Goal: Information Seeking & Learning: Learn about a topic

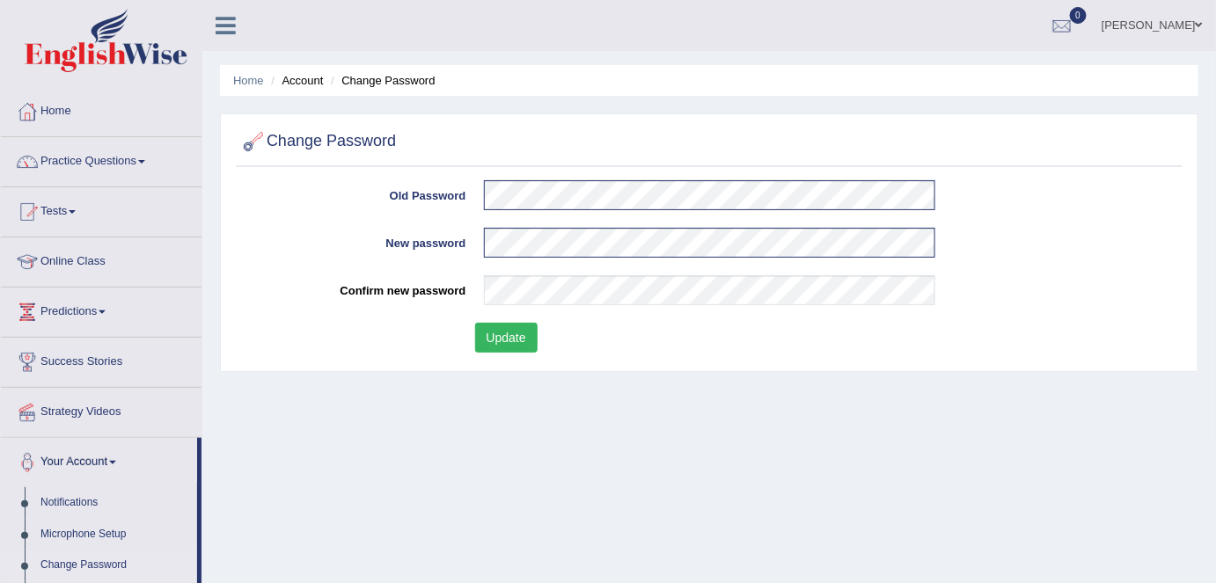
click at [525, 341] on button "Update" at bounding box center [506, 338] width 62 height 30
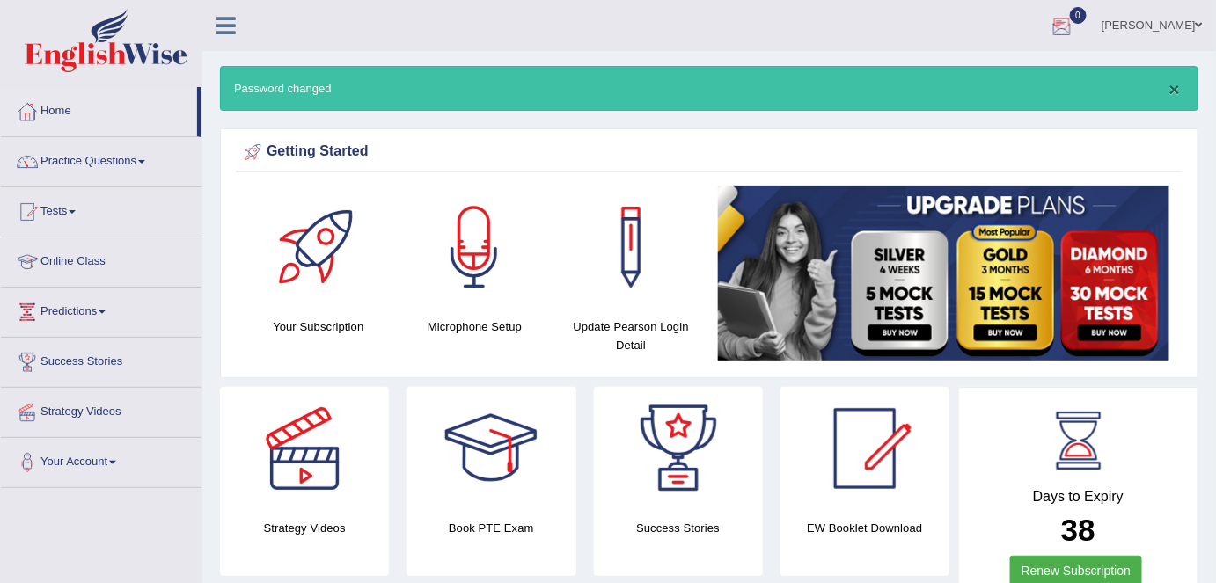
click at [1179, 89] on button "×" at bounding box center [1175, 89] width 11 height 18
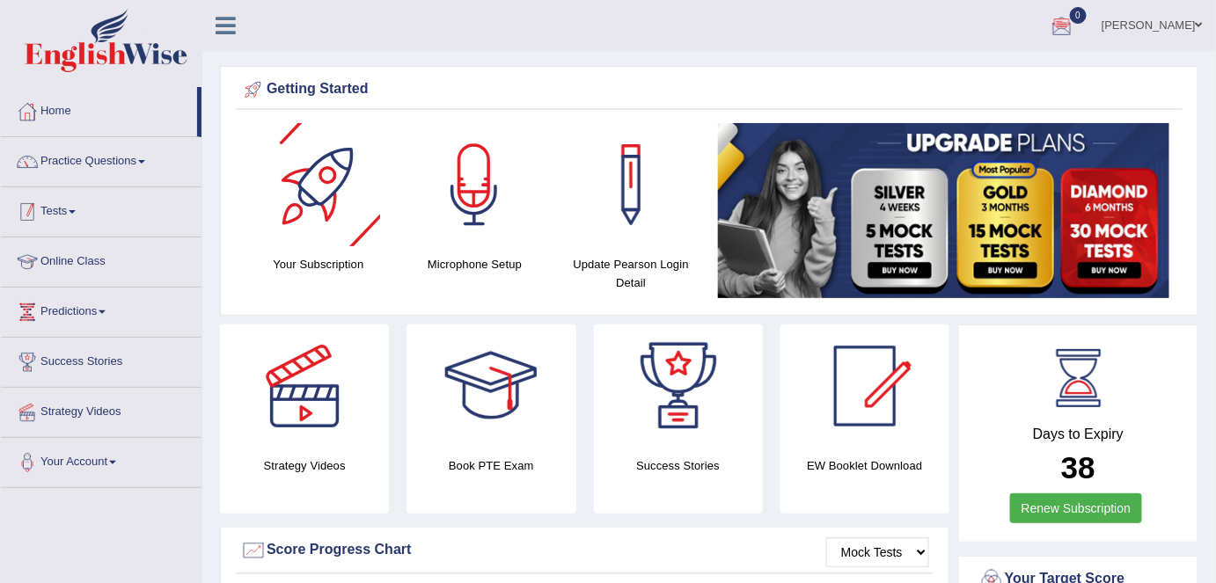
click at [143, 165] on link "Practice Questions" at bounding box center [101, 159] width 201 height 44
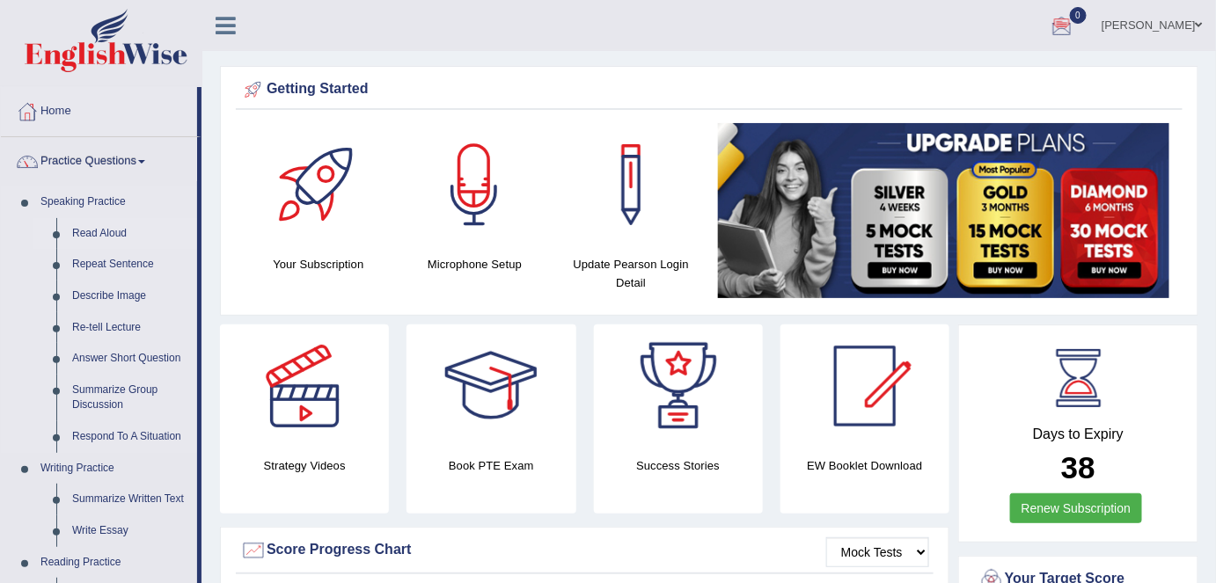
click at [92, 225] on link "Read Aloud" at bounding box center [130, 234] width 133 height 32
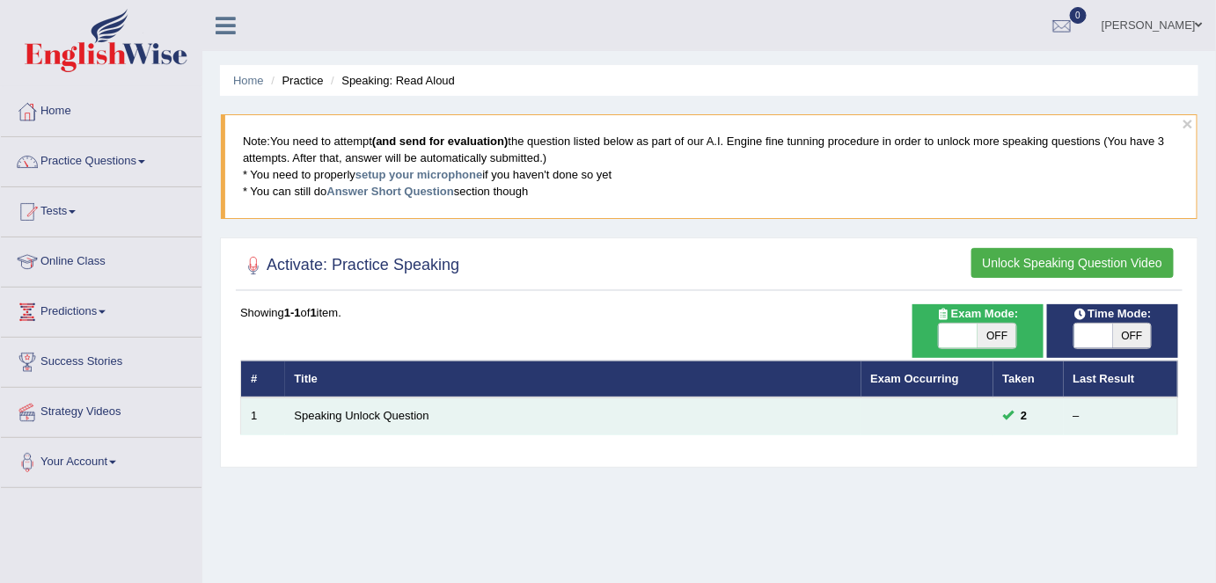
click at [394, 420] on td "Speaking Unlock Question" at bounding box center [573, 416] width 576 height 37
click at [395, 415] on link "Speaking Unlock Question" at bounding box center [362, 415] width 135 height 13
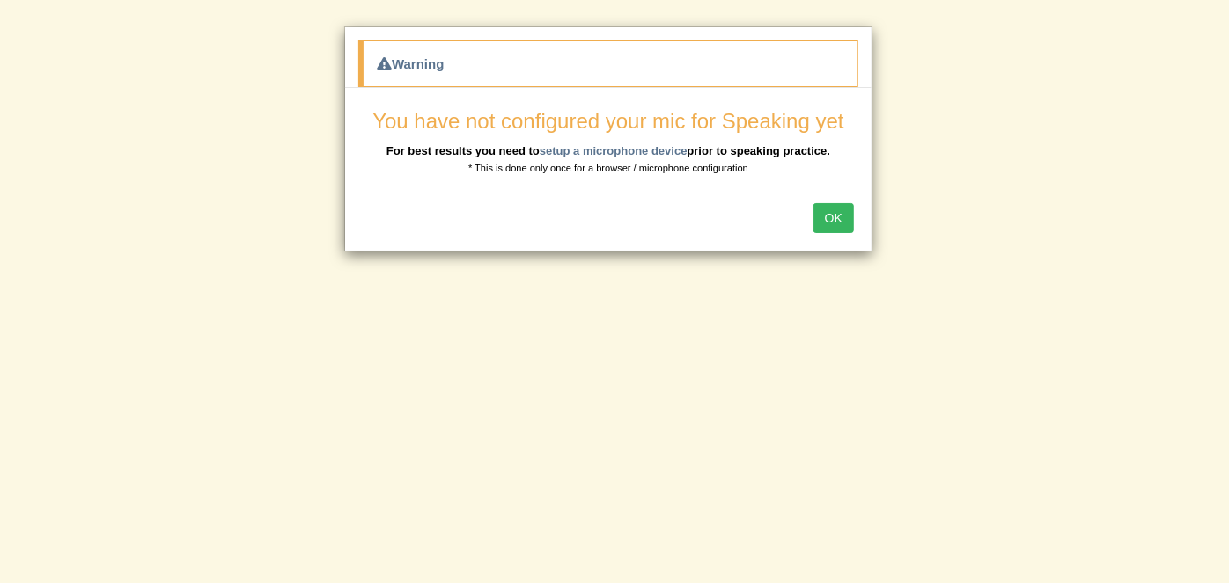
click at [844, 214] on button "OK" at bounding box center [833, 218] width 40 height 30
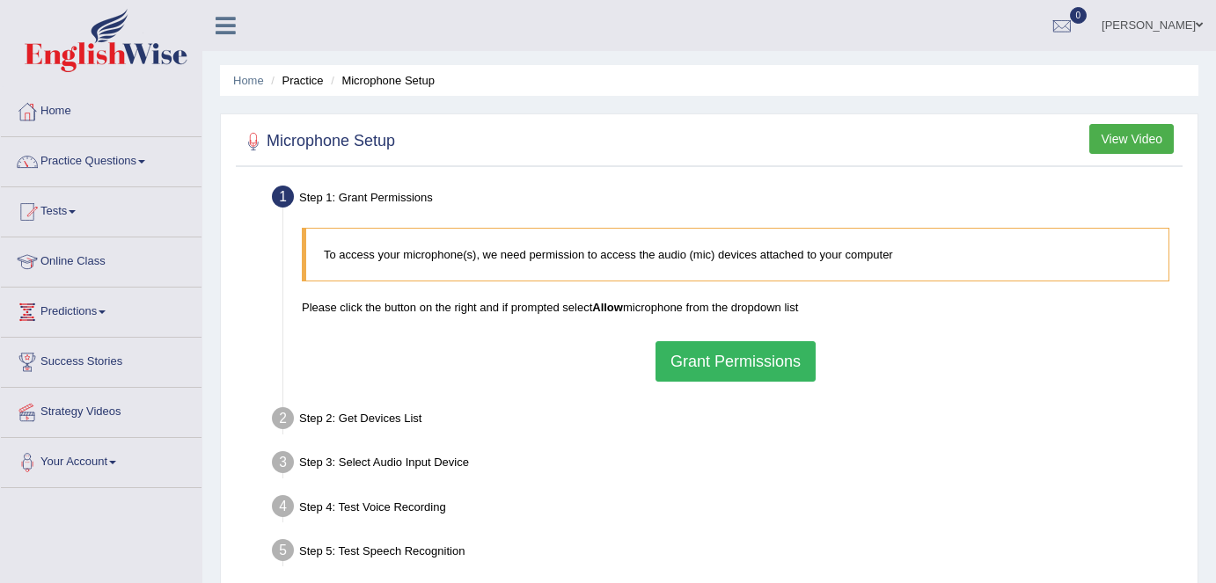
click at [746, 360] on button "Grant Permissions" at bounding box center [736, 361] width 160 height 40
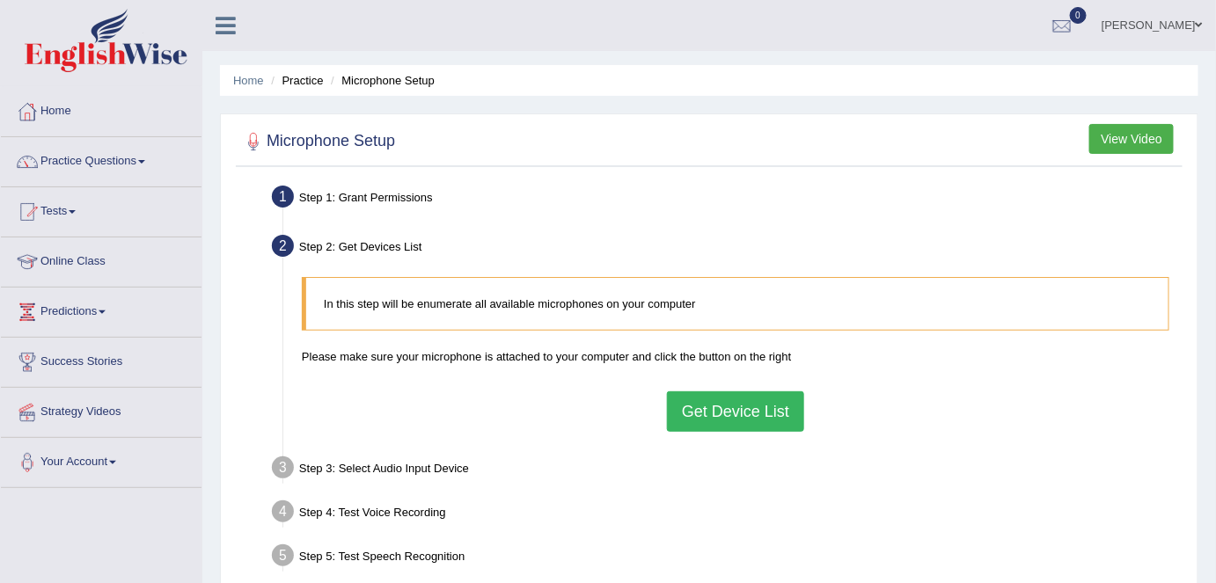
click at [697, 411] on button "Get Device List" at bounding box center [735, 412] width 137 height 40
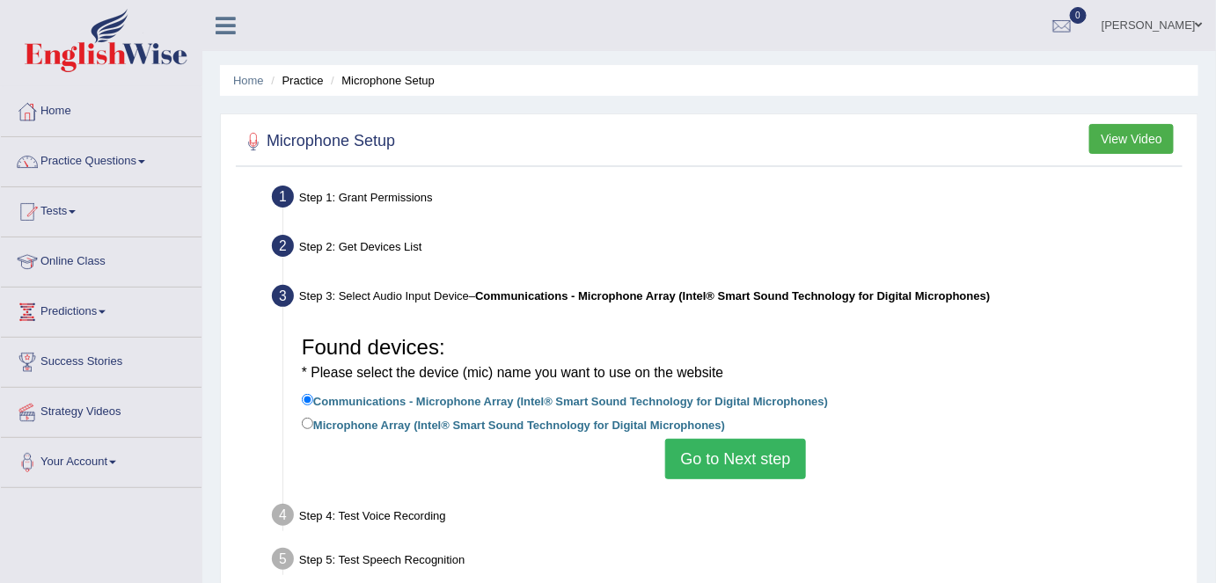
click at [691, 443] on button "Go to Next step" at bounding box center [735, 459] width 140 height 40
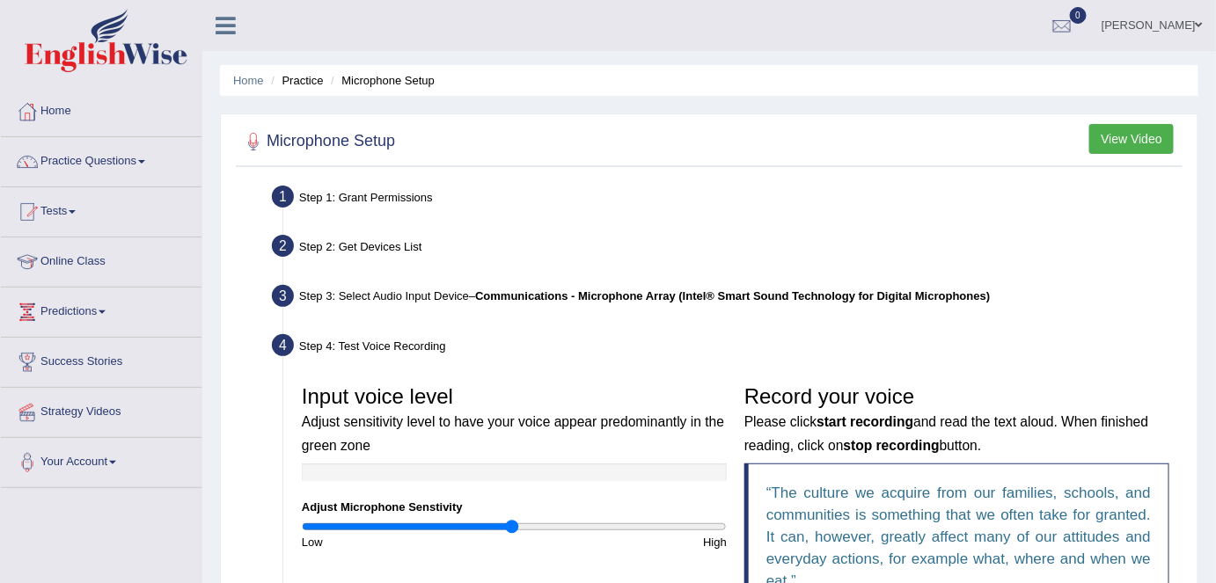
scroll to position [239, 0]
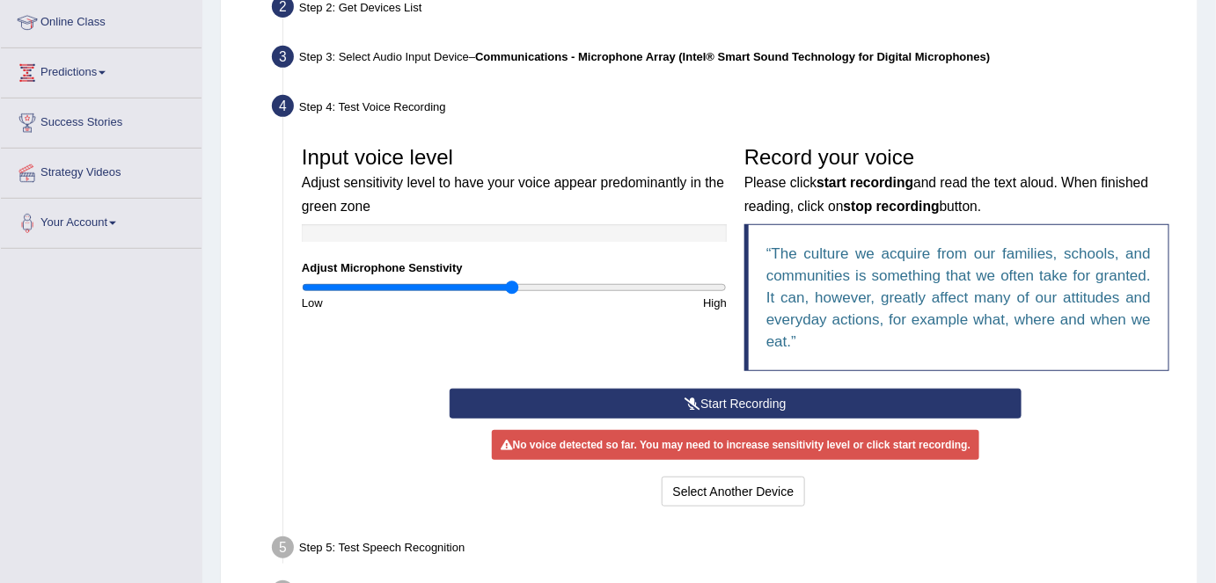
click at [674, 407] on button "Start Recording" at bounding box center [736, 404] width 573 height 30
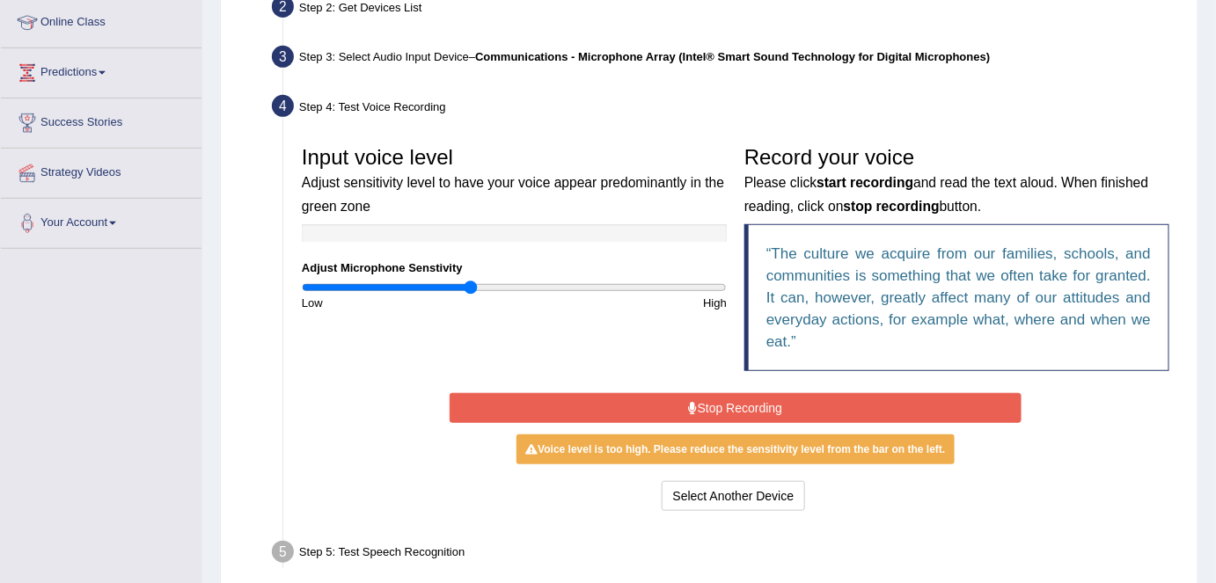
type input "0.8"
click at [472, 287] on input "range" at bounding box center [514, 288] width 425 height 14
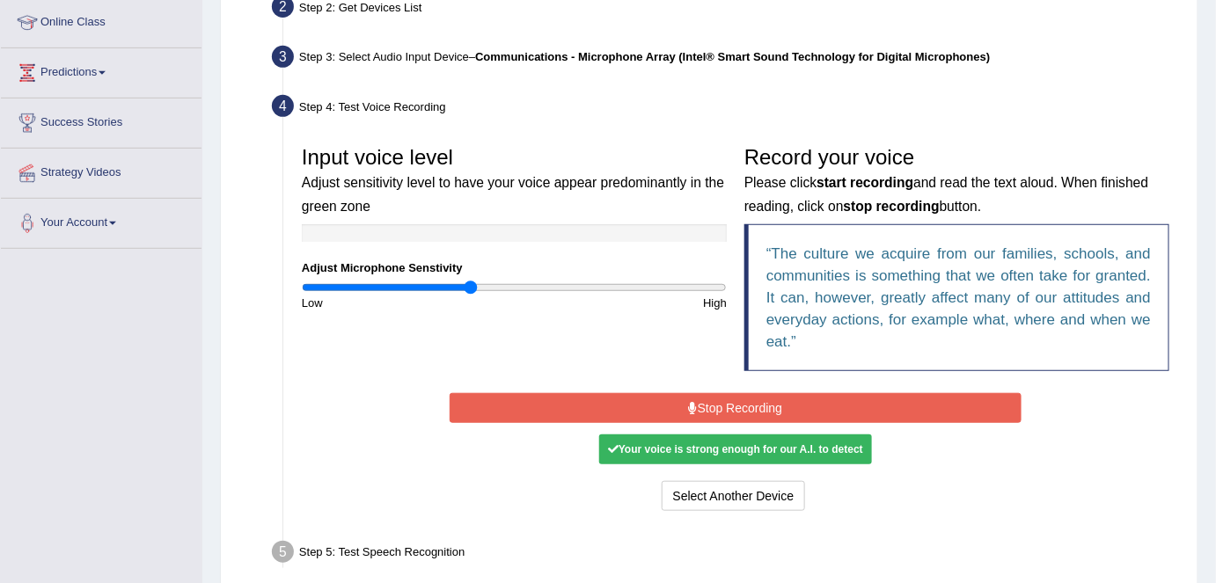
click at [547, 401] on button "Stop Recording" at bounding box center [736, 408] width 573 height 30
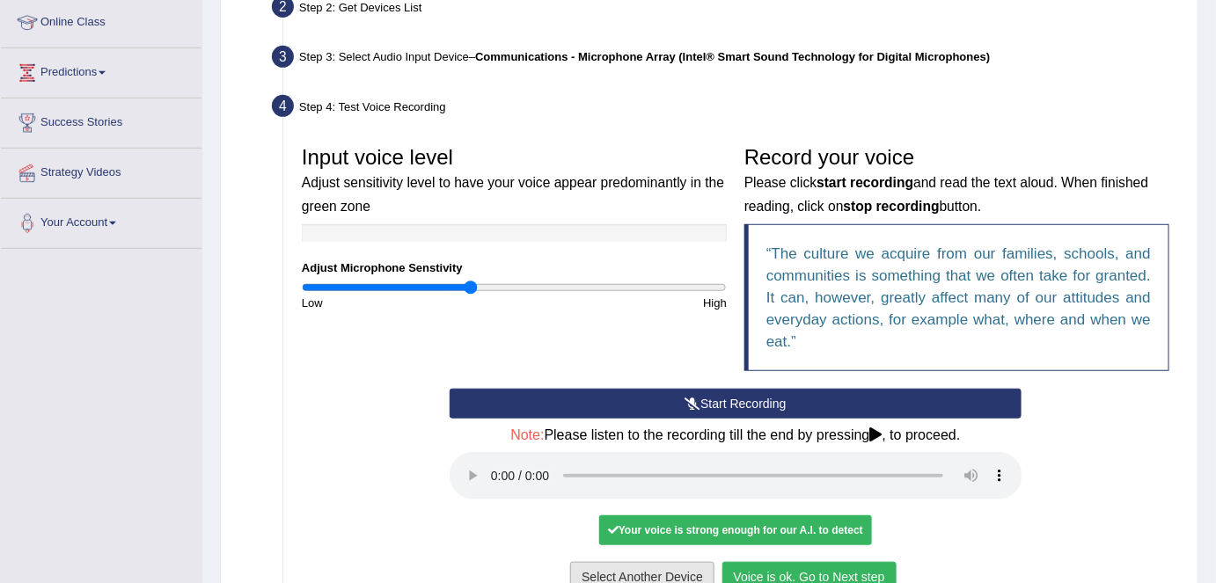
click at [796, 566] on button "Voice is ok. Go to Next step" at bounding box center [810, 577] width 174 height 30
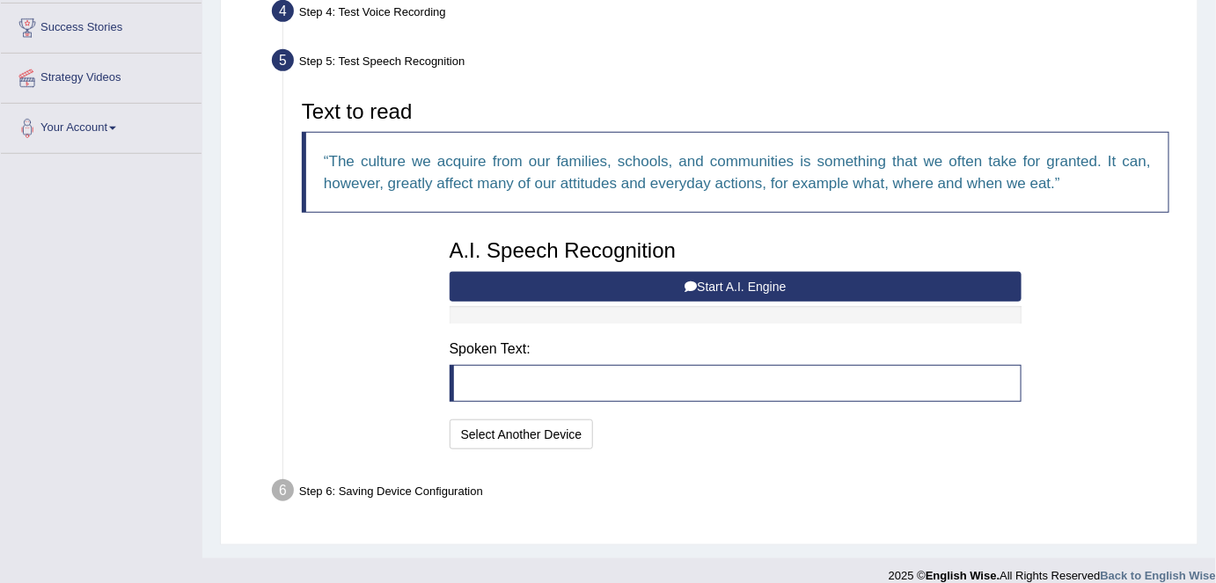
scroll to position [350, 0]
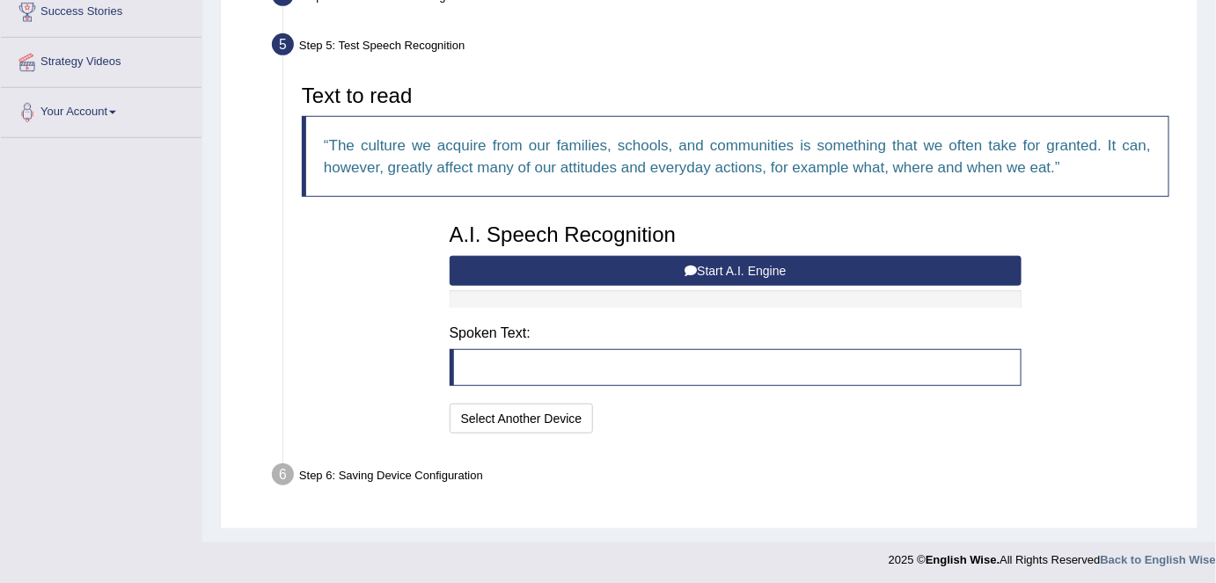
click at [562, 266] on button "Start A.I. Engine" at bounding box center [736, 271] width 573 height 30
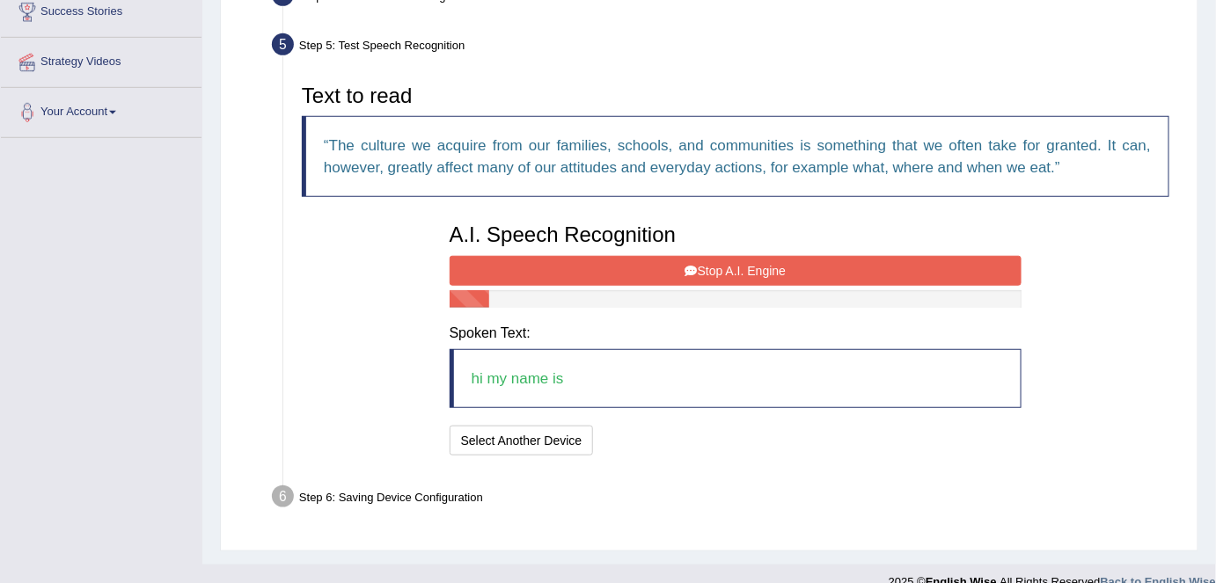
click at [562, 266] on button "Stop A.I. Engine" at bounding box center [736, 271] width 573 height 30
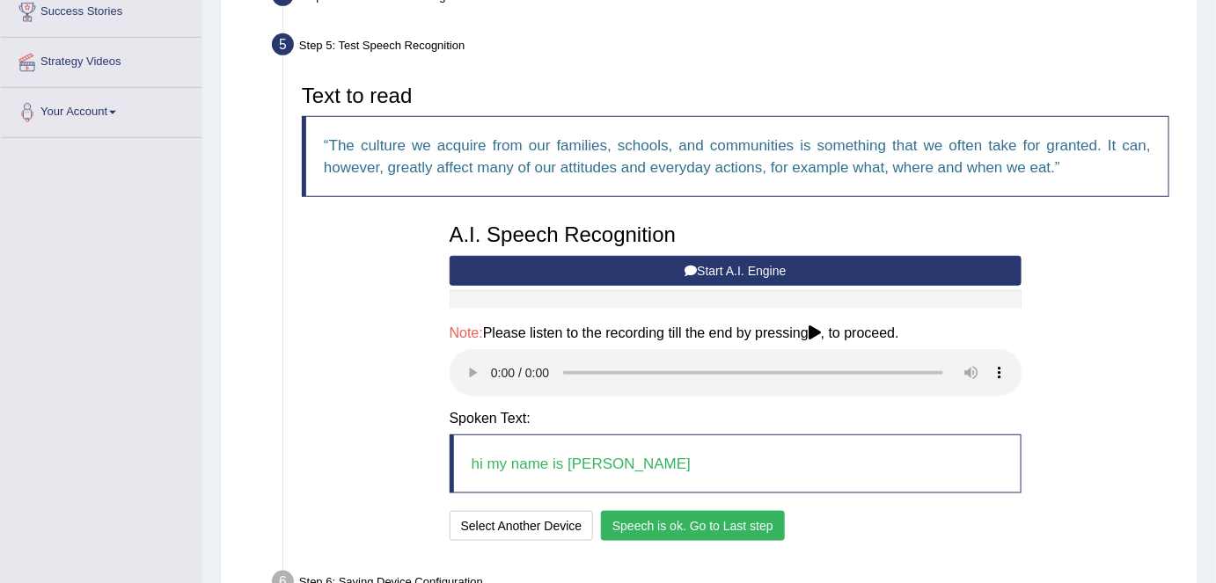
click at [735, 524] on button "Speech is ok. Go to Last step" at bounding box center [693, 526] width 184 height 30
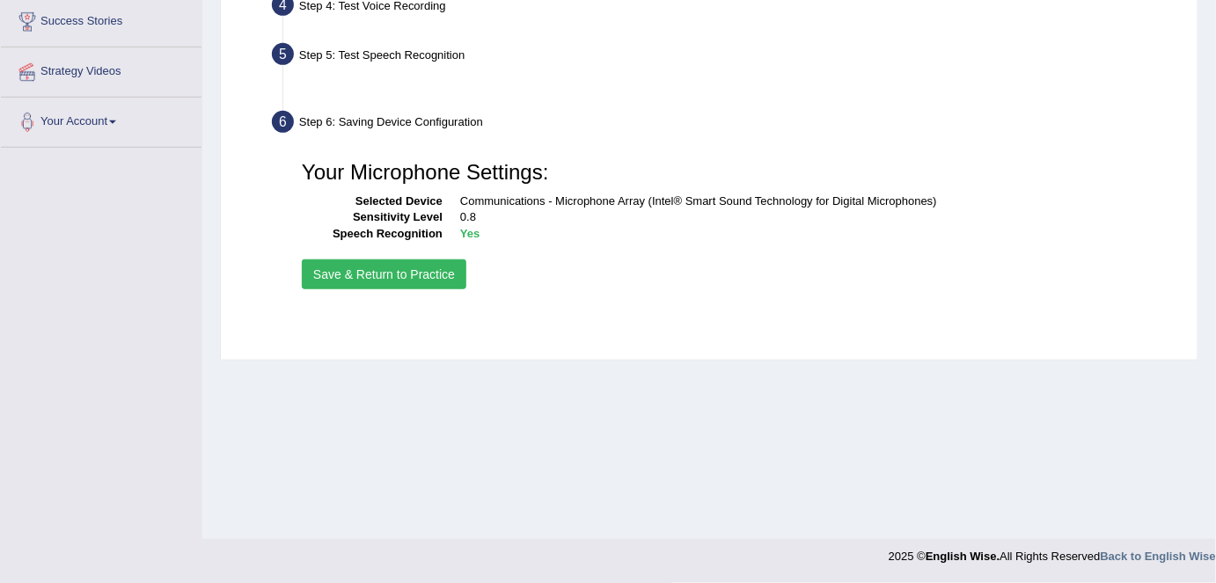
scroll to position [340, 0]
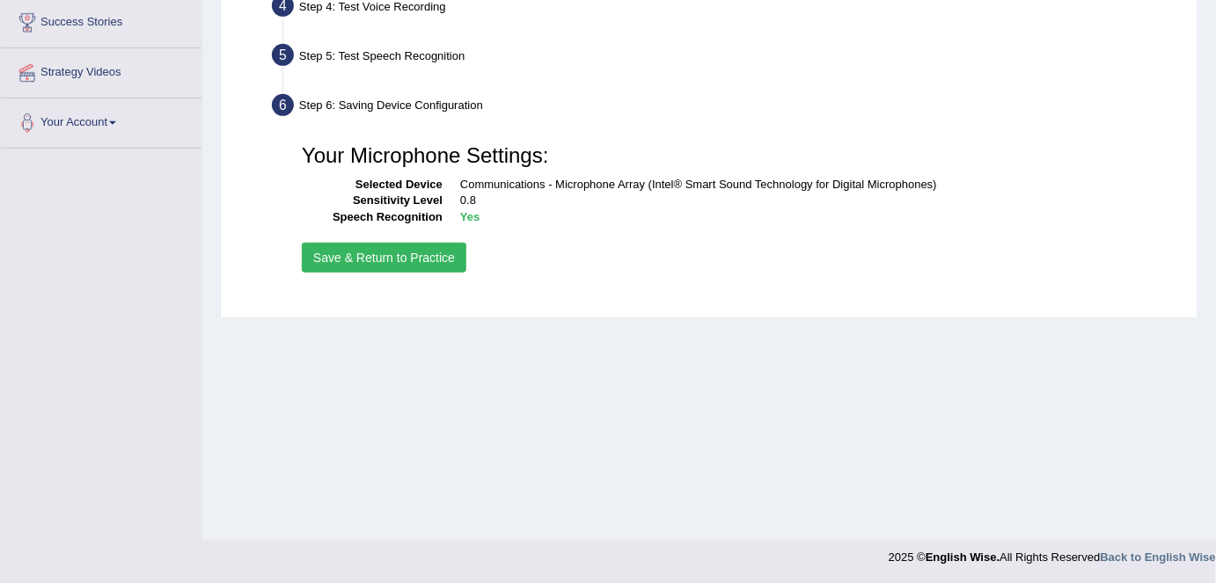
click at [435, 264] on button "Save & Return to Practice" at bounding box center [384, 258] width 165 height 30
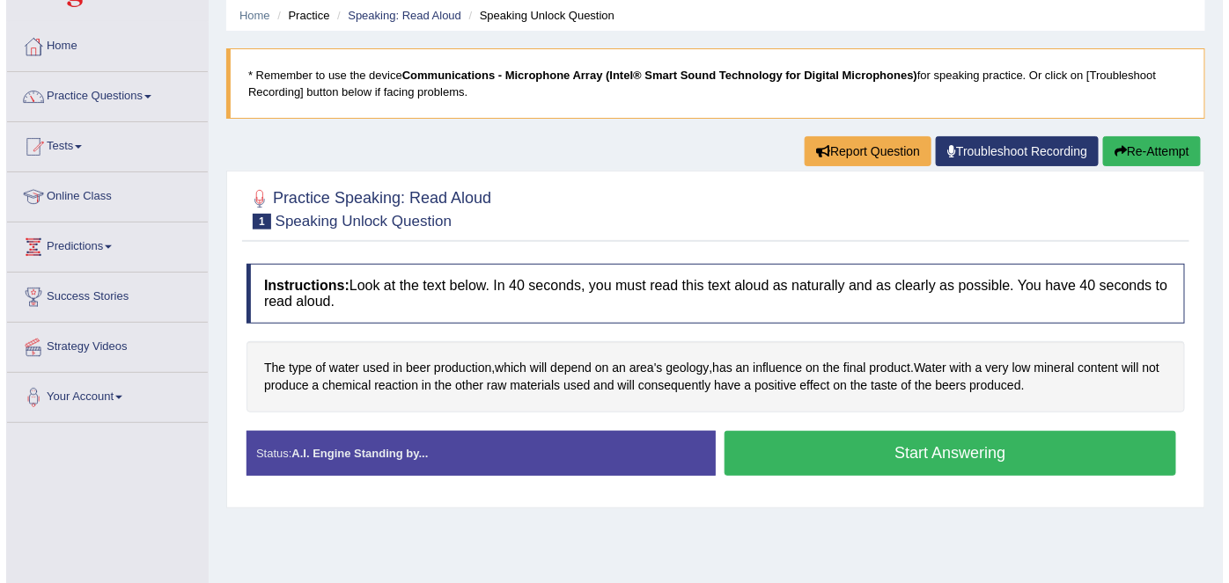
scroll to position [159, 0]
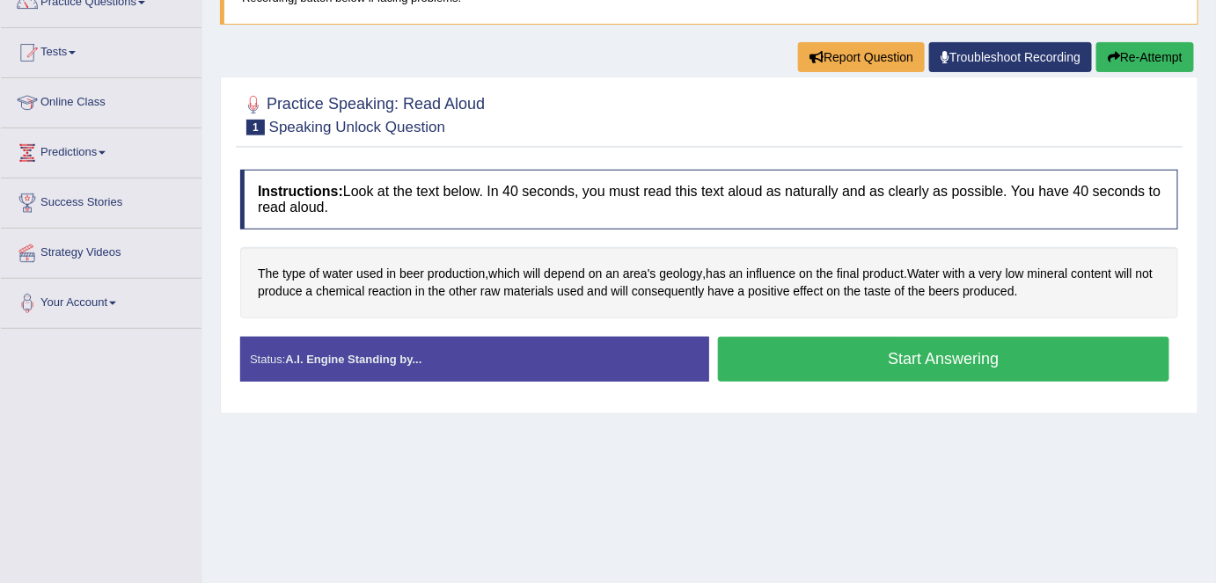
click at [770, 344] on button "Start Answering" at bounding box center [943, 359] width 451 height 45
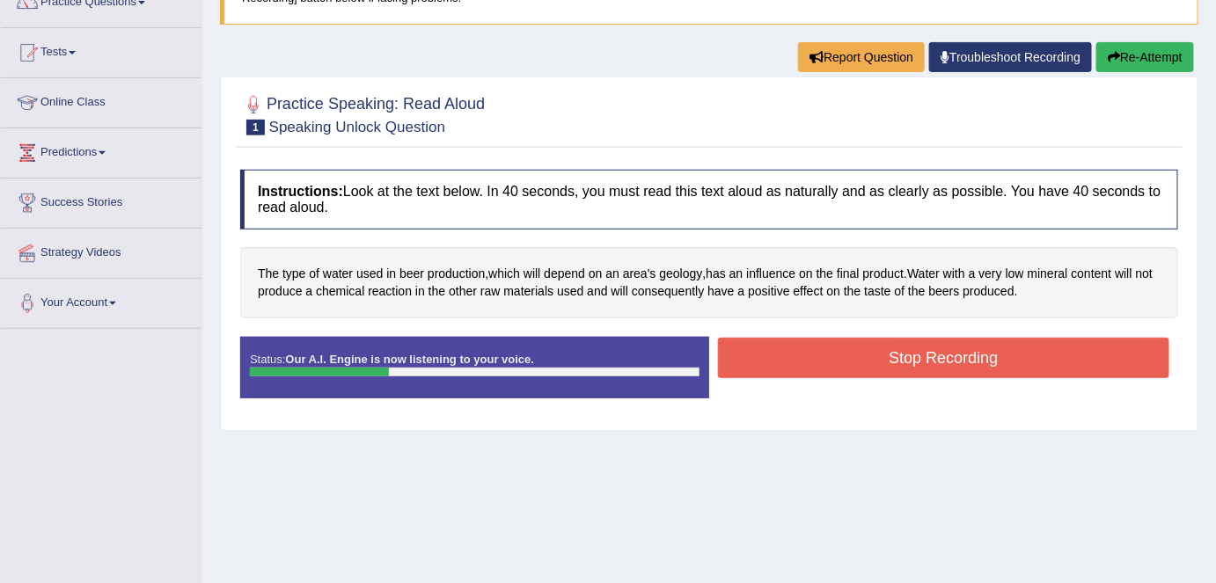
click at [892, 352] on button "Stop Recording" at bounding box center [943, 358] width 451 height 40
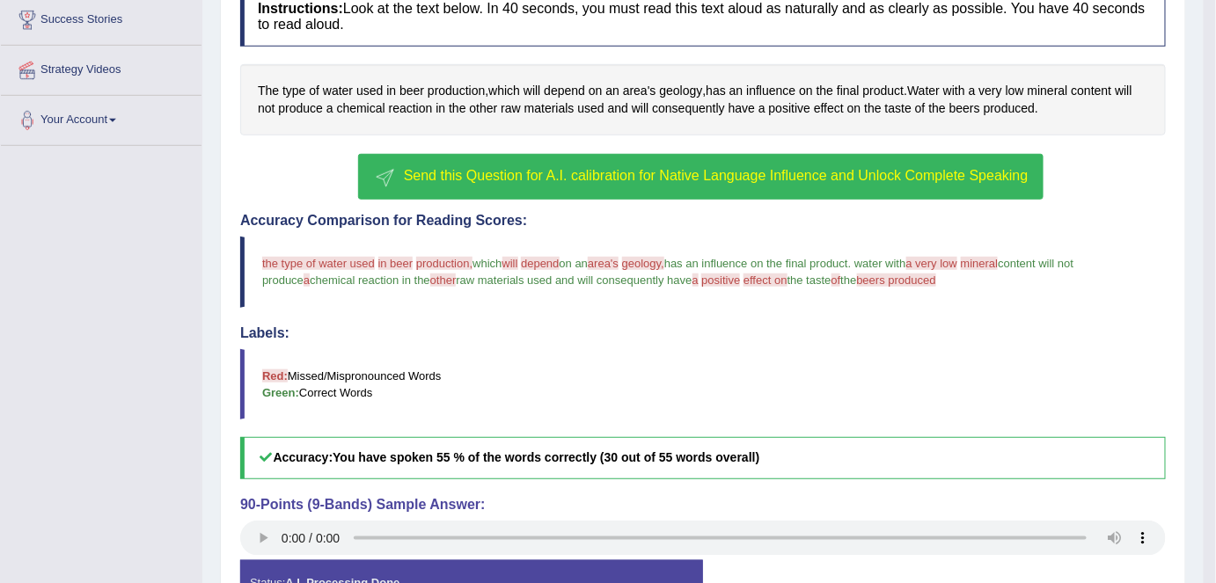
scroll to position [319, 0]
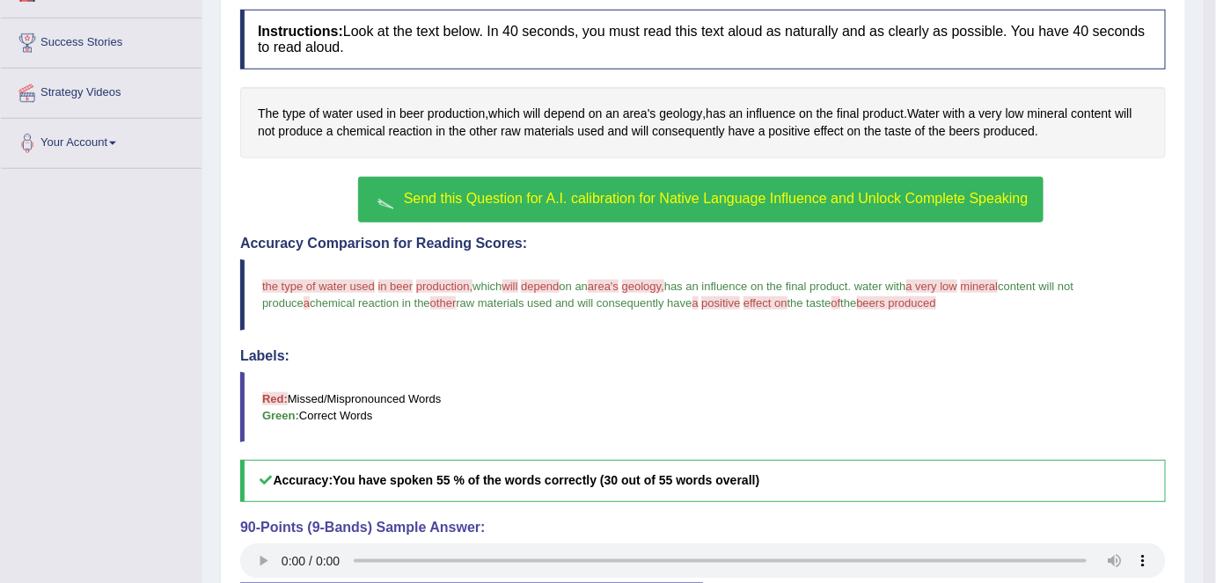
click at [698, 196] on span "Send this Question for A.I. calibration for Native Language Influence and Unloc…" at bounding box center [716, 198] width 625 height 15
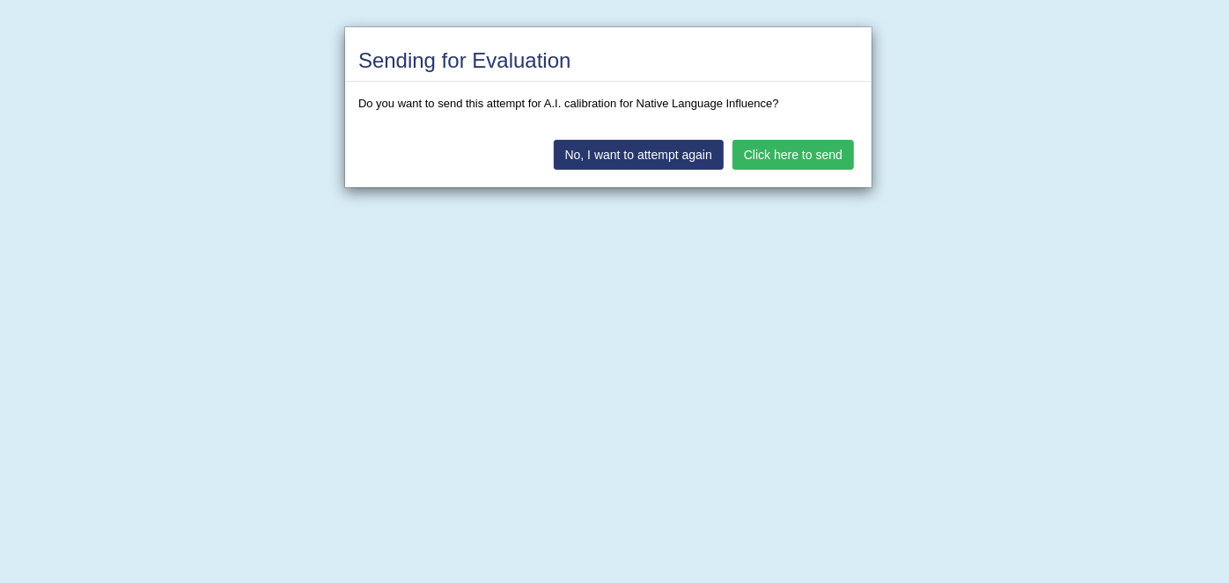
click at [739, 162] on button "Click here to send" at bounding box center [792, 155] width 121 height 30
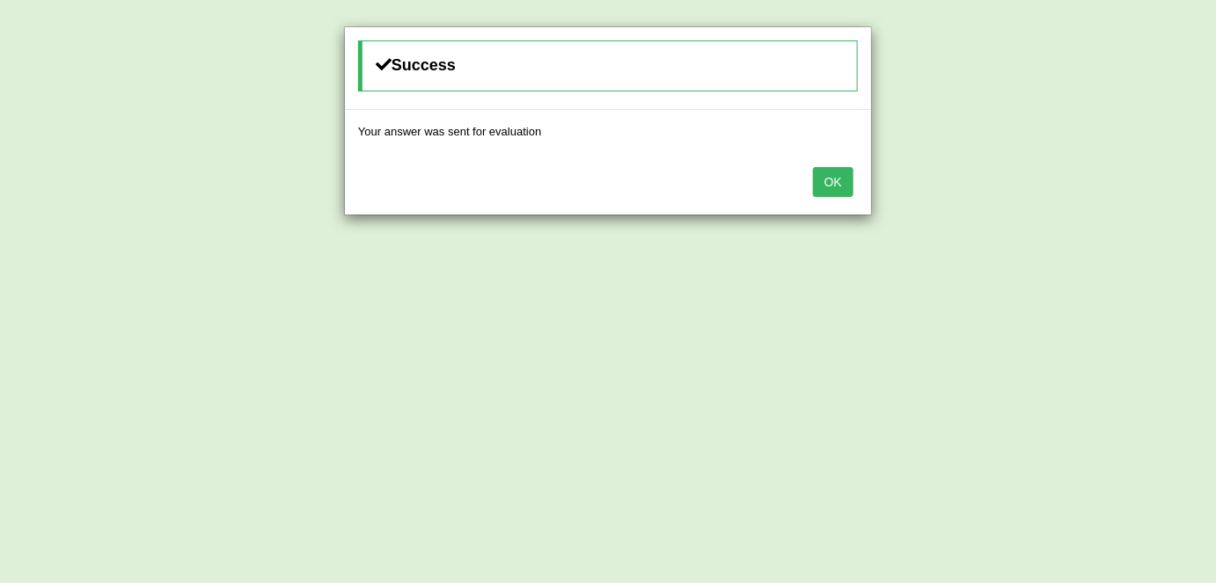
drag, startPoint x: 835, startPoint y: 186, endPoint x: 814, endPoint y: 188, distance: 21.3
click at [835, 186] on button "OK" at bounding box center [833, 182] width 40 height 30
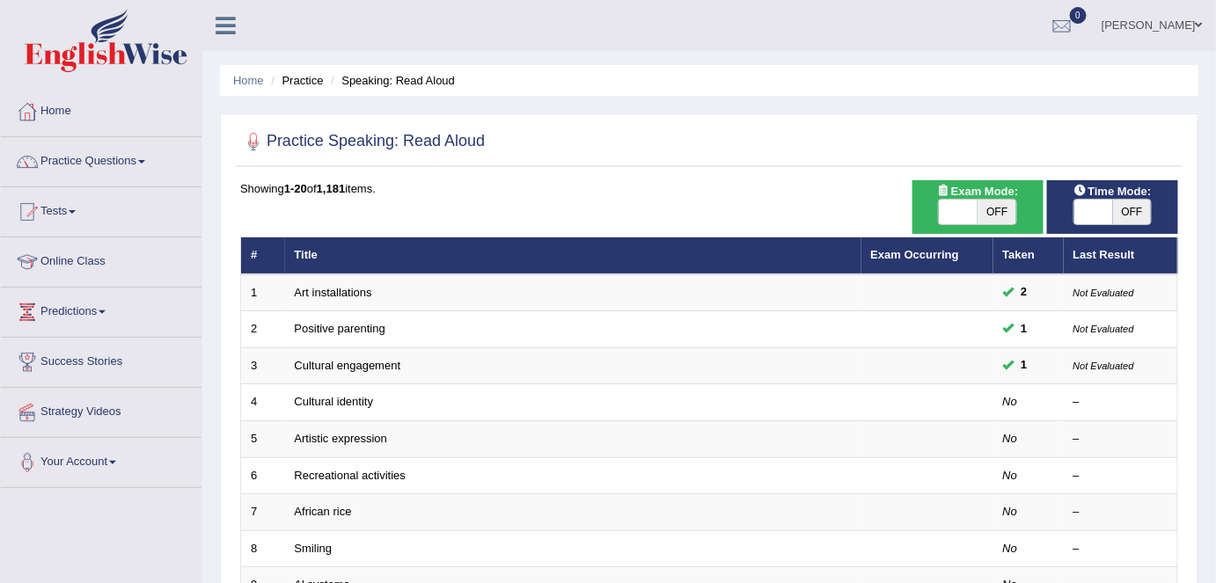
click at [989, 216] on span "OFF" at bounding box center [997, 212] width 39 height 25
checkbox input "true"
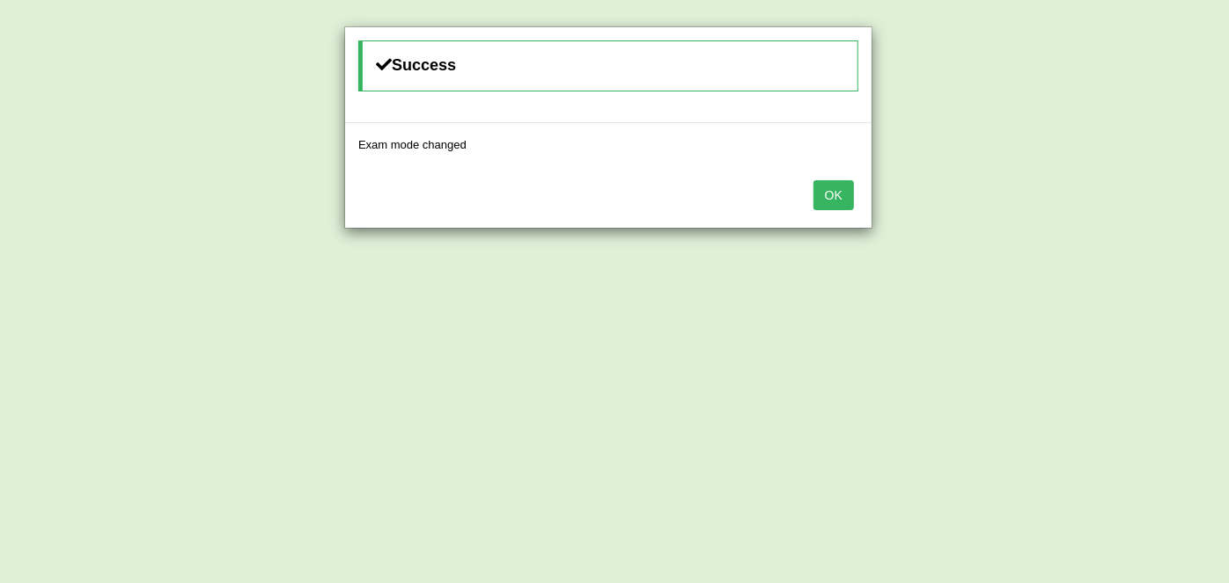
click at [840, 197] on button "OK" at bounding box center [833, 195] width 40 height 30
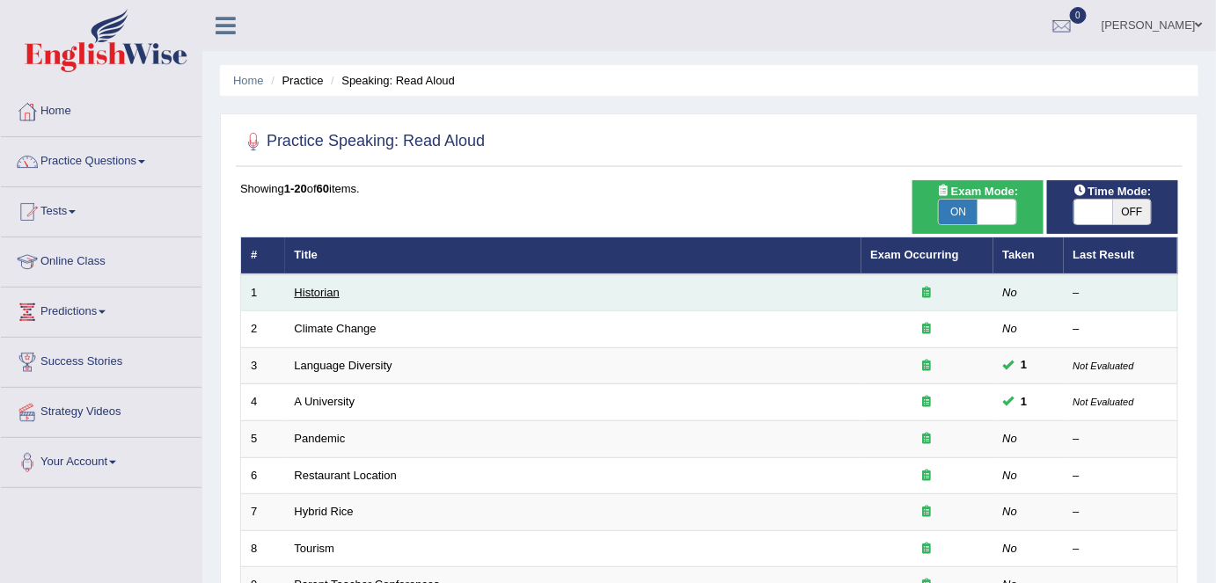
click at [321, 293] on link "Historian" at bounding box center [317, 292] width 45 height 13
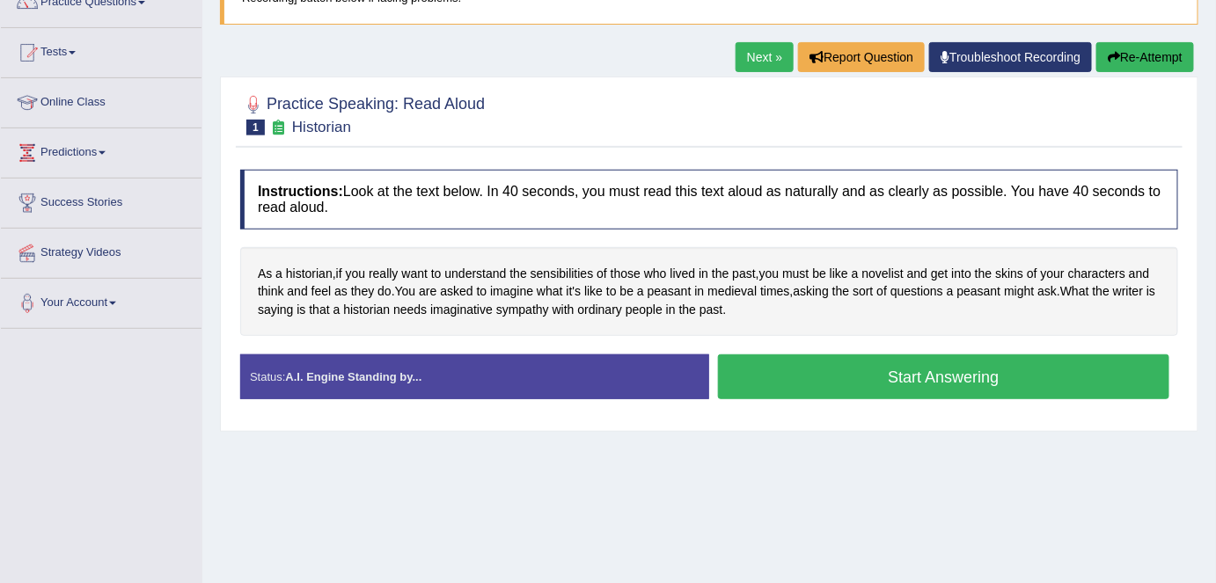
click at [789, 175] on h4 "Instructions: Look at the text below. In 40 seconds, you must read this text al…" at bounding box center [709, 199] width 938 height 59
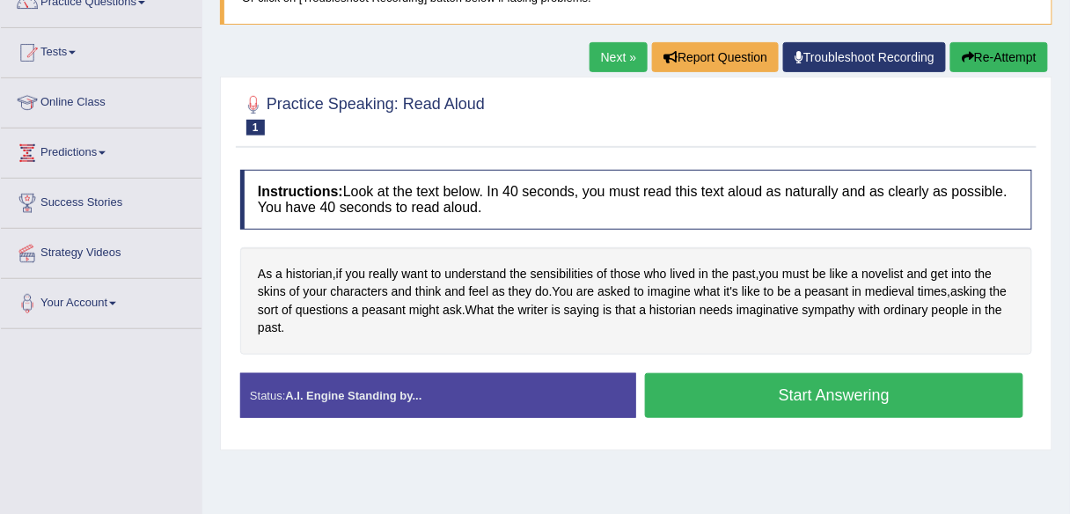
click at [620, 62] on link "Next »" at bounding box center [619, 57] width 58 height 30
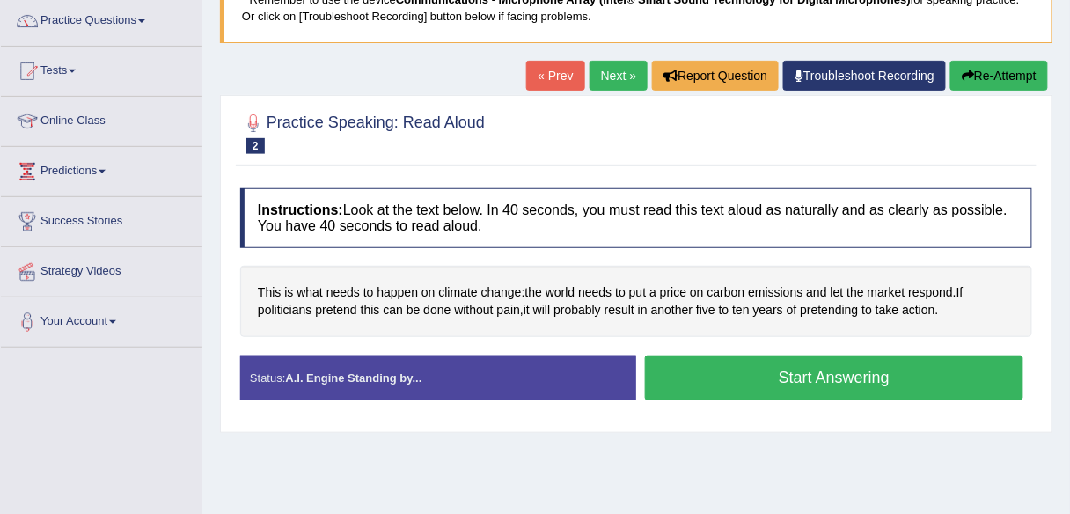
click at [604, 85] on link "Next »" at bounding box center [619, 76] width 58 height 30
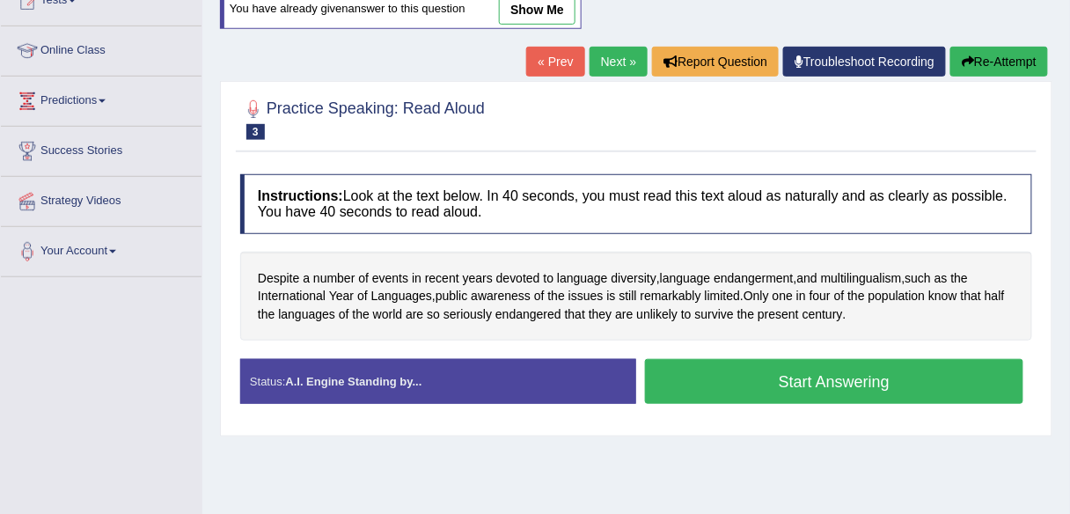
click at [611, 70] on link "Next »" at bounding box center [619, 62] width 58 height 30
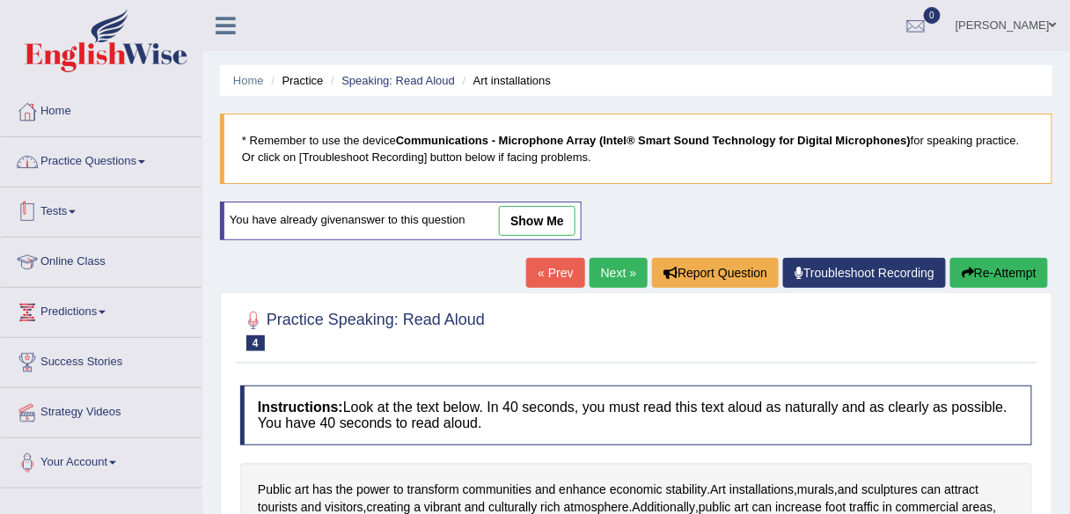
click at [137, 163] on link "Practice Questions" at bounding box center [101, 159] width 201 height 44
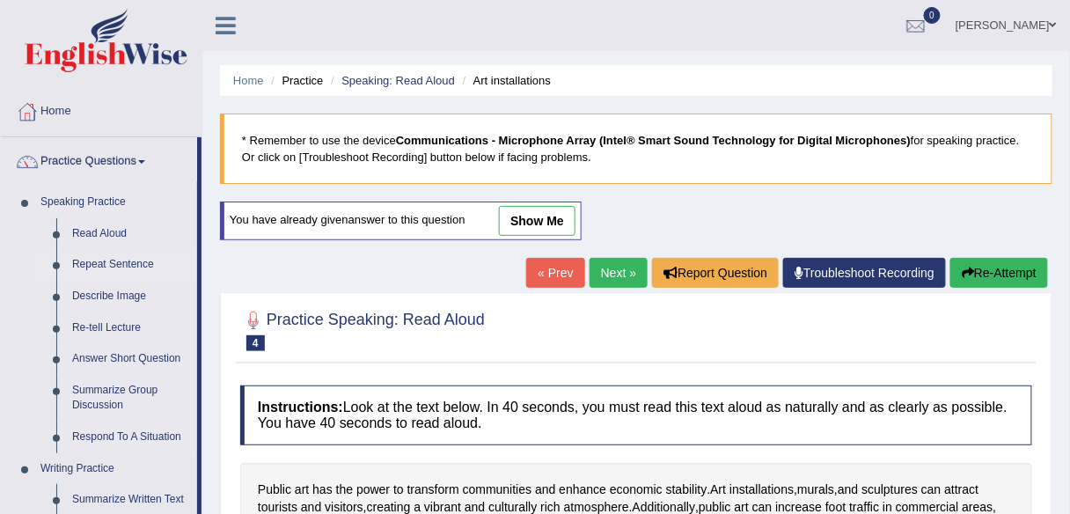
click at [136, 268] on link "Repeat Sentence" at bounding box center [130, 265] width 133 height 32
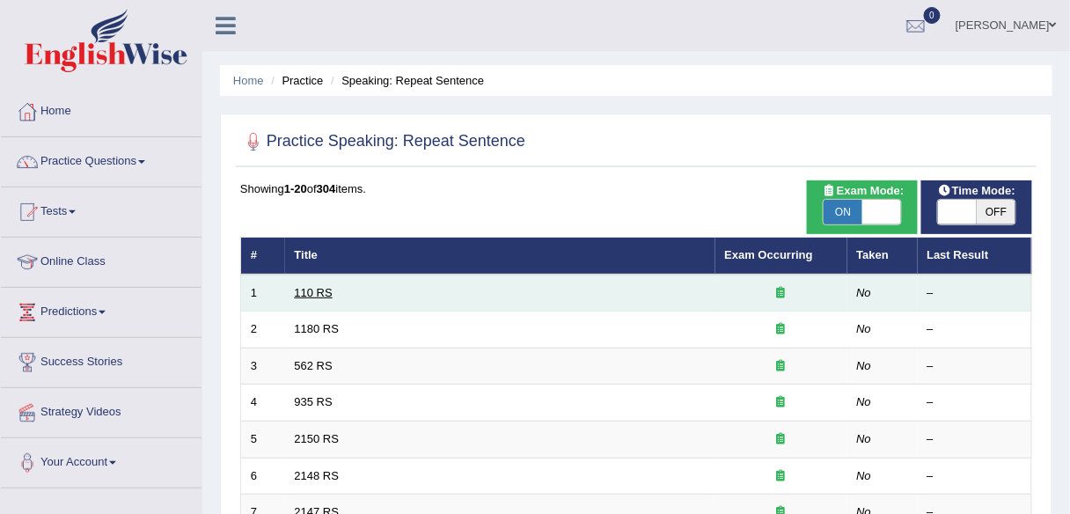
click at [324, 292] on link "110 RS" at bounding box center [314, 292] width 38 height 13
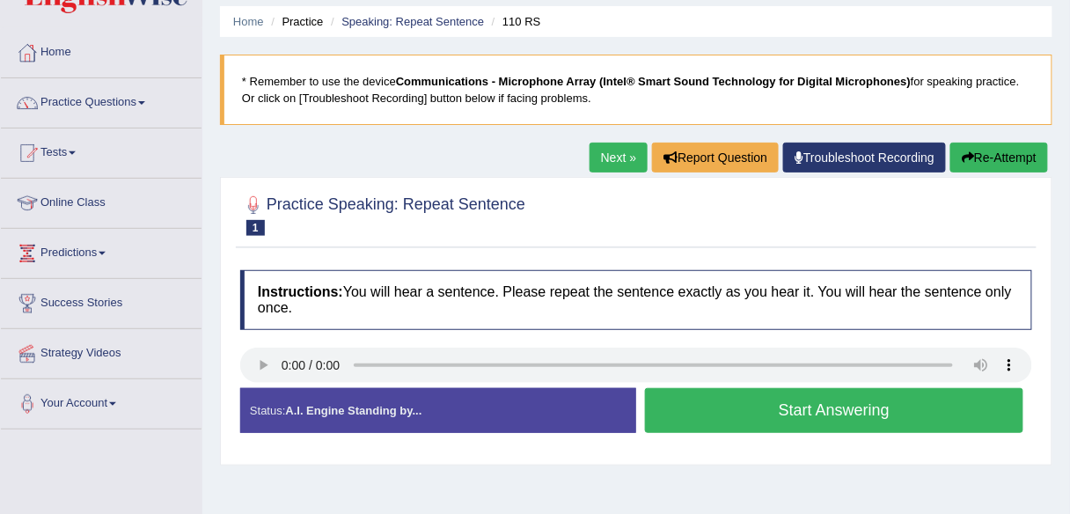
scroll to position [141, 0]
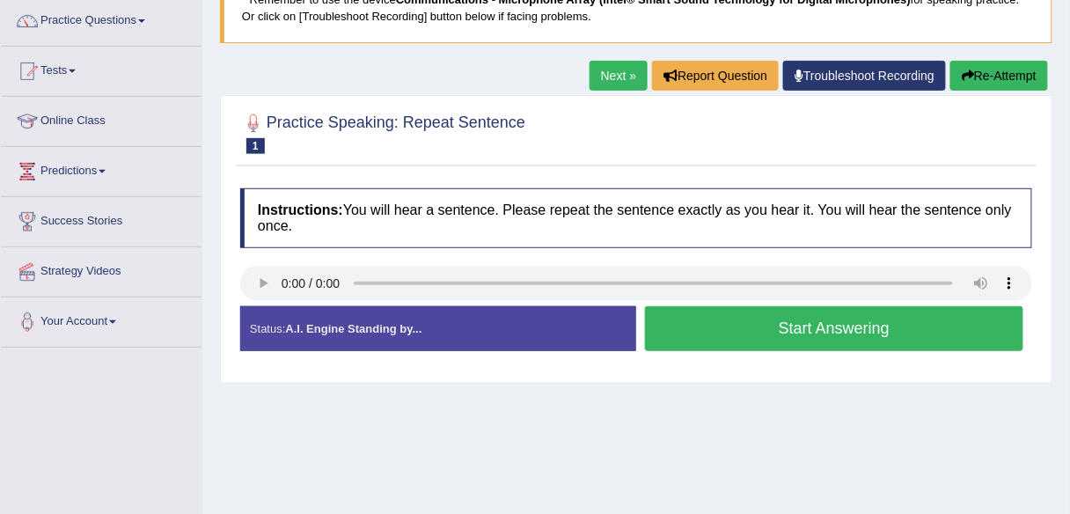
click at [608, 79] on link "Next »" at bounding box center [619, 76] width 58 height 30
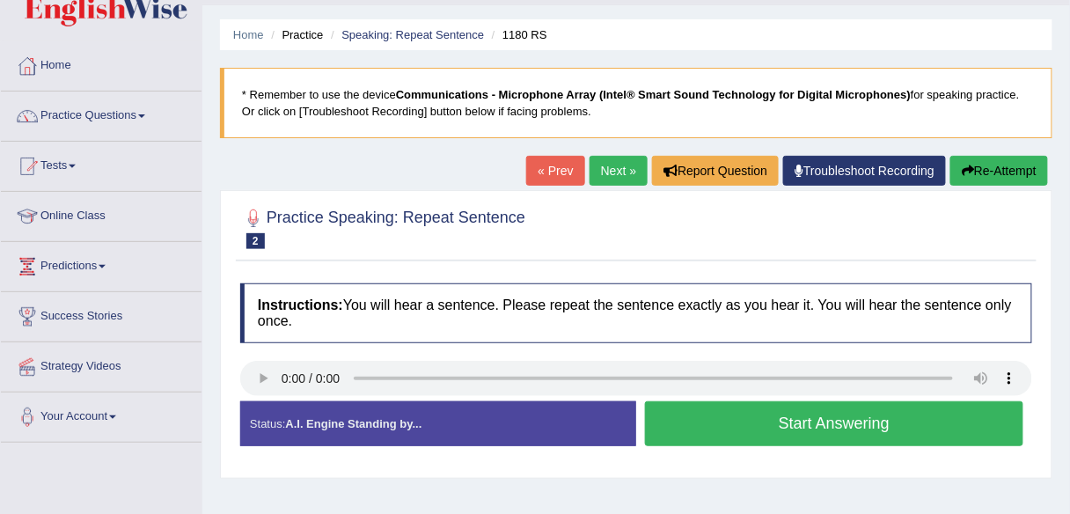
scroll to position [70, 0]
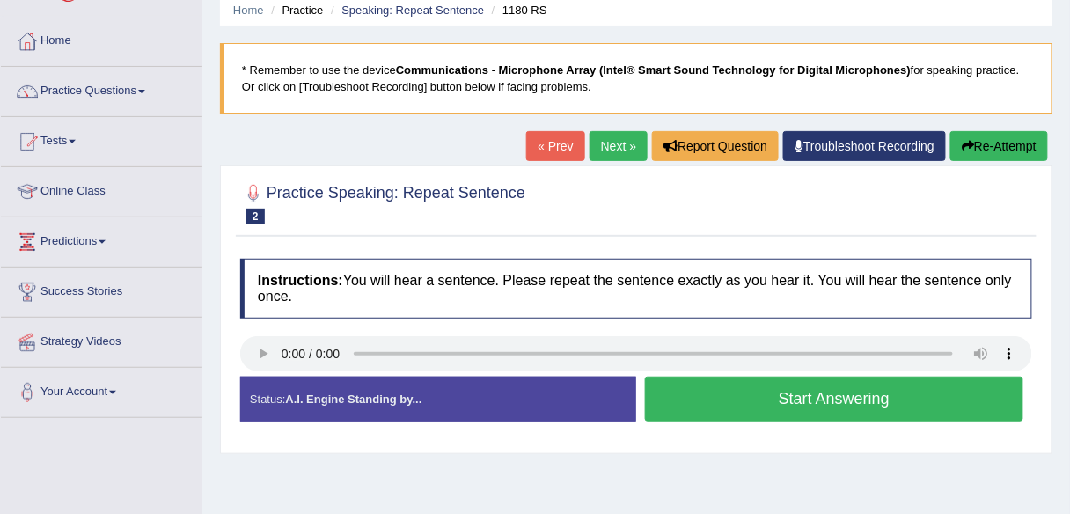
click at [603, 152] on link "Next »" at bounding box center [619, 146] width 58 height 30
click at [395, 211] on h2 "Practice Speaking: Repeat Sentence 3 562 RS" at bounding box center [382, 202] width 285 height 44
click at [666, 397] on button "Start Answering" at bounding box center [834, 399] width 378 height 45
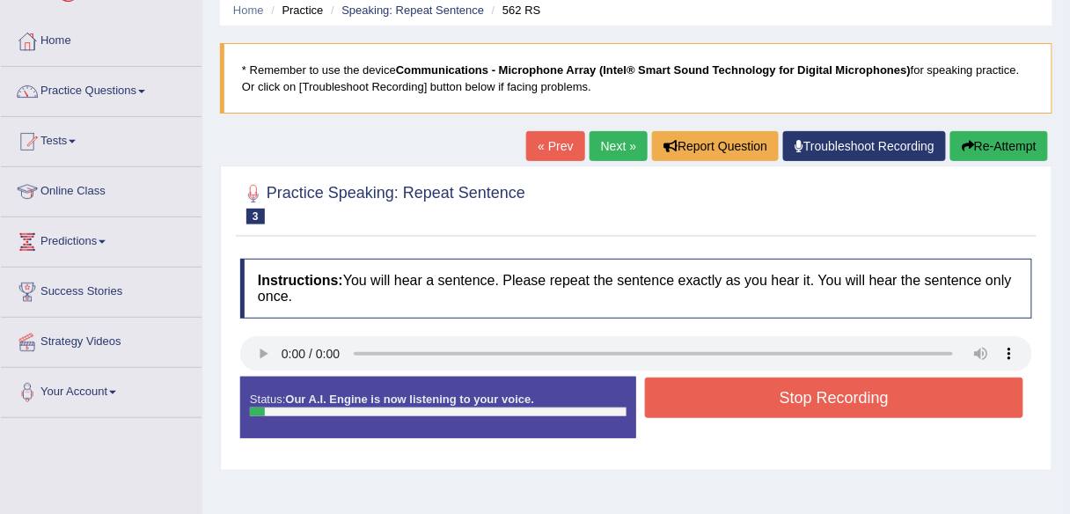
click at [666, 397] on button "Stop Recording" at bounding box center [834, 398] width 378 height 40
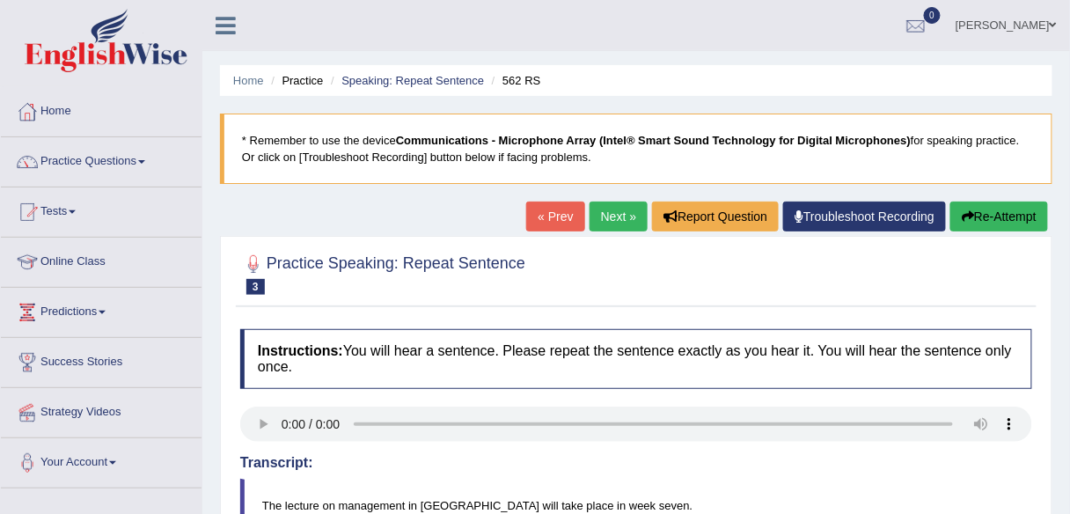
click at [614, 217] on link "Next »" at bounding box center [619, 217] width 58 height 30
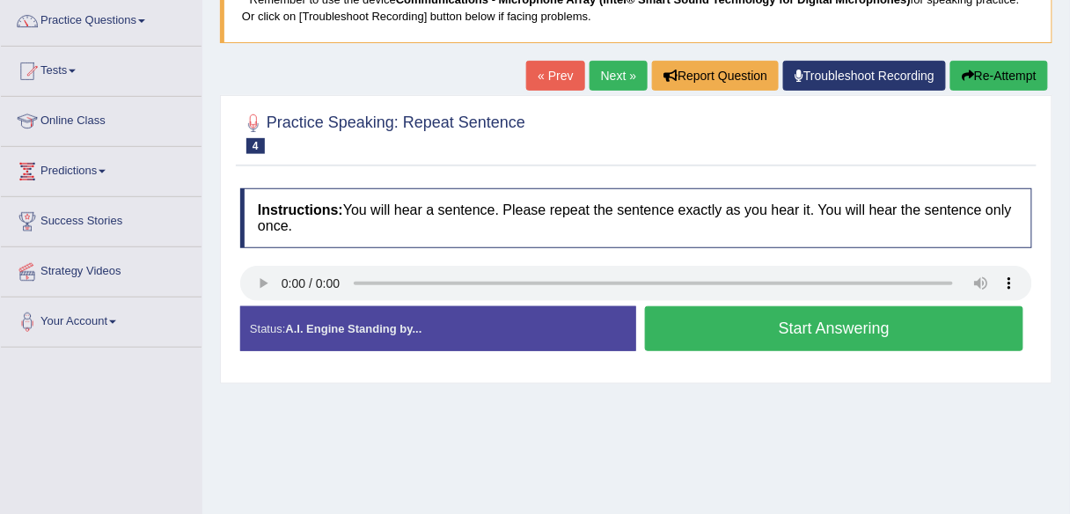
click at [606, 76] on link "Next »" at bounding box center [619, 76] width 58 height 30
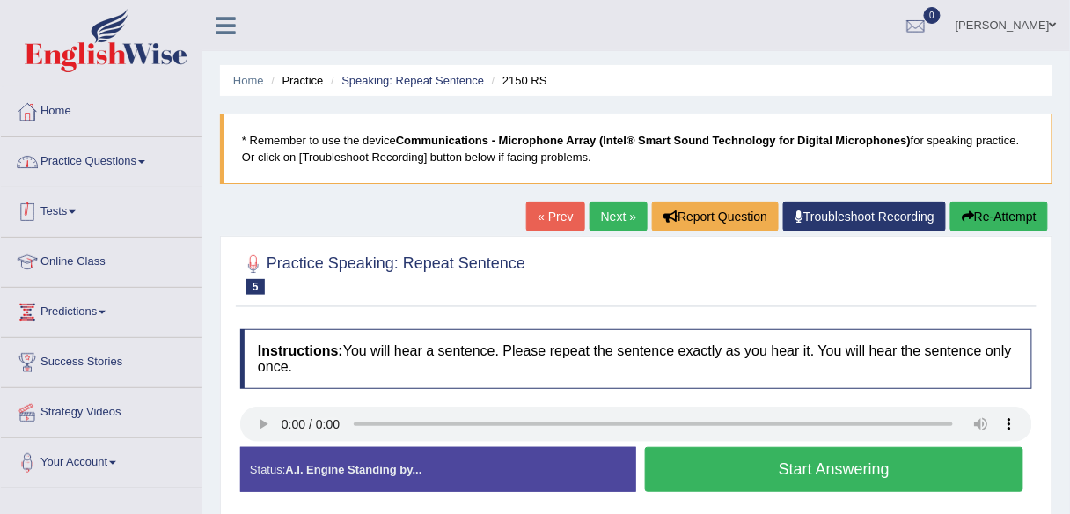
click at [99, 162] on link "Practice Questions" at bounding box center [101, 159] width 201 height 44
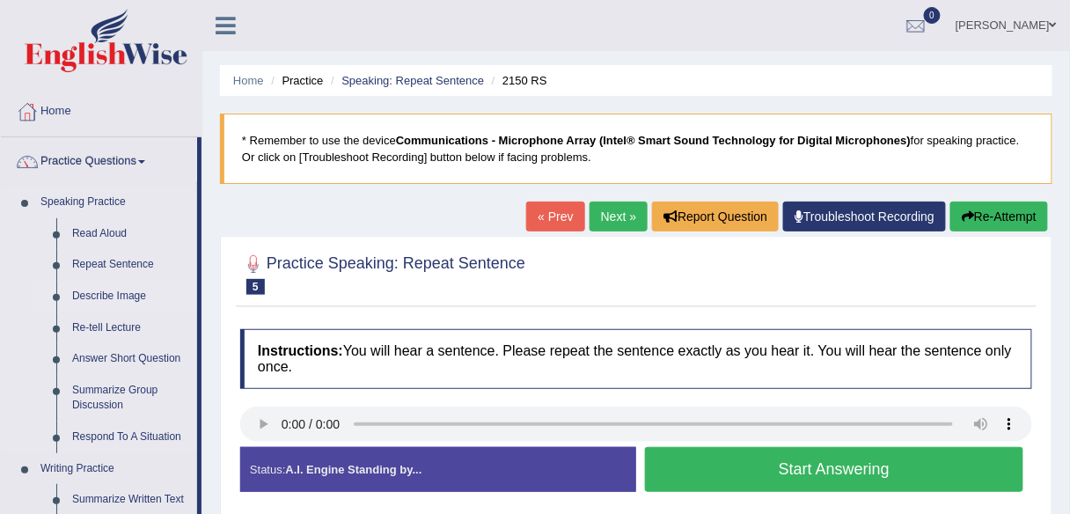
click at [114, 301] on link "Describe Image" at bounding box center [130, 297] width 133 height 32
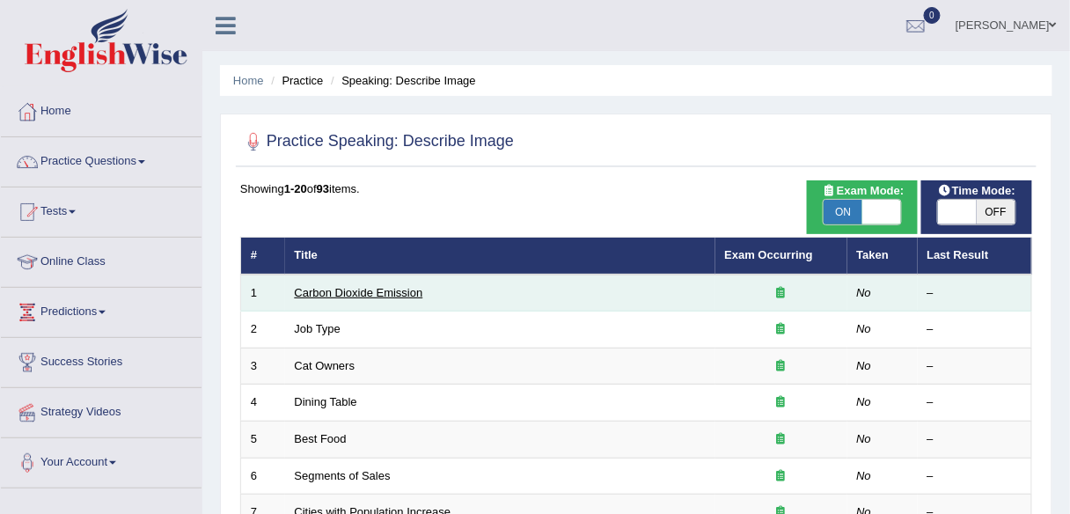
click at [378, 290] on link "Carbon Dioxide Emission" at bounding box center [359, 292] width 128 height 13
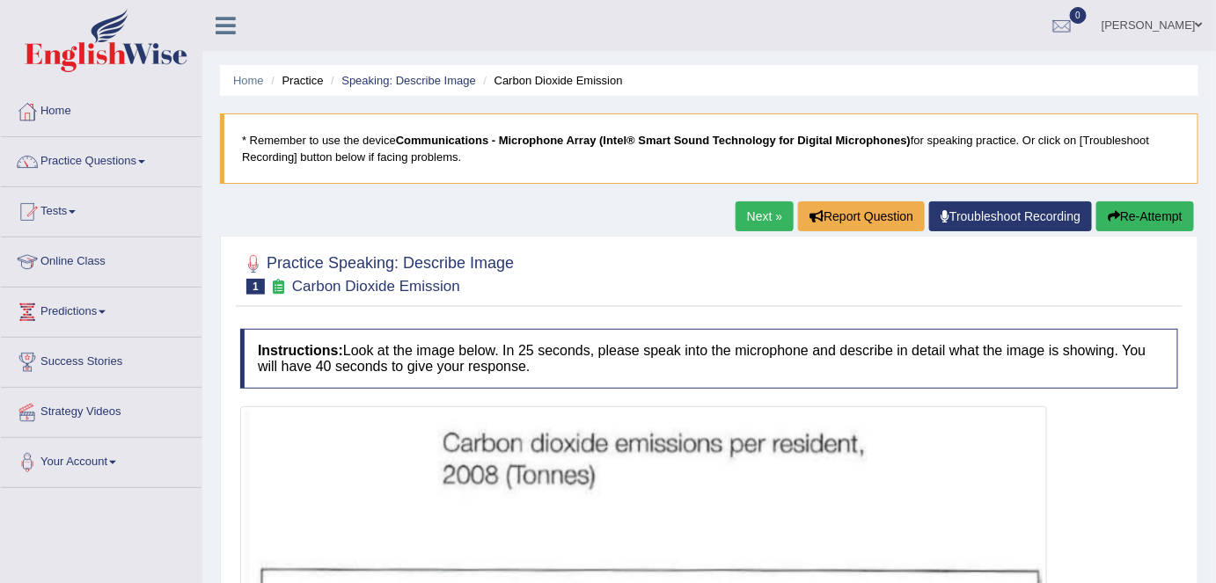
drag, startPoint x: 766, startPoint y: 231, endPoint x: 765, endPoint y: 220, distance: 10.6
click at [766, 231] on div "Next » Report Question Troubleshoot Recording Re-Attempt" at bounding box center [967, 219] width 463 height 34
click at [760, 217] on link "Next »" at bounding box center [765, 217] width 58 height 30
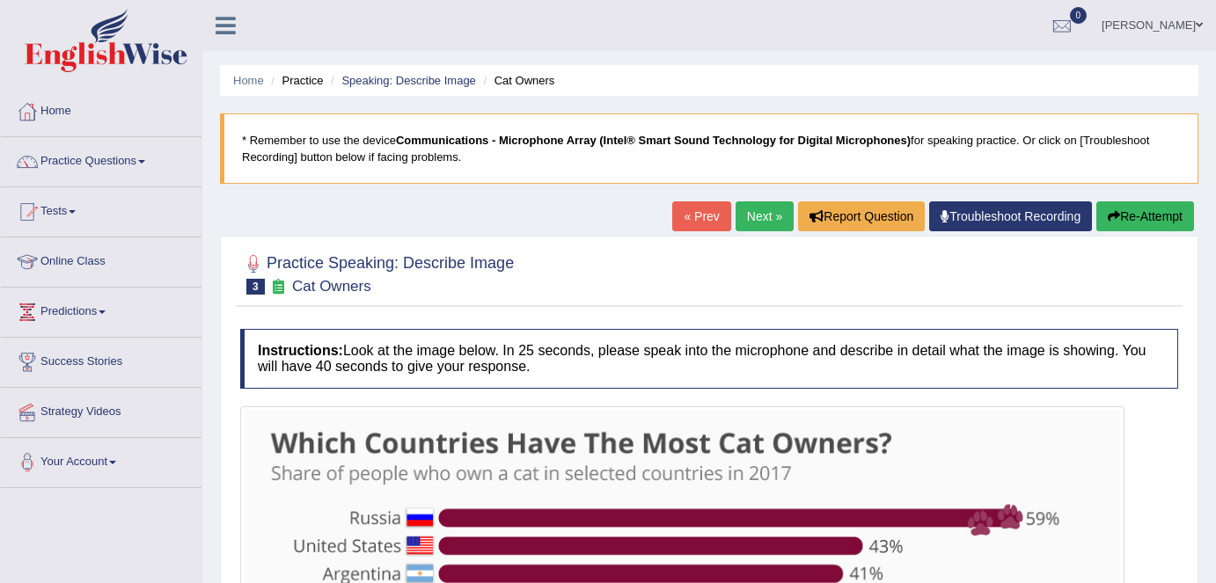
drag, startPoint x: 0, startPoint y: 0, endPoint x: 755, endPoint y: 224, distance: 787.5
click at [755, 224] on link "Next »" at bounding box center [765, 217] width 58 height 30
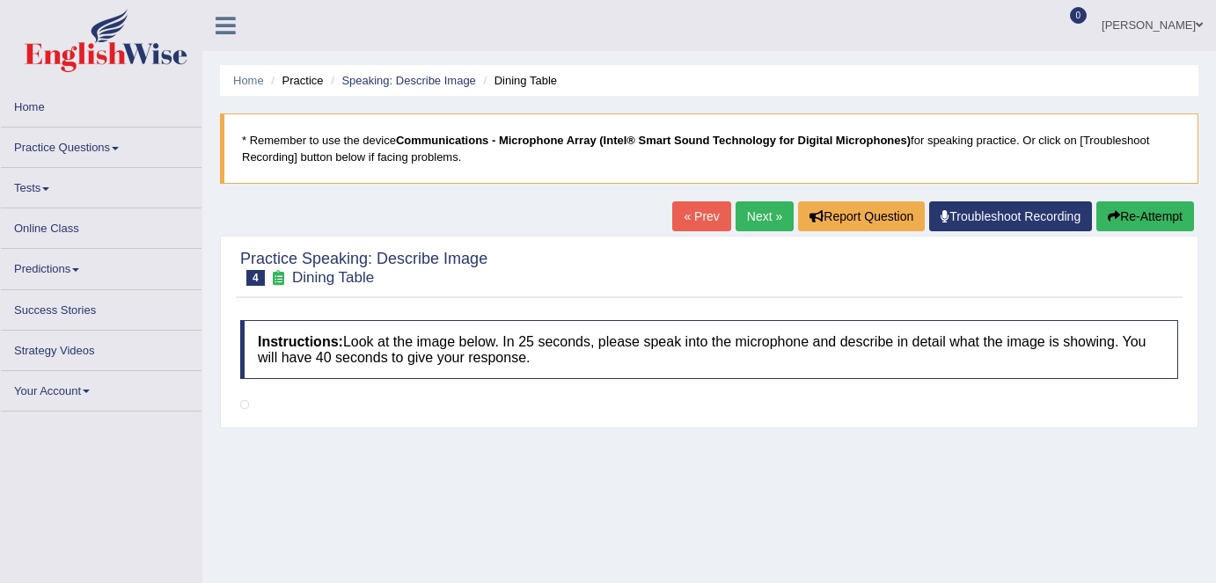
click at [755, 224] on link "Next »" at bounding box center [765, 217] width 58 height 30
drag, startPoint x: 0, startPoint y: 0, endPoint x: 755, endPoint y: 224, distance: 787.5
click at [755, 224] on link "Next »" at bounding box center [765, 217] width 58 height 30
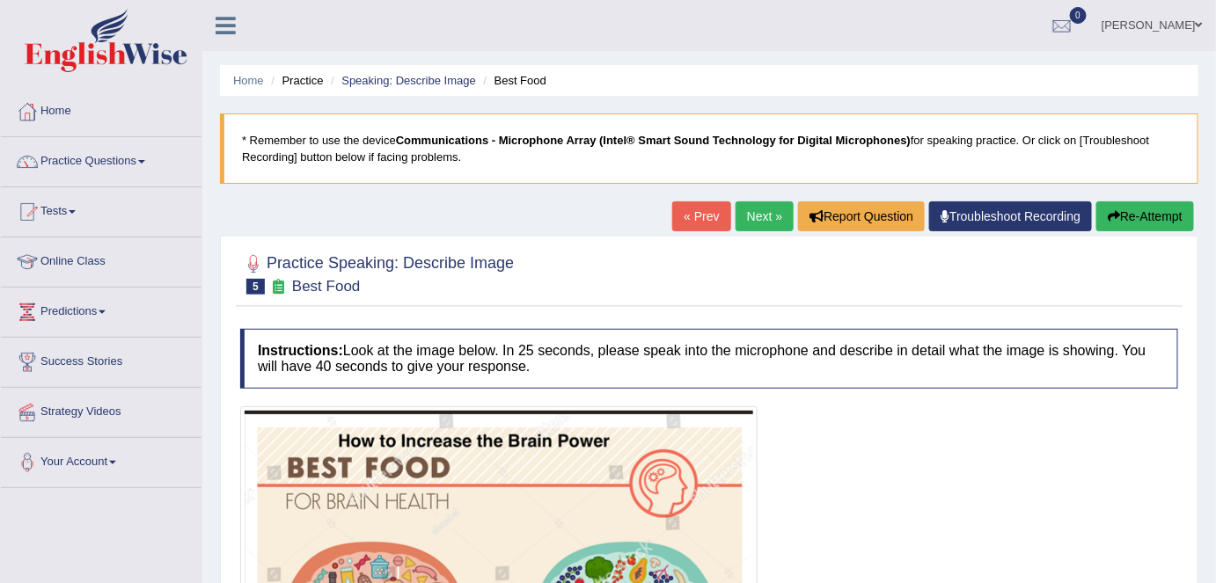
drag, startPoint x: 0, startPoint y: 0, endPoint x: 755, endPoint y: 224, distance: 787.5
click at [755, 224] on link "Next »" at bounding box center [765, 217] width 58 height 30
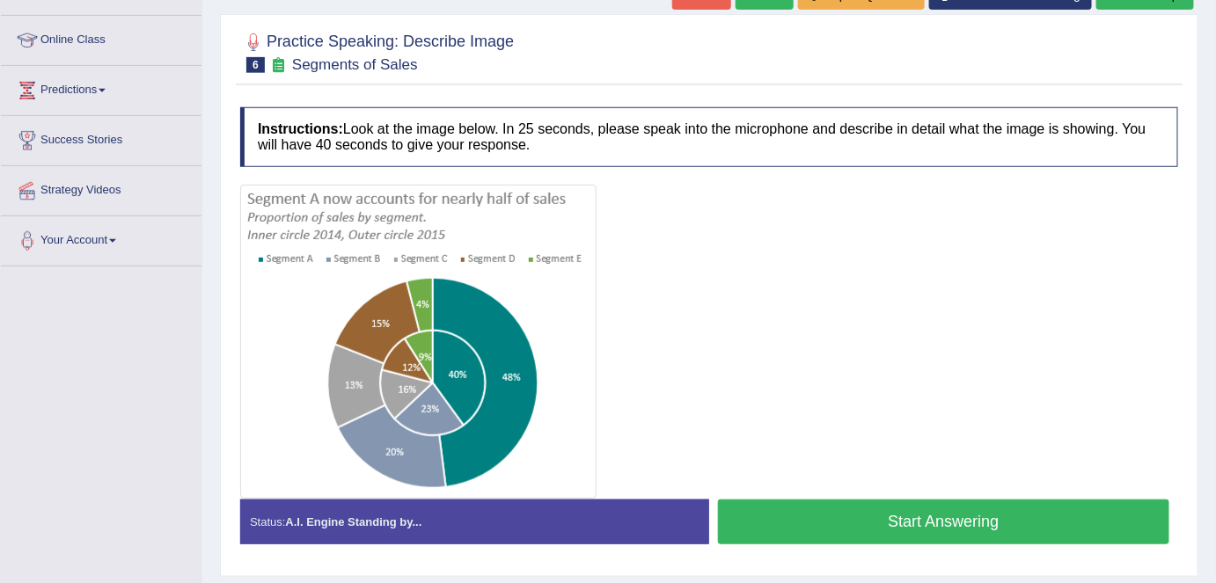
scroll to position [239, 0]
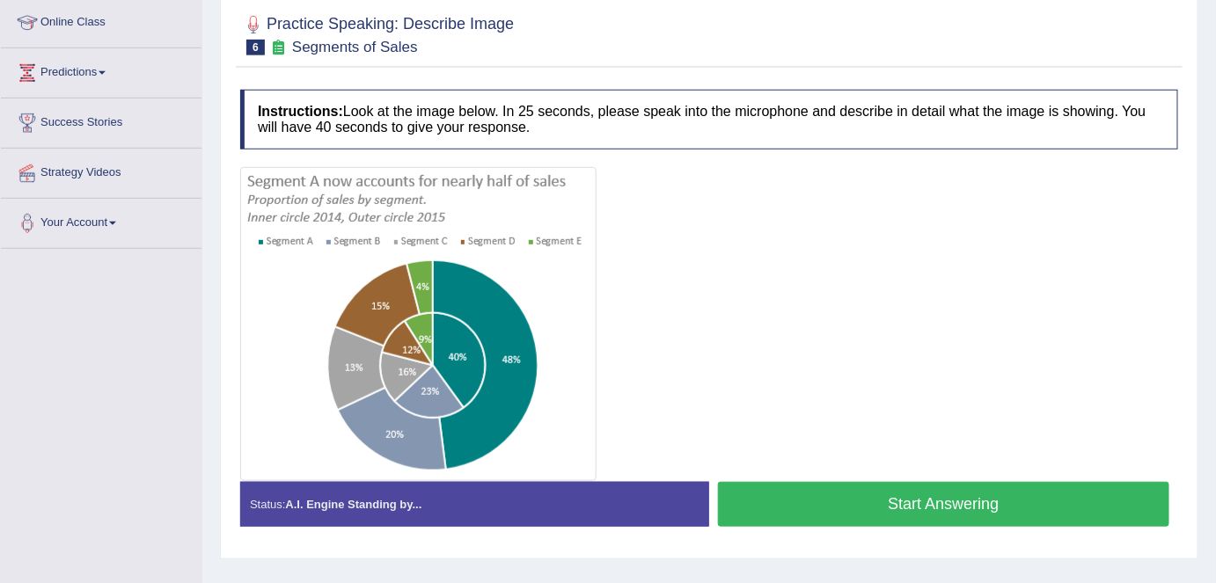
click at [1060, 81] on div "Instructions: Look at the image below. In 25 seconds, please speak into the mic…" at bounding box center [709, 315] width 947 height 468
click at [638, 263] on div at bounding box center [709, 324] width 938 height 314
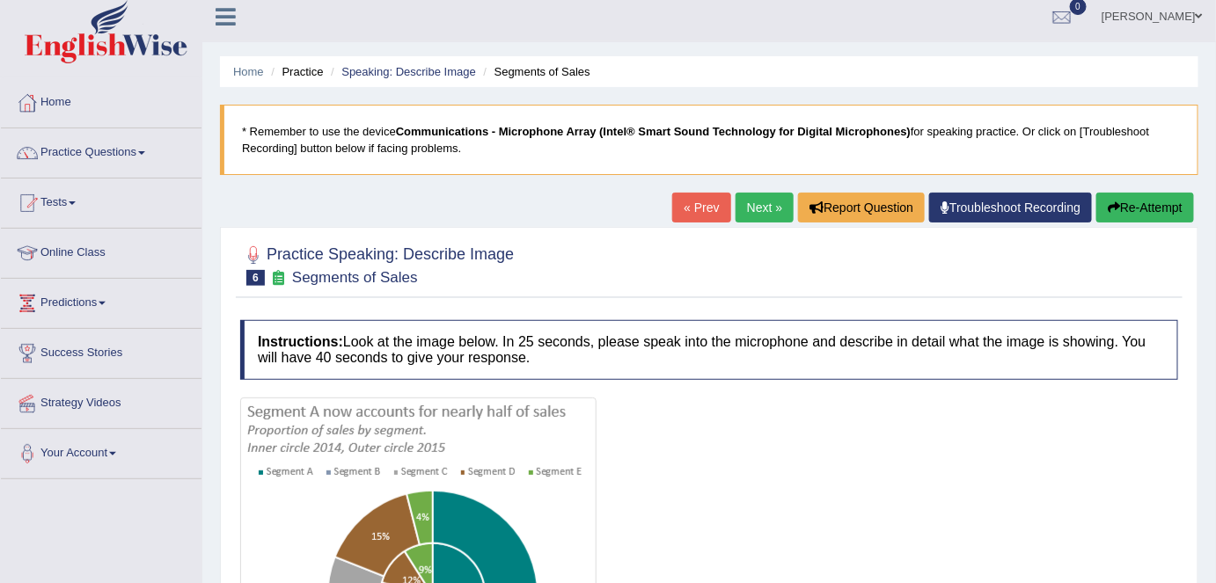
scroll to position [0, 0]
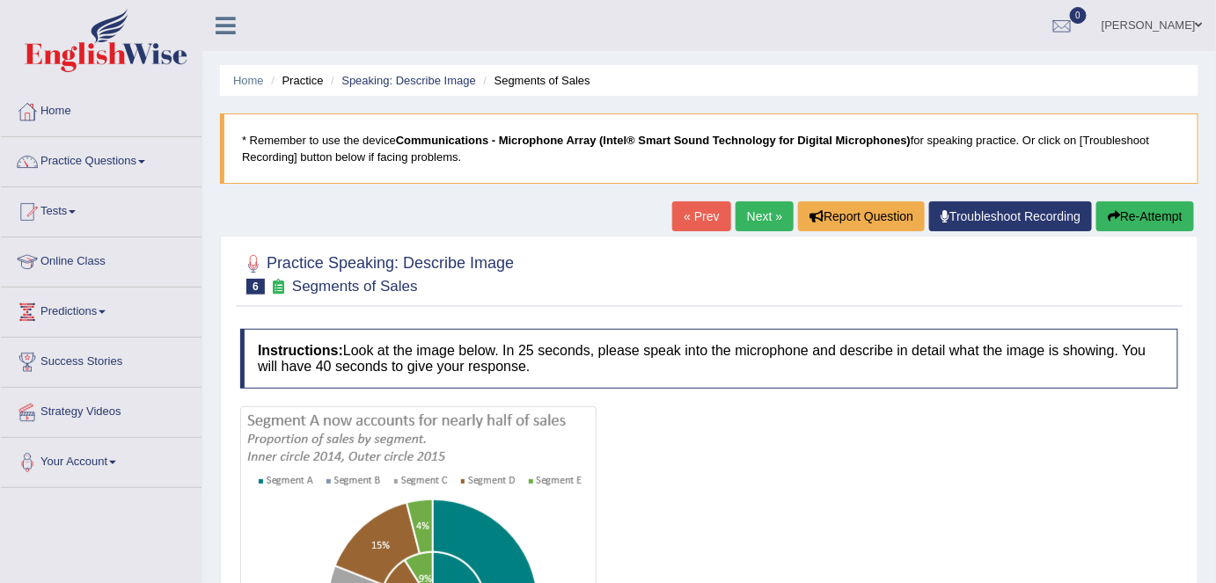
click at [758, 218] on link "Next »" at bounding box center [765, 217] width 58 height 30
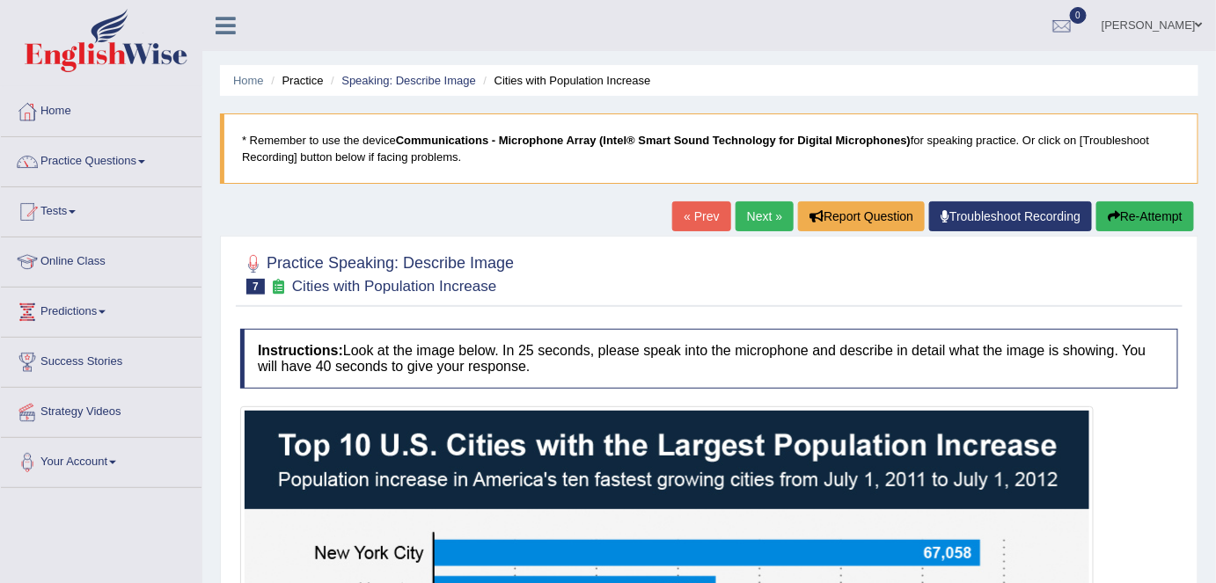
click at [762, 227] on link "Next »" at bounding box center [765, 217] width 58 height 30
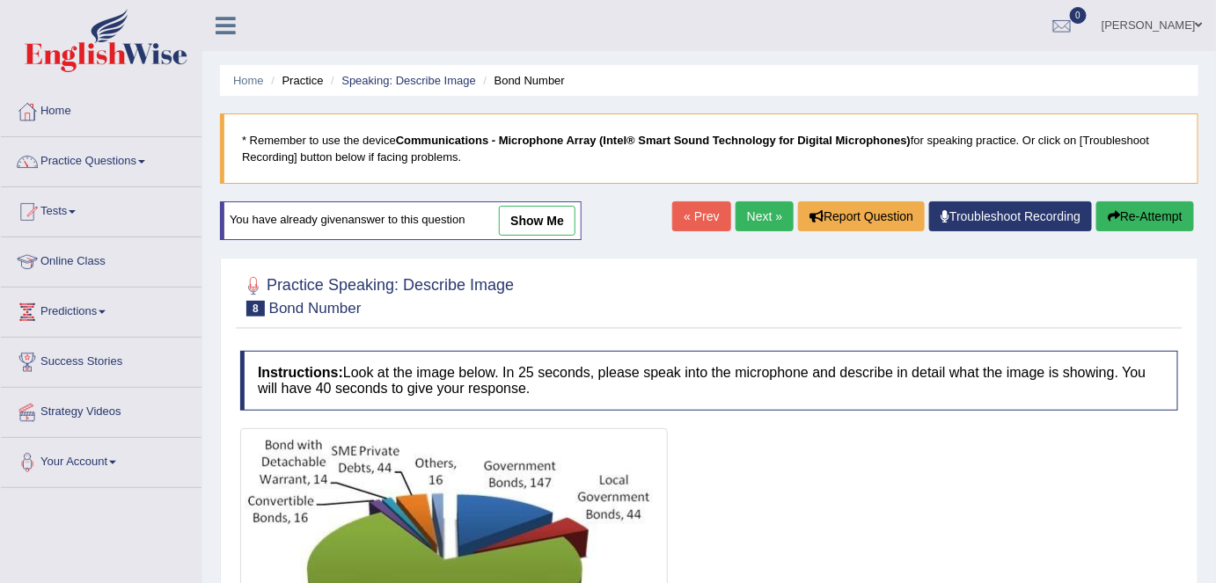
click at [767, 218] on link "Next »" at bounding box center [765, 217] width 58 height 30
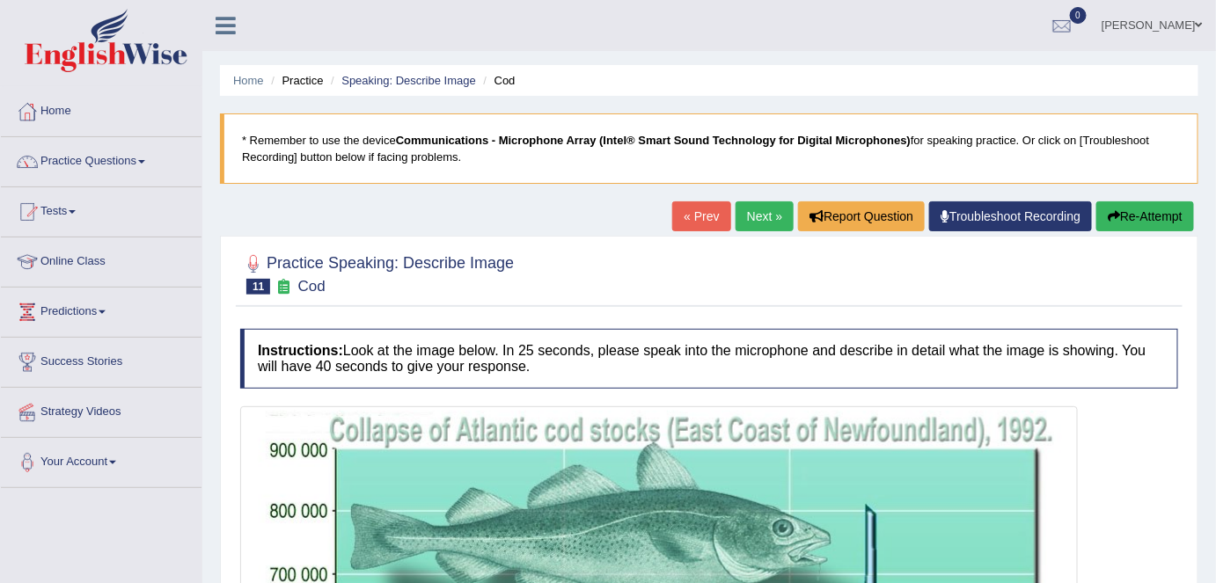
click at [686, 220] on link "« Prev" at bounding box center [701, 217] width 58 height 30
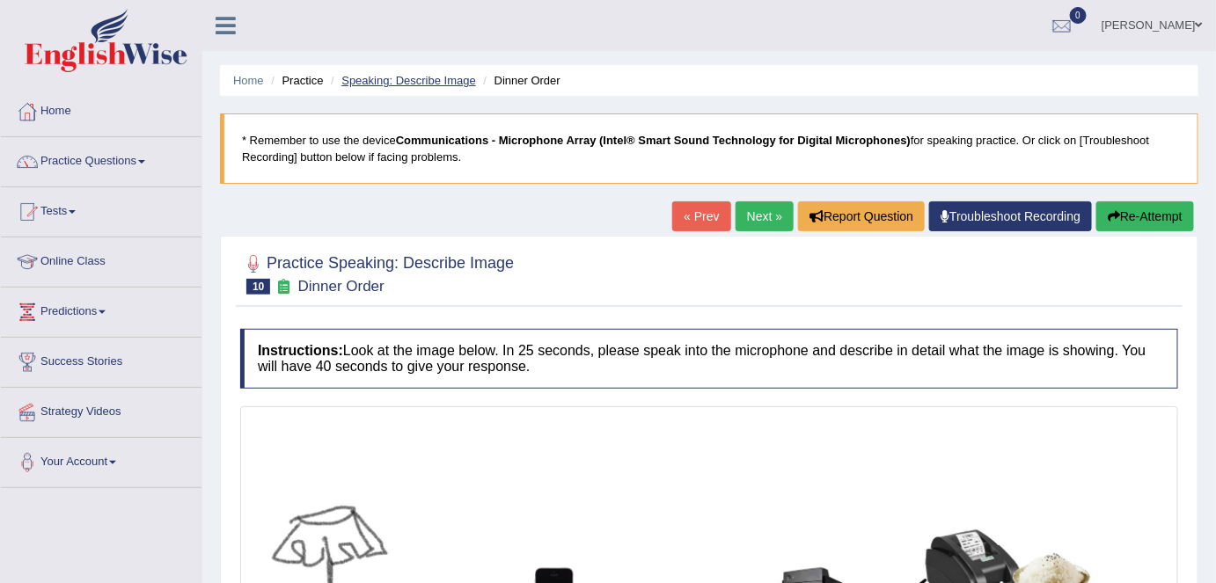
click at [397, 82] on link "Speaking: Describe Image" at bounding box center [408, 80] width 134 height 13
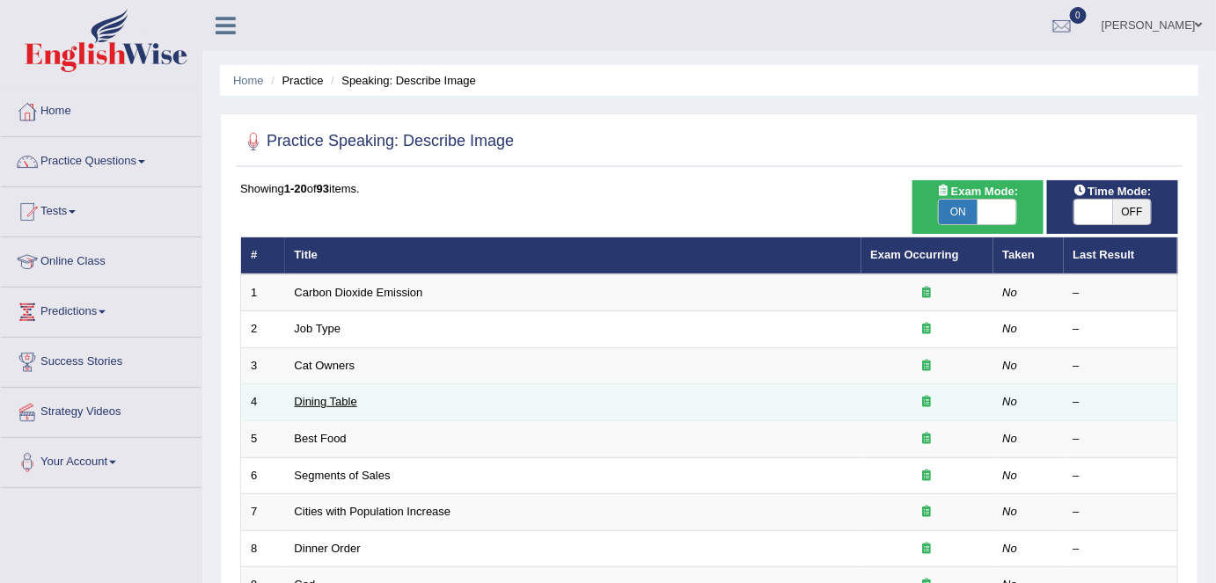
click at [300, 397] on link "Dining Table" at bounding box center [326, 401] width 62 height 13
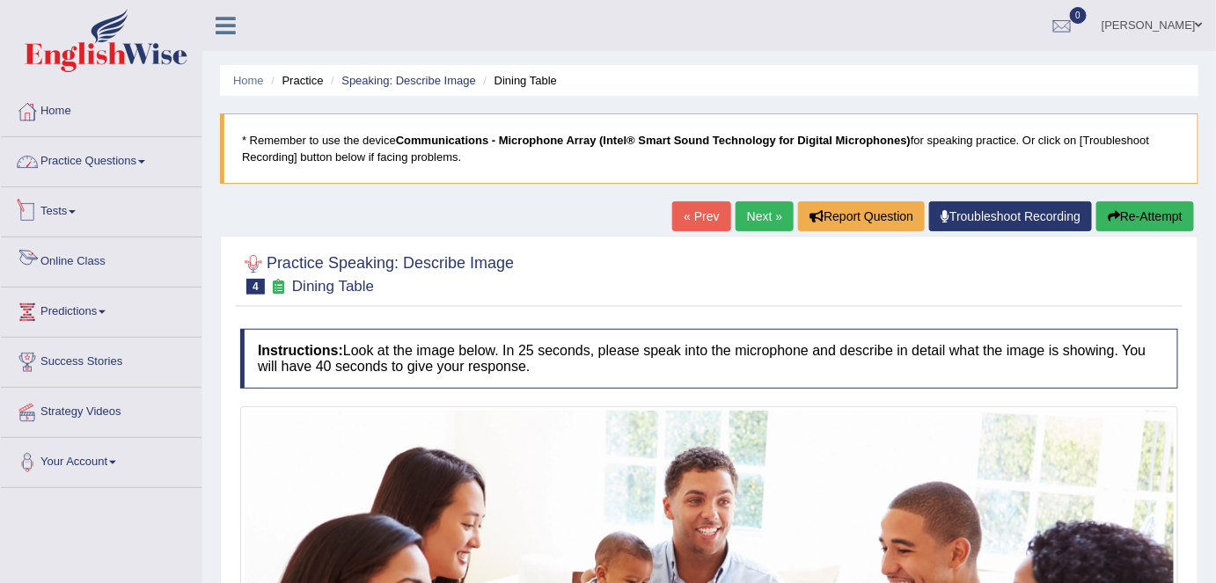
click at [136, 159] on link "Practice Questions" at bounding box center [101, 159] width 201 height 44
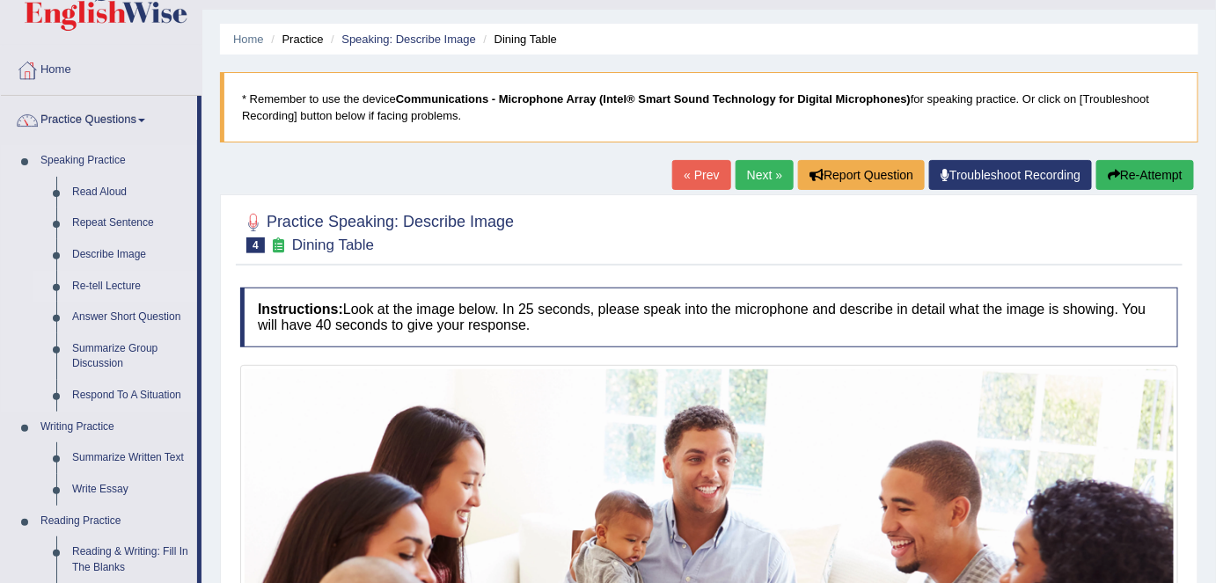
scroll to position [79, 0]
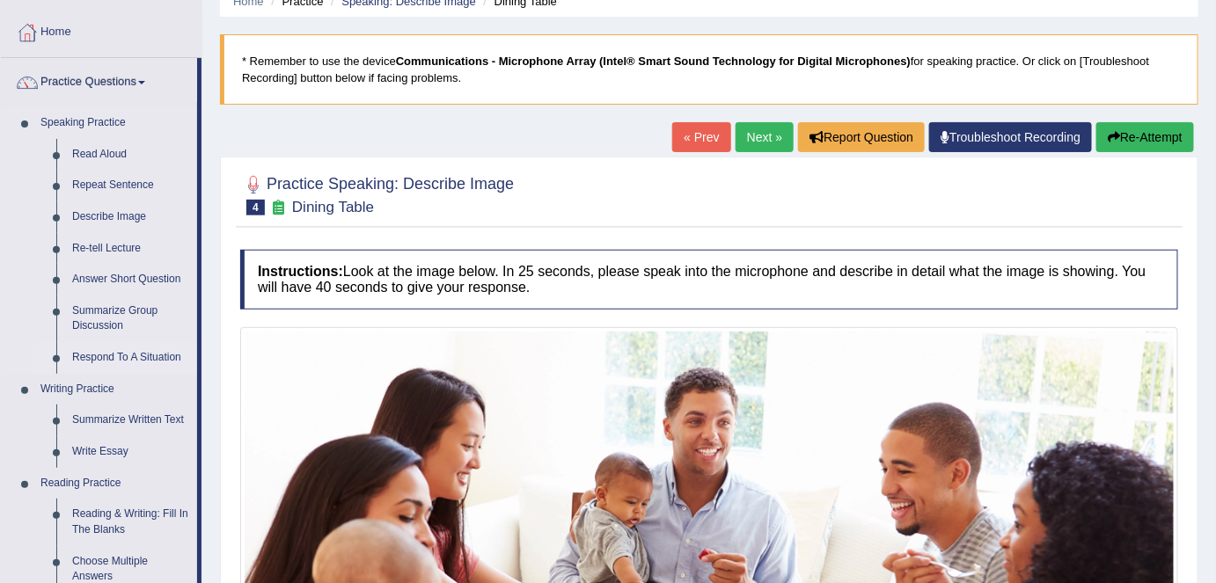
click at [126, 363] on link "Respond To A Situation" at bounding box center [130, 358] width 133 height 32
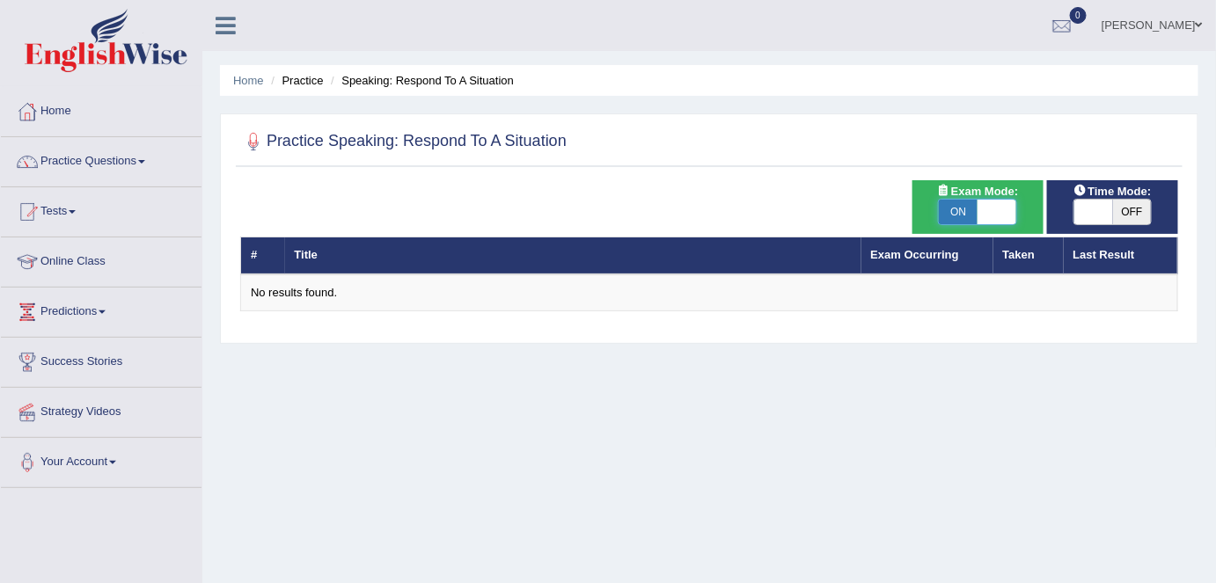
drag, startPoint x: 1015, startPoint y: 212, endPoint x: 952, endPoint y: 219, distance: 62.9
click at [1014, 212] on span at bounding box center [997, 212] width 39 height 25
click at [986, 214] on span at bounding box center [997, 212] width 39 height 25
checkbox input "false"
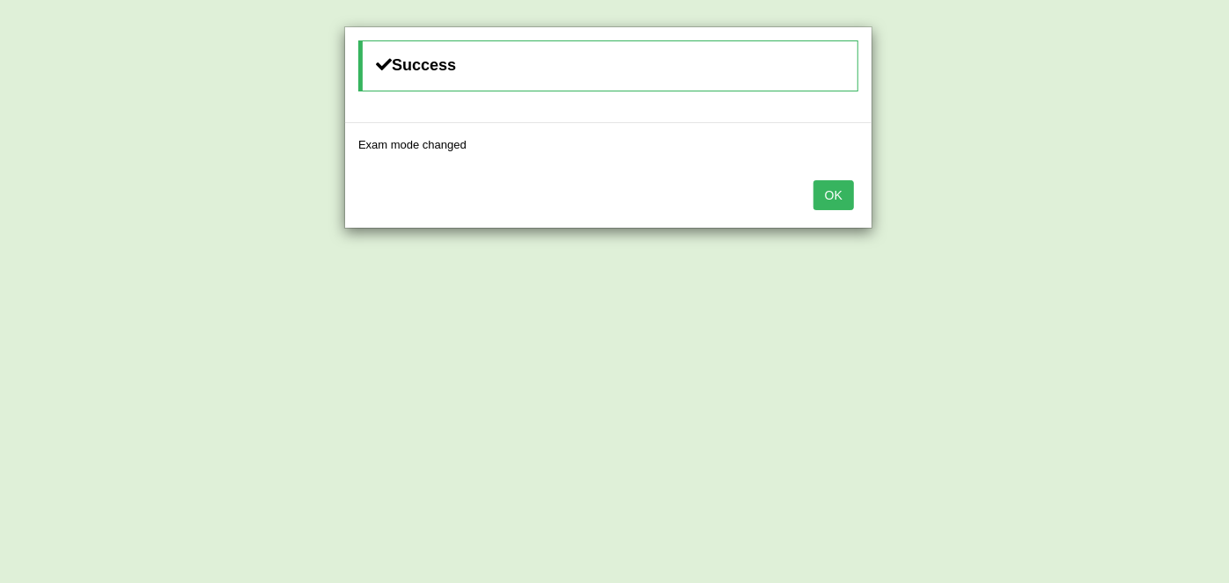
click at [841, 189] on button "OK" at bounding box center [833, 195] width 40 height 30
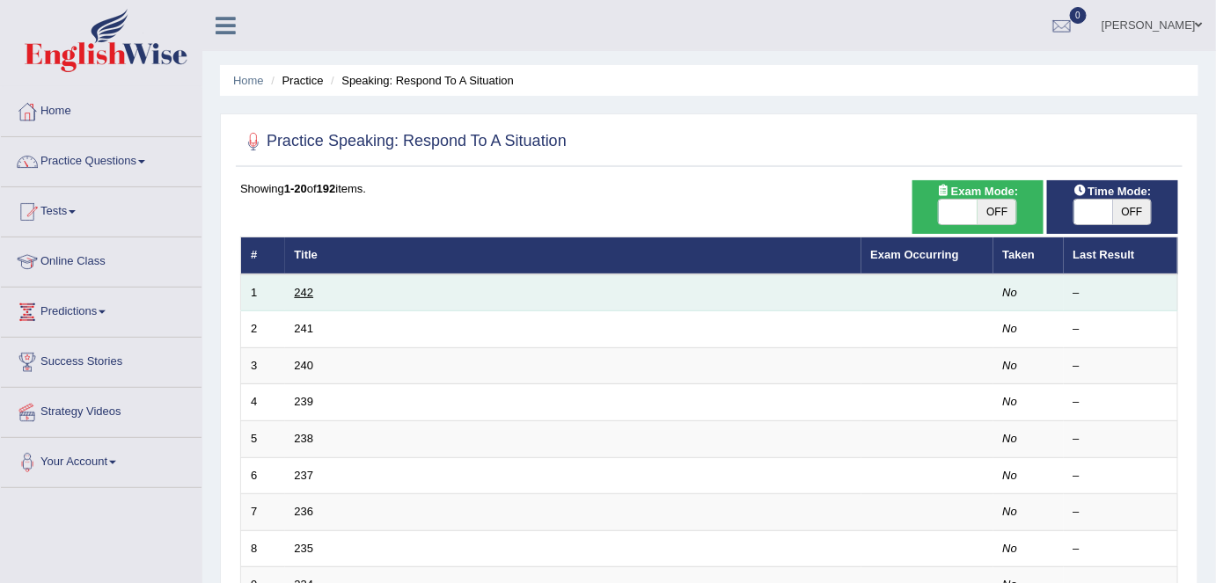
click at [308, 292] on link "242" at bounding box center [304, 292] width 19 height 13
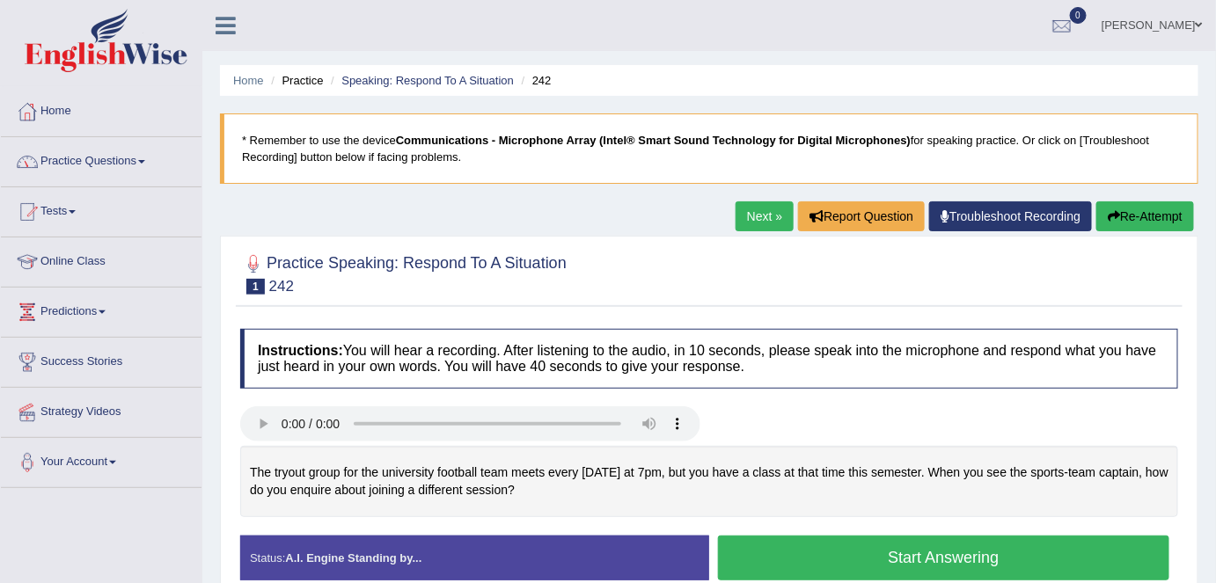
click at [152, 159] on link "Practice Questions" at bounding box center [101, 159] width 201 height 44
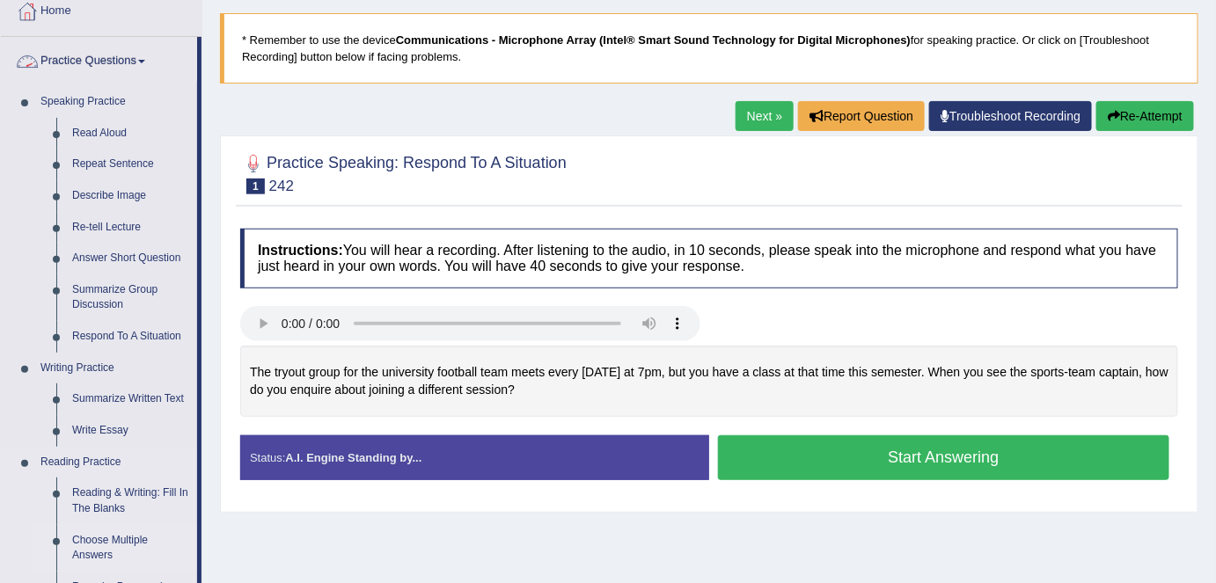
scroll to position [239, 0]
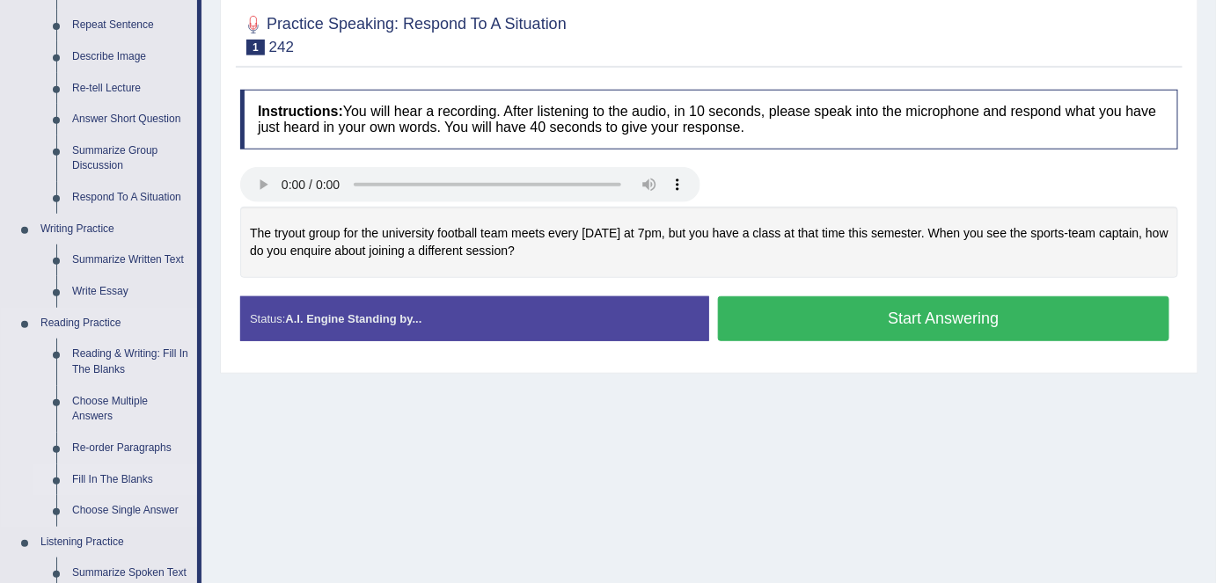
click at [123, 477] on link "Fill In The Blanks" at bounding box center [130, 481] width 133 height 32
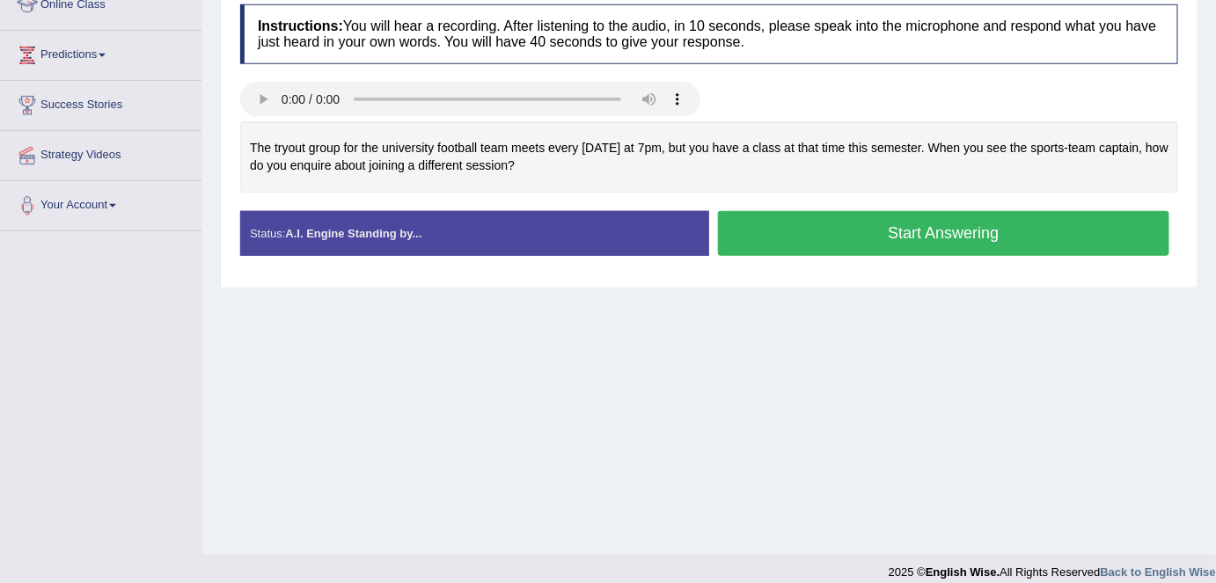
scroll to position [340, 0]
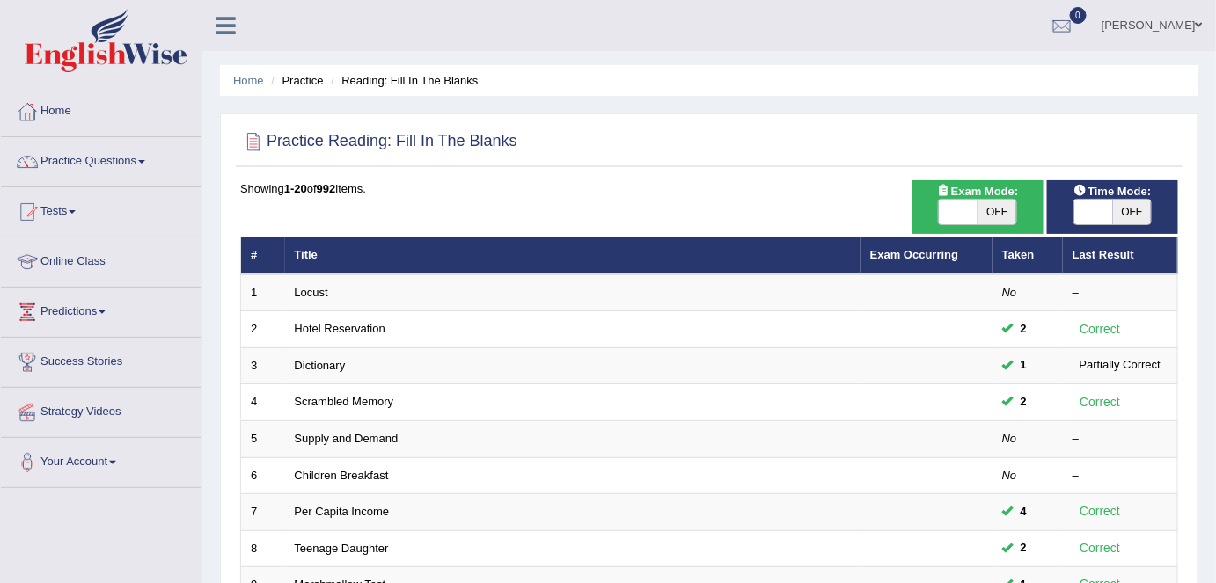
click at [994, 211] on span "OFF" at bounding box center [997, 212] width 39 height 25
checkbox input "true"
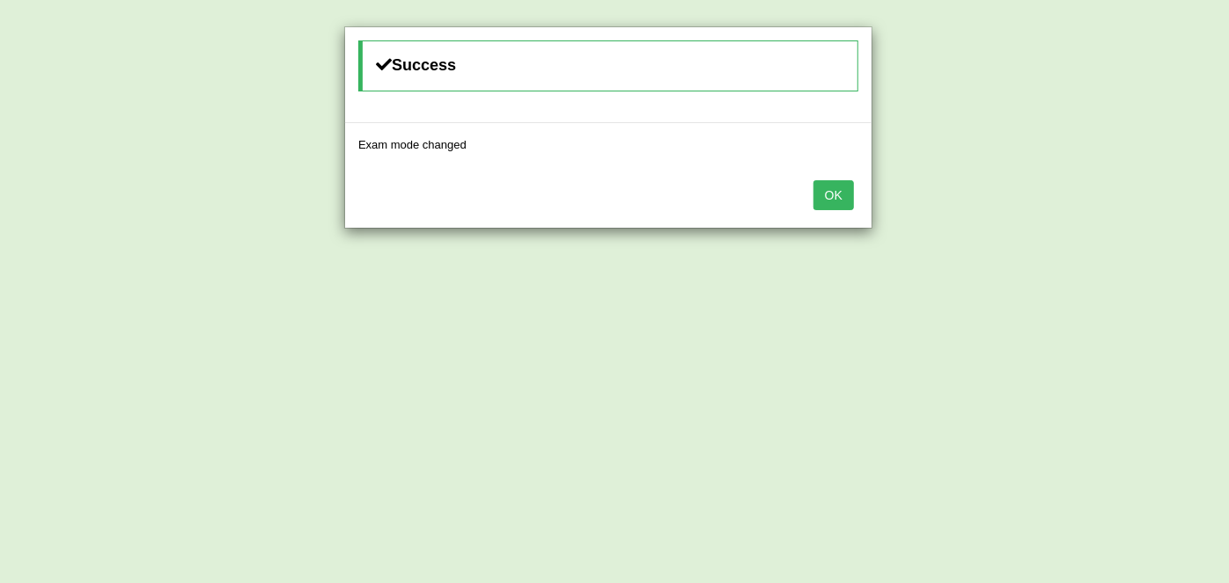
click at [825, 197] on button "OK" at bounding box center [833, 195] width 40 height 30
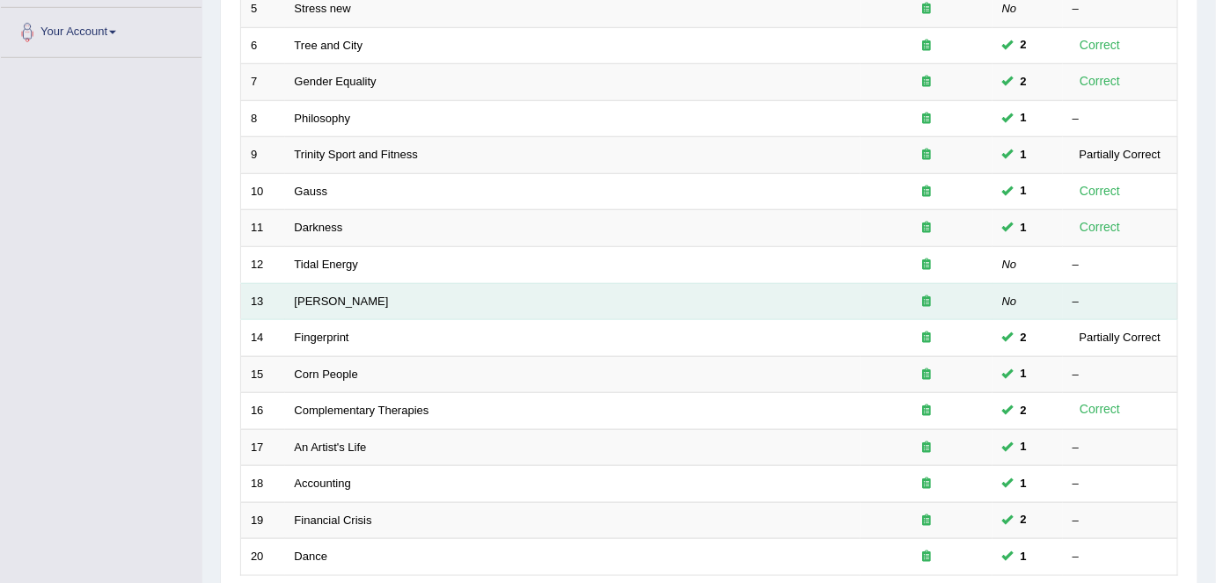
scroll to position [574, 0]
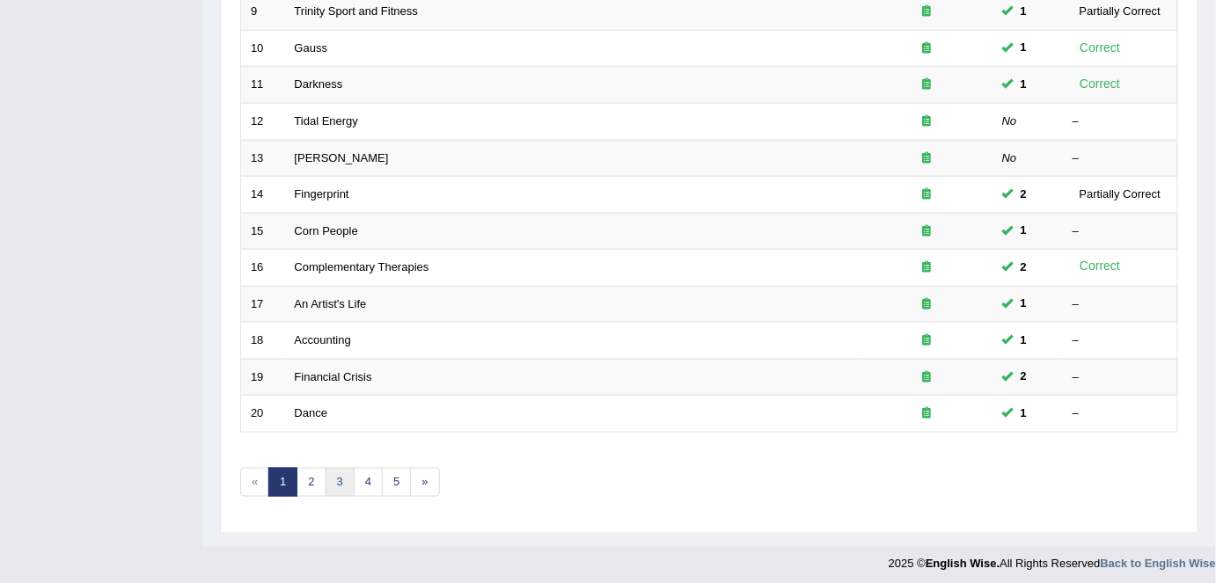
click at [344, 487] on link "3" at bounding box center [340, 482] width 29 height 29
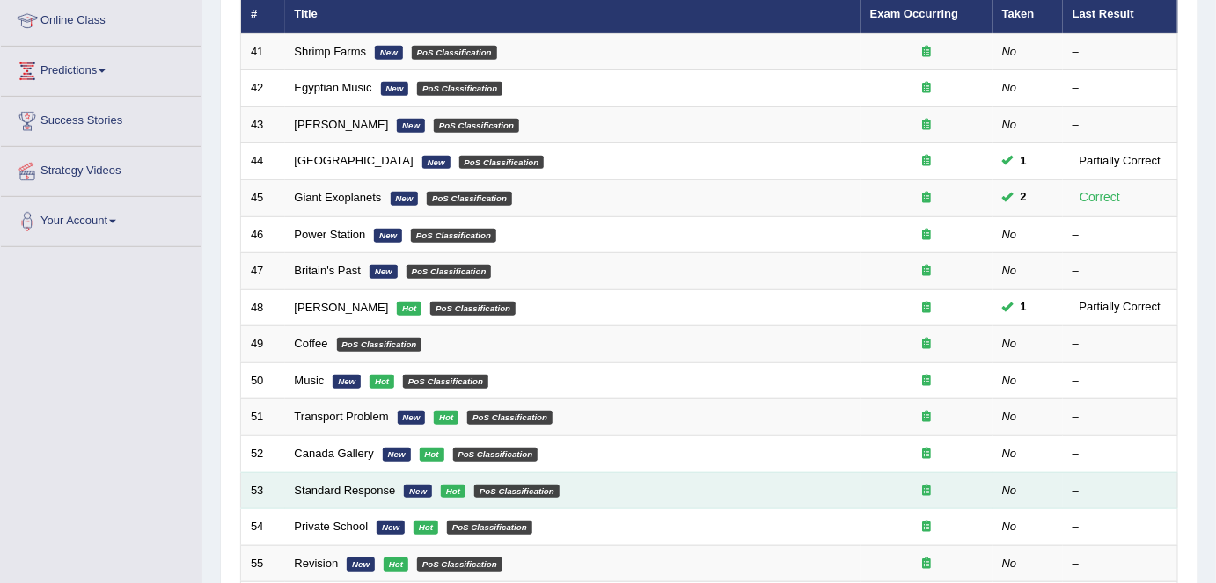
scroll to position [319, 0]
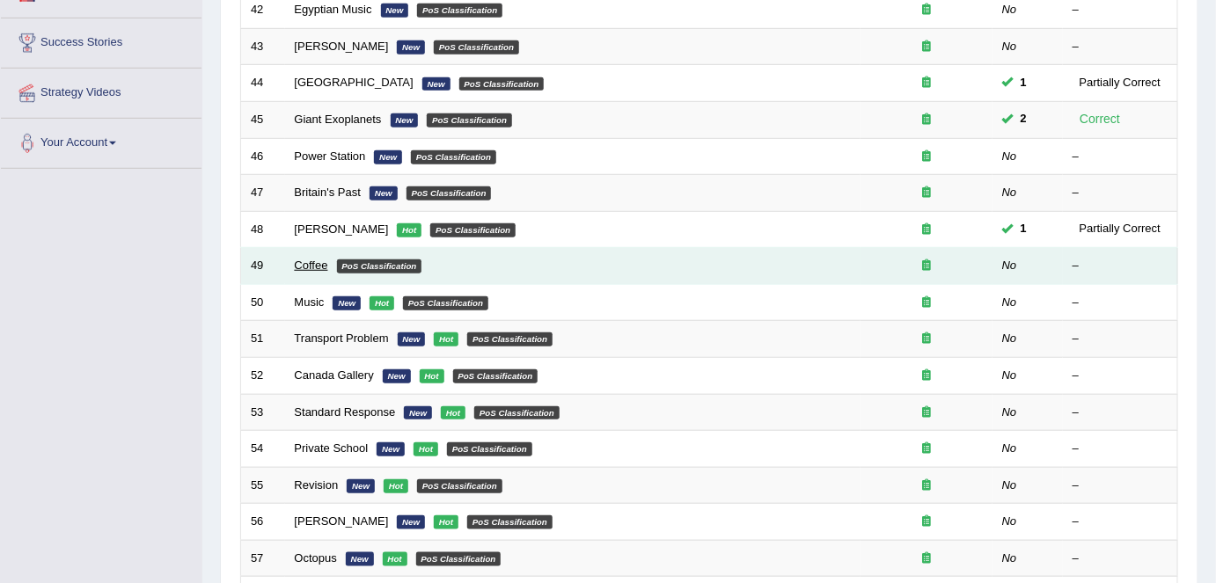
click at [313, 259] on link "Coffee" at bounding box center [311, 265] width 33 height 13
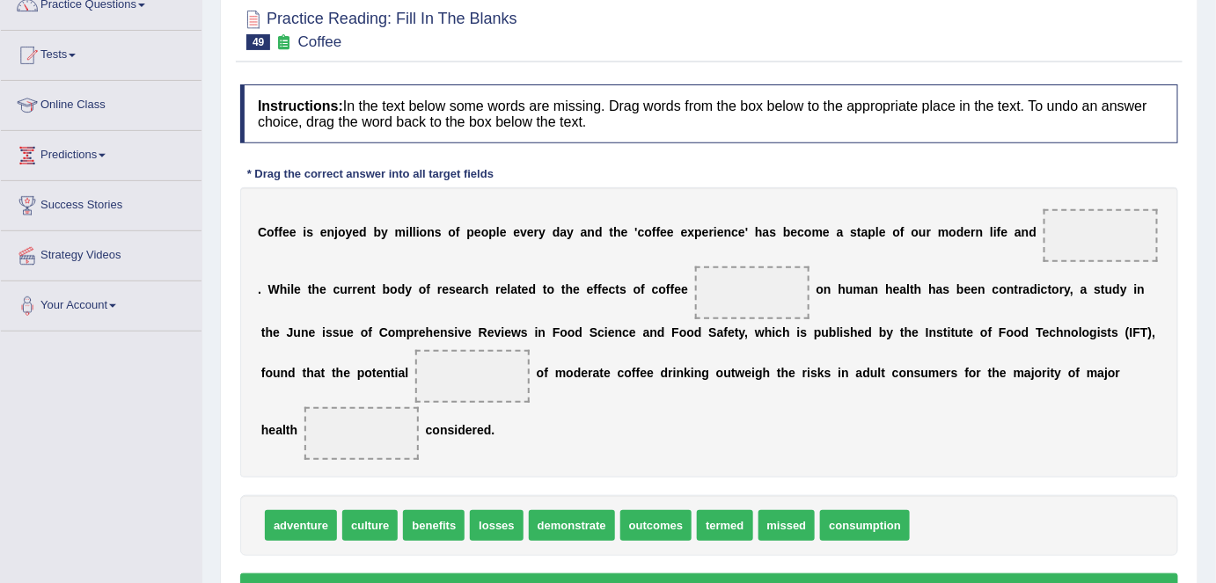
scroll to position [159, 0]
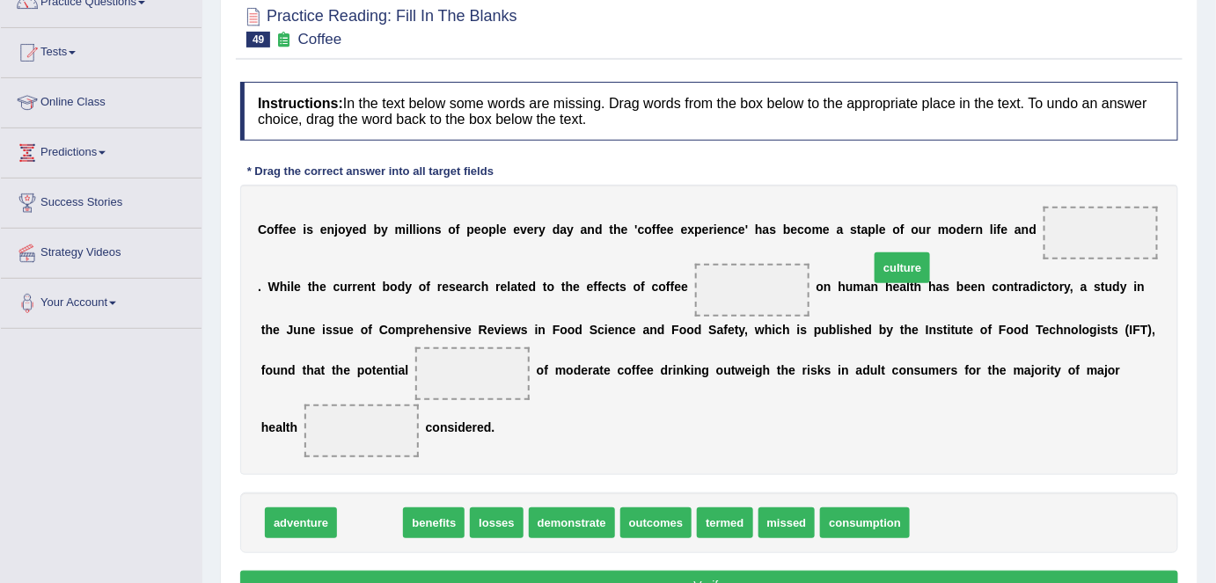
drag, startPoint x: 354, startPoint y: 523, endPoint x: 1012, endPoint y: 245, distance: 714.6
click at [930, 253] on span "culture" at bounding box center [902, 268] width 55 height 31
drag, startPoint x: 380, startPoint y: 526, endPoint x: 1115, endPoint y: 244, distance: 787.3
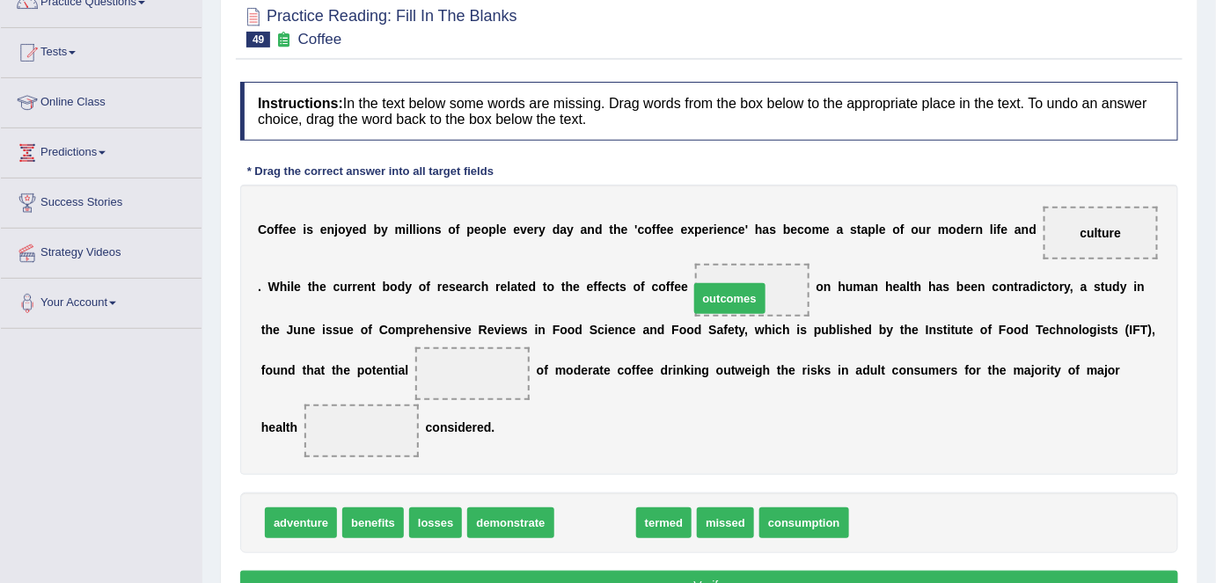
drag, startPoint x: 608, startPoint y: 530, endPoint x: 745, endPoint y: 303, distance: 265.3
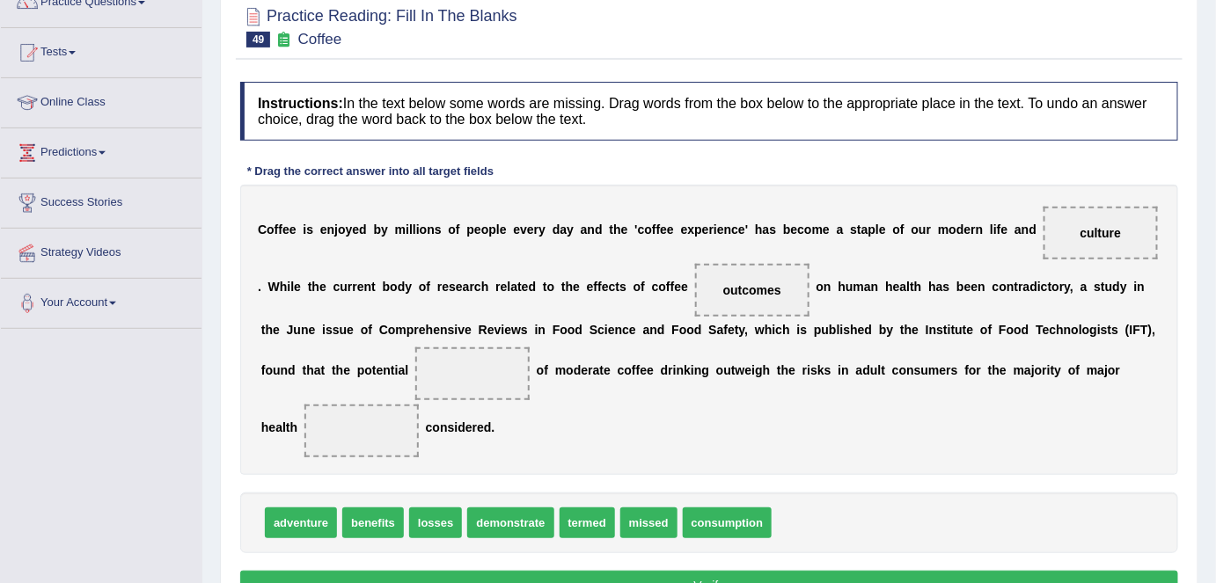
drag, startPoint x: 765, startPoint y: 515, endPoint x: 578, endPoint y: 411, distance: 213.5
click at [578, 411] on div "Instructions: In the text below some words are missing. Drag words from the box…" at bounding box center [709, 344] width 947 height 542
drag, startPoint x: 717, startPoint y: 526, endPoint x: 469, endPoint y: 375, distance: 290.7
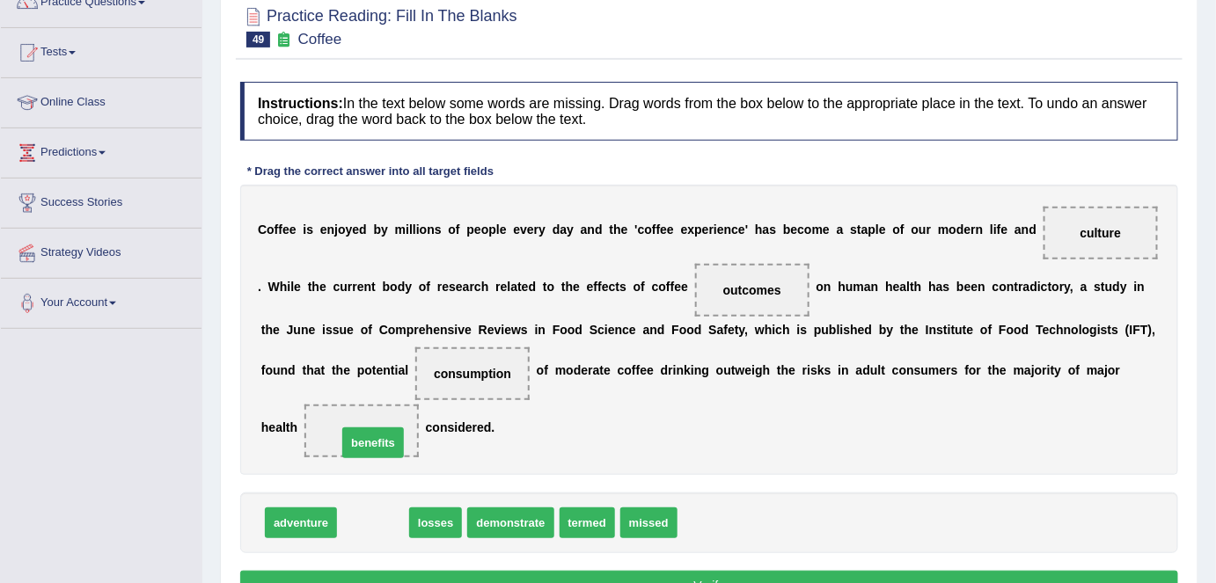
drag, startPoint x: 365, startPoint y: 519, endPoint x: 365, endPoint y: 439, distance: 80.1
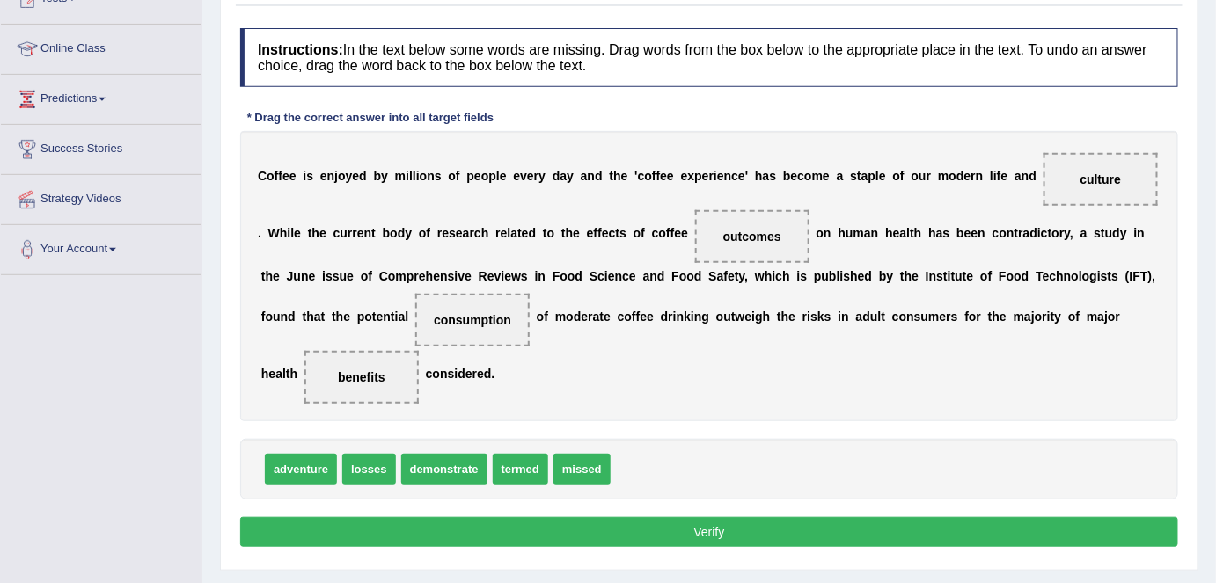
scroll to position [239, 0]
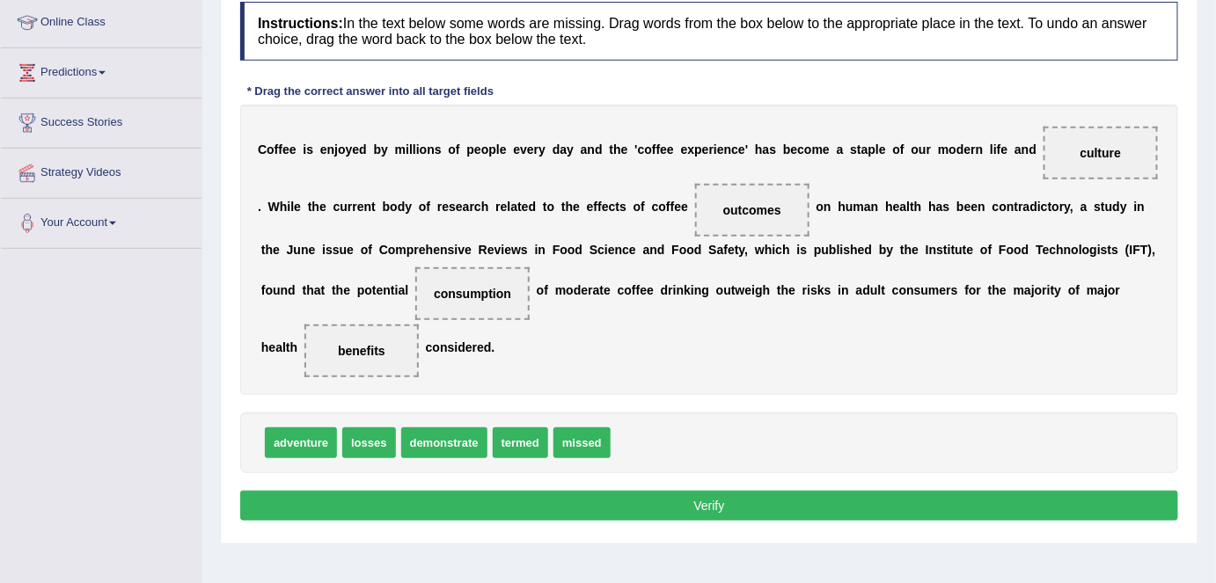
click at [723, 496] on button "Verify" at bounding box center [709, 506] width 938 height 30
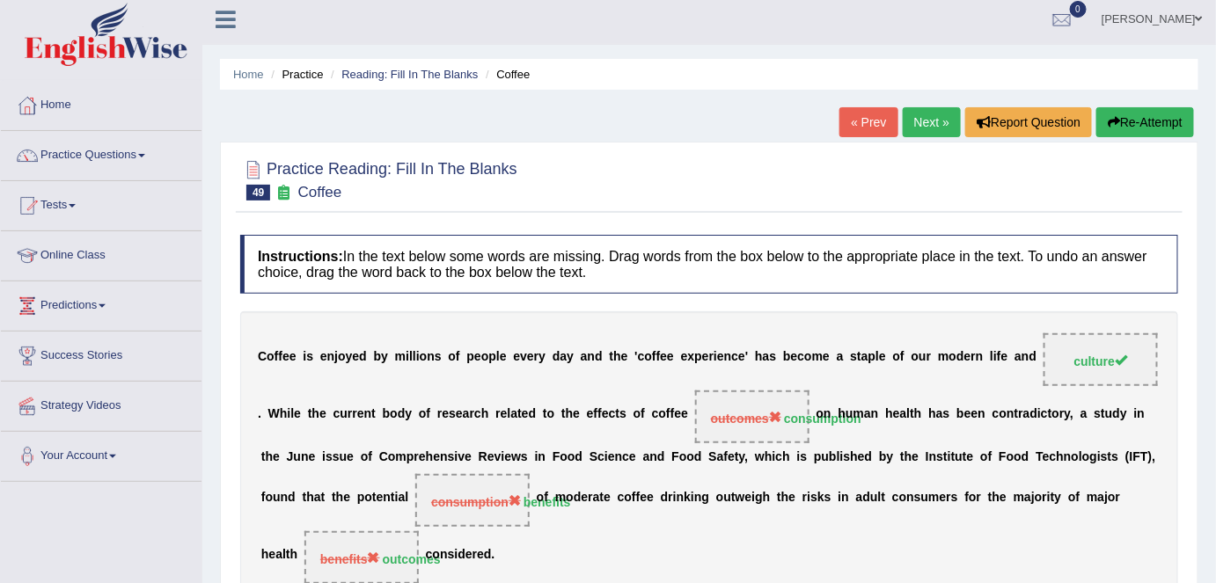
scroll to position [0, 0]
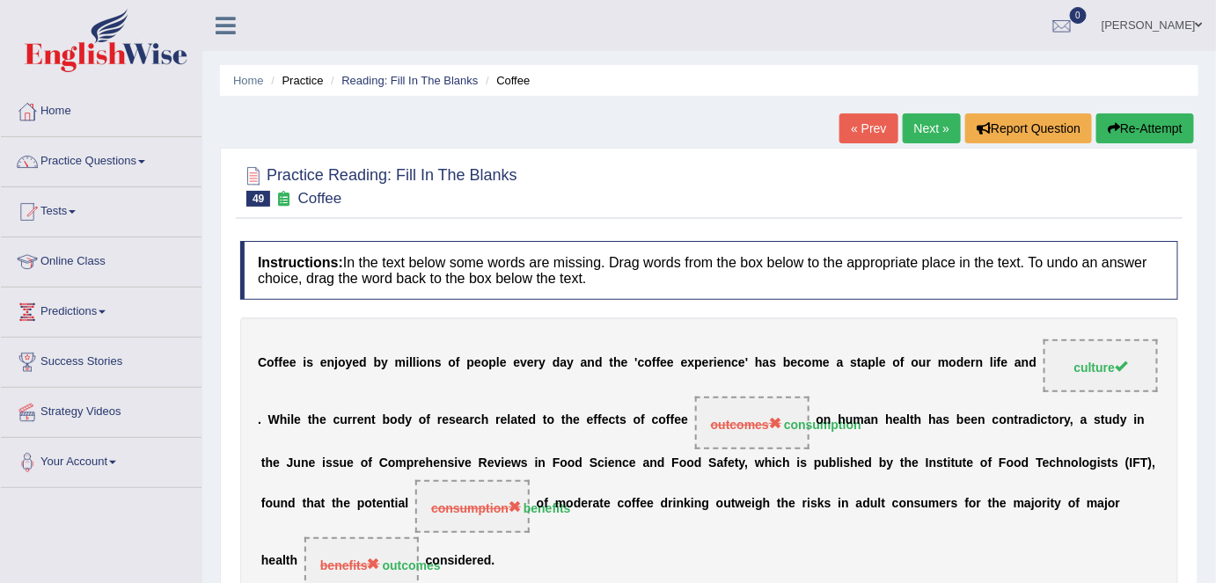
click at [914, 132] on link "Next »" at bounding box center [932, 129] width 58 height 30
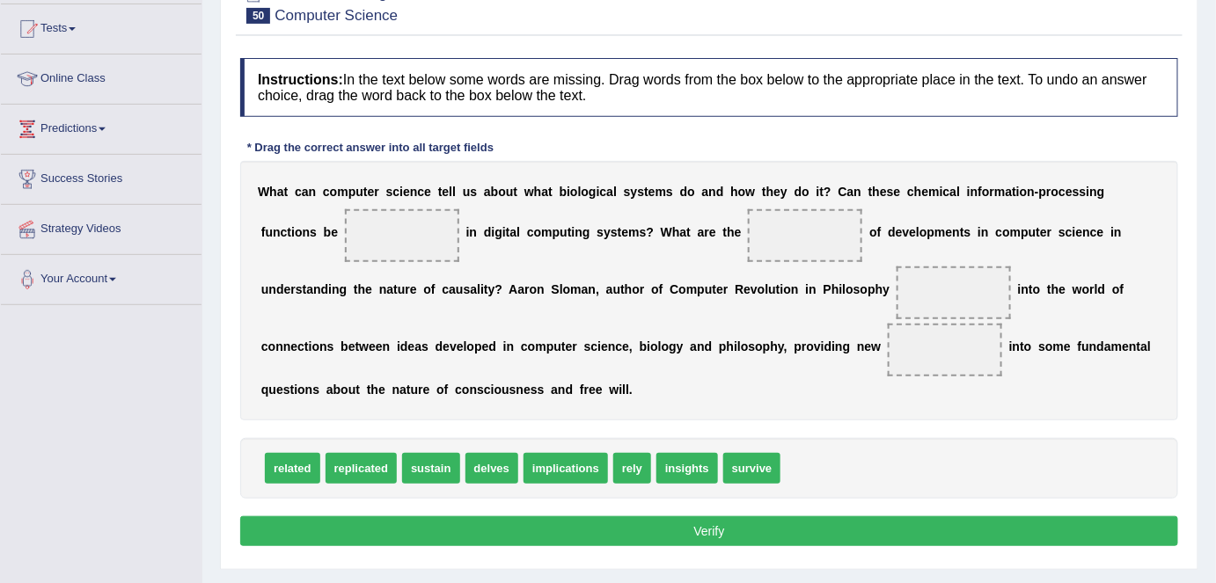
scroll to position [159, 0]
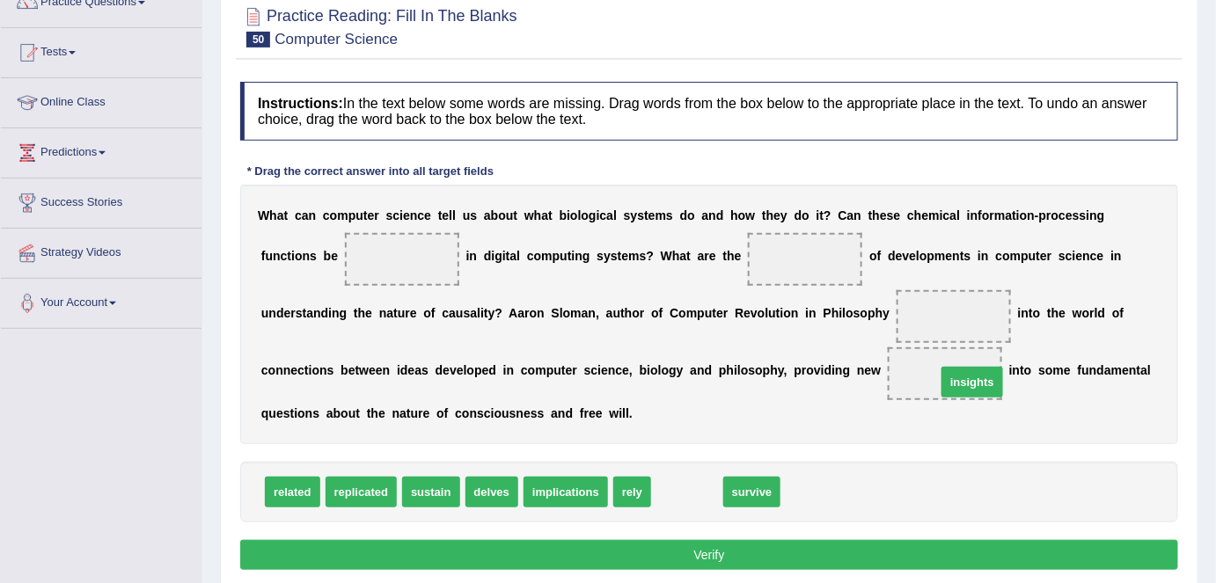
drag, startPoint x: 724, startPoint y: 466, endPoint x: 989, endPoint y: 377, distance: 279.4
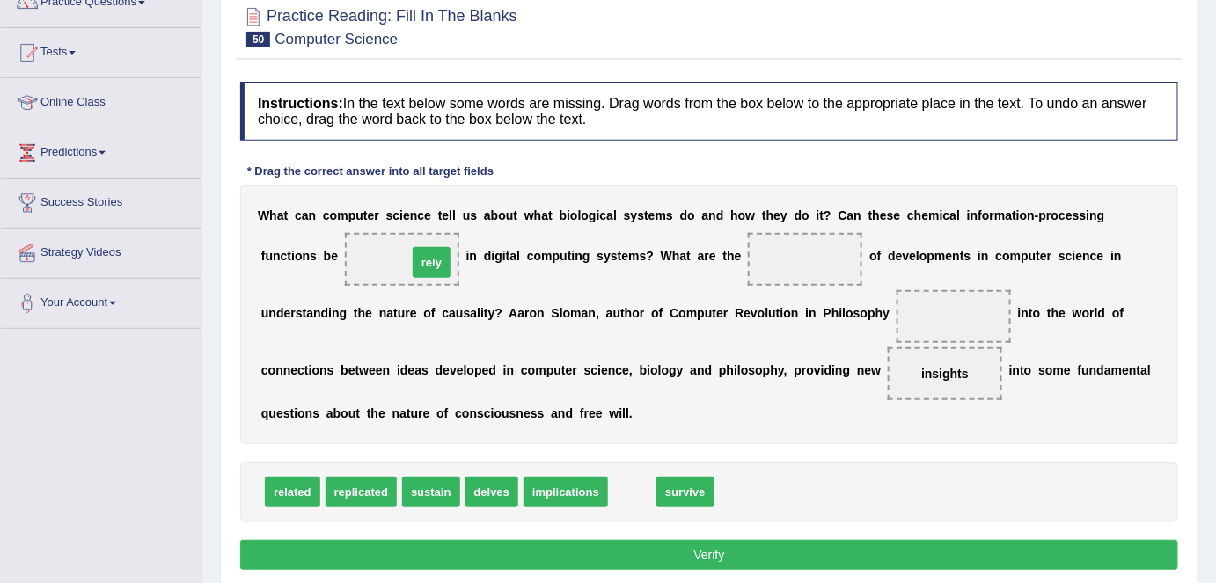
drag, startPoint x: 619, startPoint y: 484, endPoint x: 418, endPoint y: 253, distance: 305.7
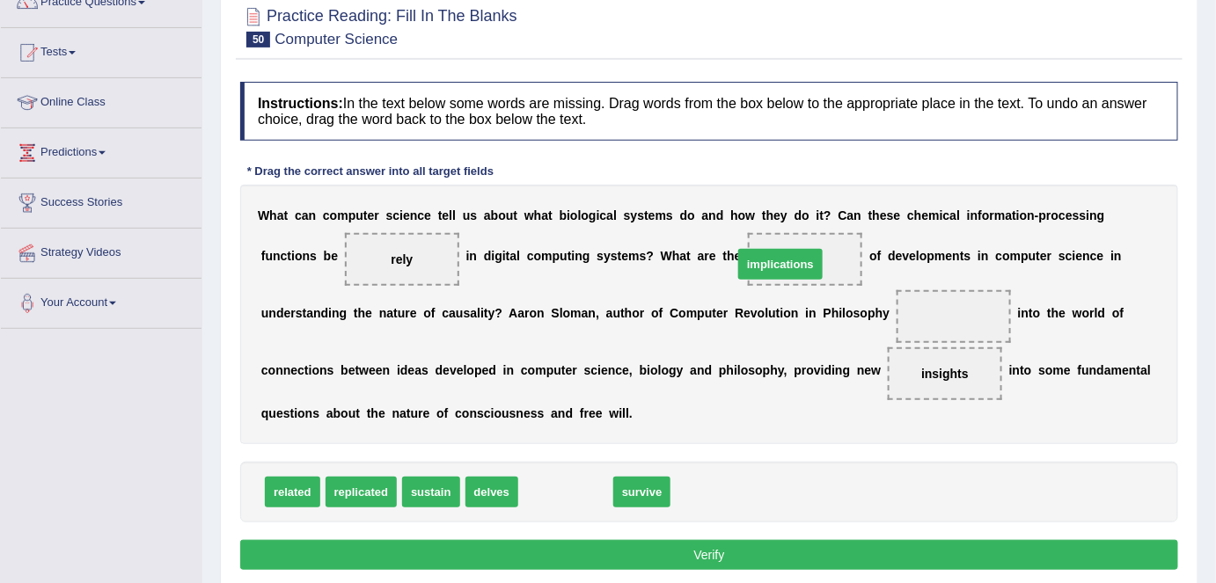
drag, startPoint x: 547, startPoint y: 488, endPoint x: 765, endPoint y: 261, distance: 315.0
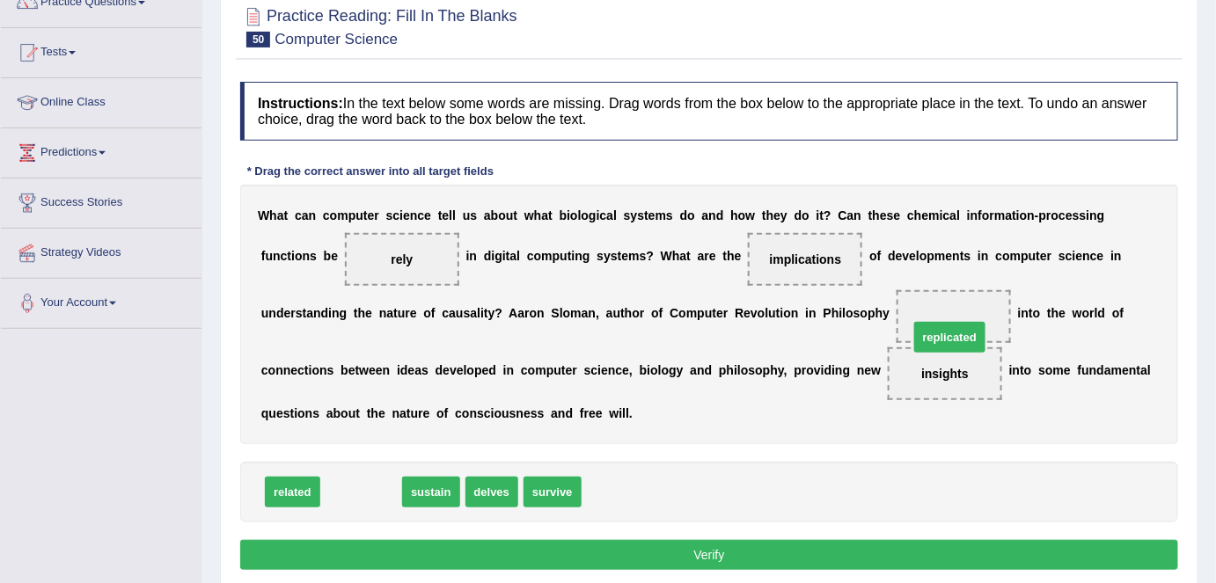
drag, startPoint x: 373, startPoint y: 486, endPoint x: 965, endPoint y: 328, distance: 612.9
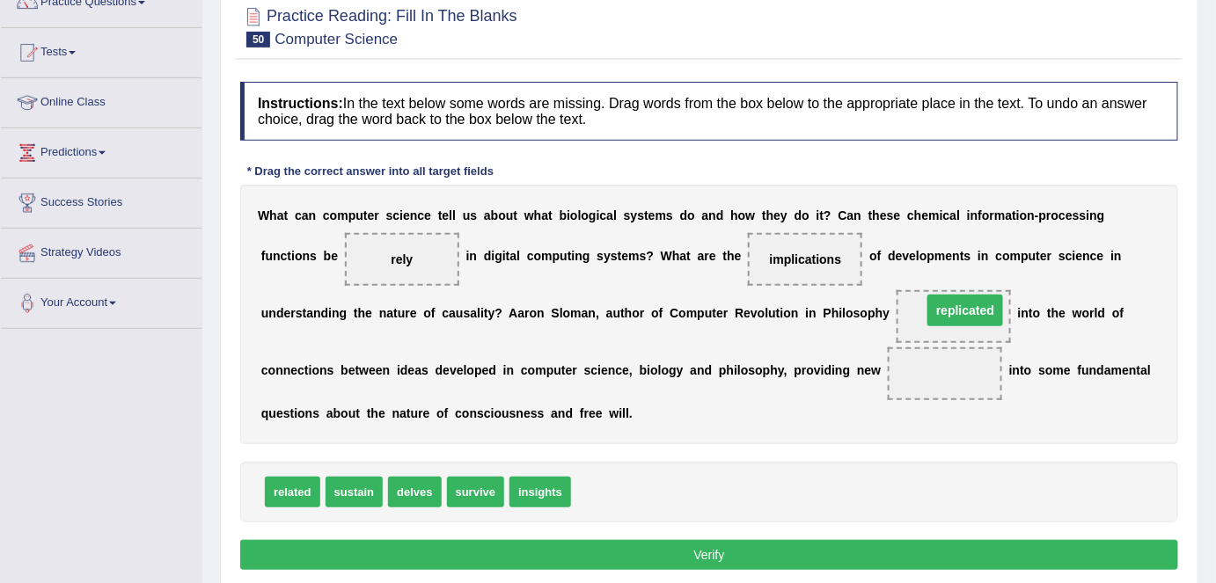
drag, startPoint x: 933, startPoint y: 375, endPoint x: 956, endPoint y: 294, distance: 84.1
drag, startPoint x: 537, startPoint y: 493, endPoint x: 931, endPoint y: 387, distance: 408.2
click at [653, 564] on button "Verify" at bounding box center [709, 555] width 938 height 30
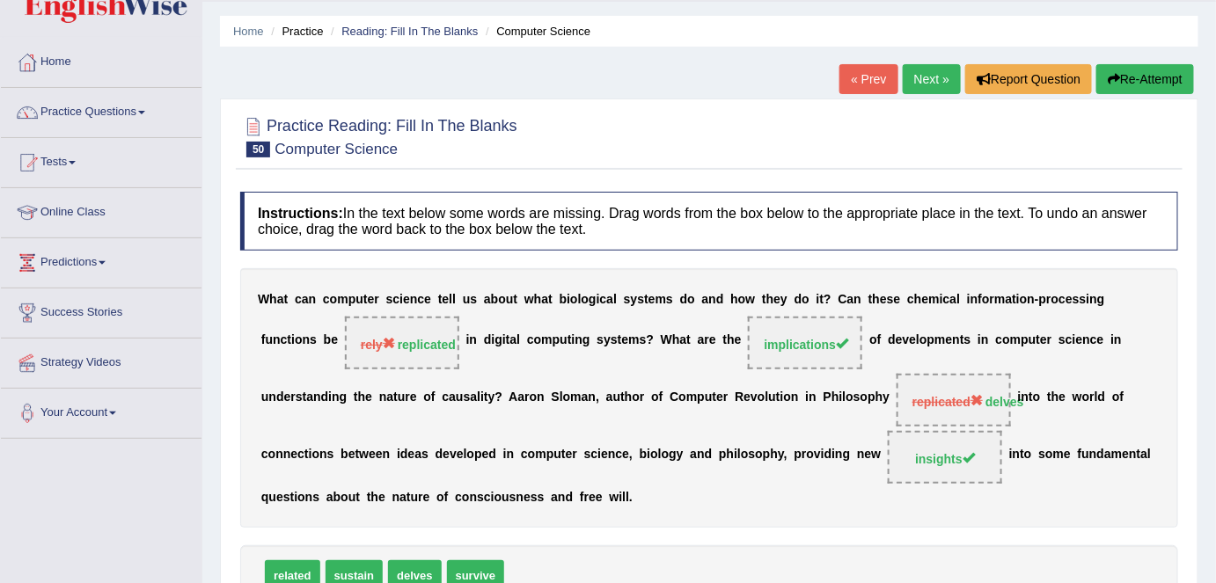
scroll to position [0, 0]
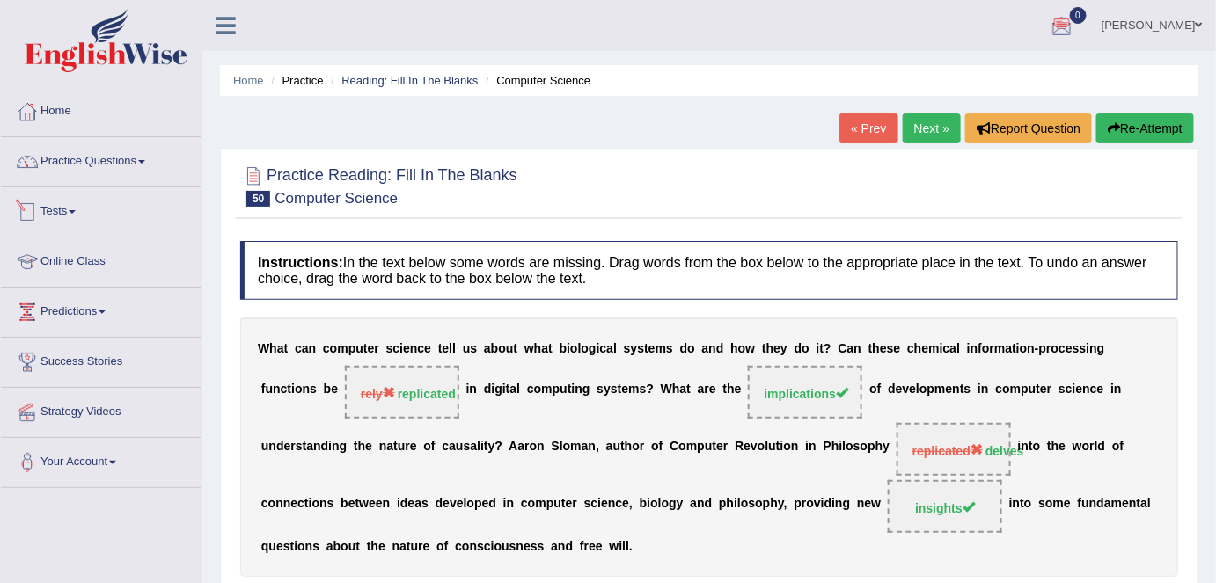
click at [143, 170] on link "Practice Questions" at bounding box center [101, 159] width 201 height 44
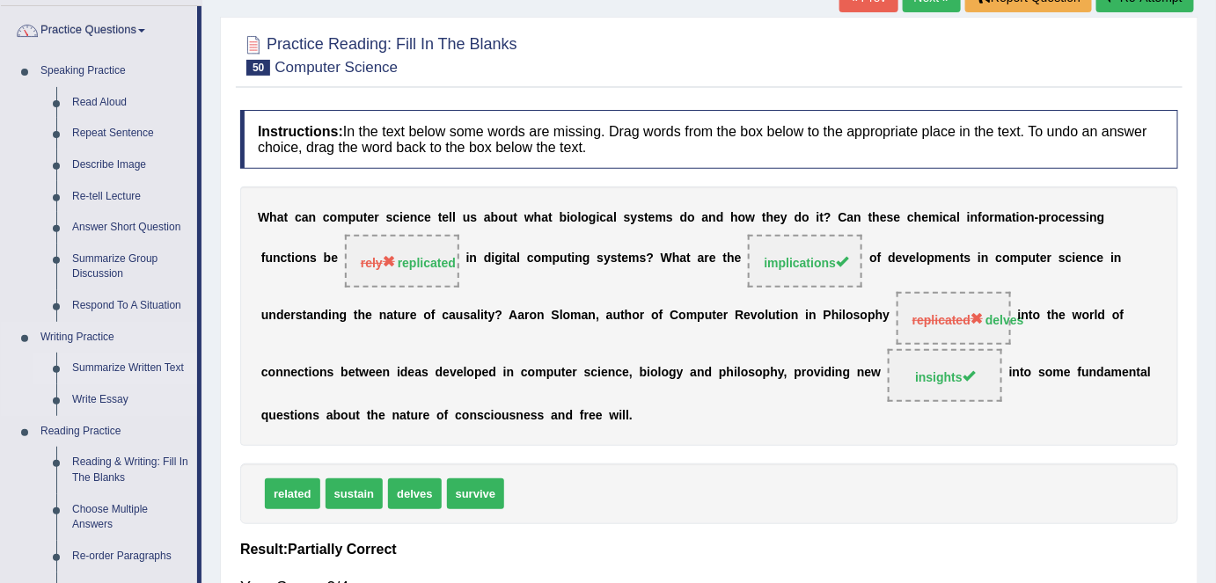
scroll to position [159, 0]
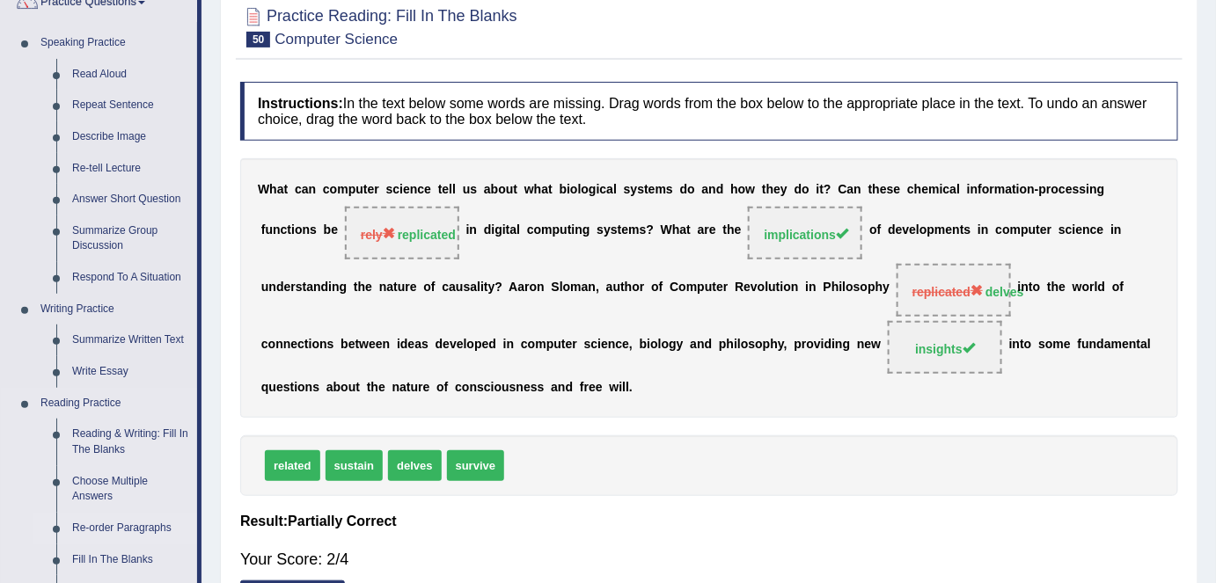
click at [128, 526] on link "Re-order Paragraphs" at bounding box center [130, 529] width 133 height 32
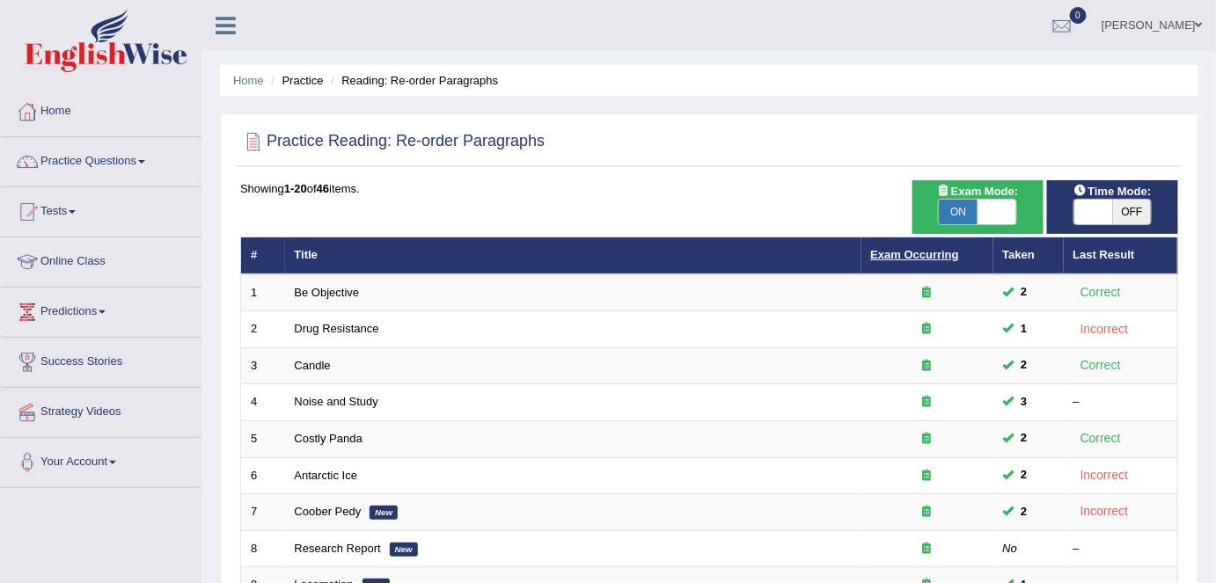
click at [884, 254] on link "Exam Occurring" at bounding box center [915, 254] width 88 height 13
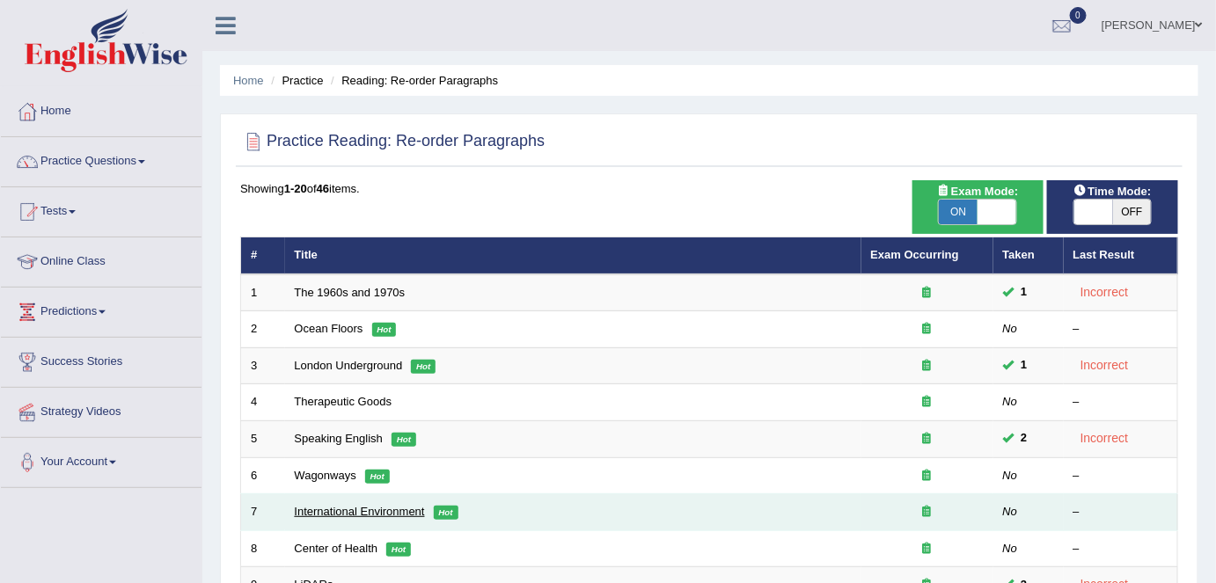
click at [348, 506] on link "International Environment" at bounding box center [360, 511] width 130 height 13
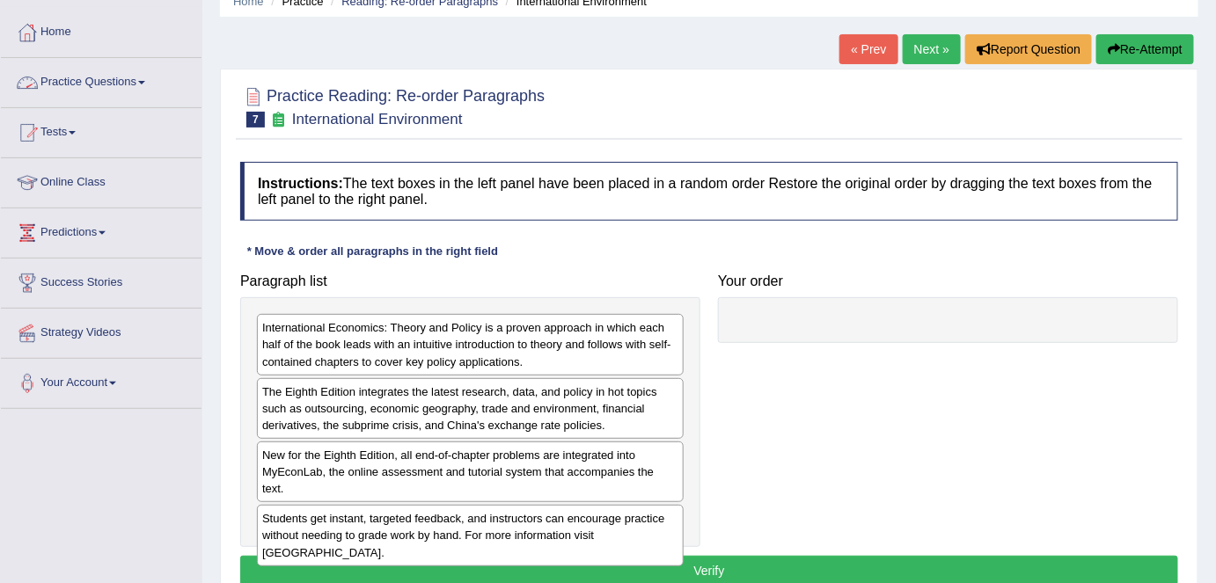
click at [158, 84] on link "Practice Questions" at bounding box center [101, 80] width 201 height 44
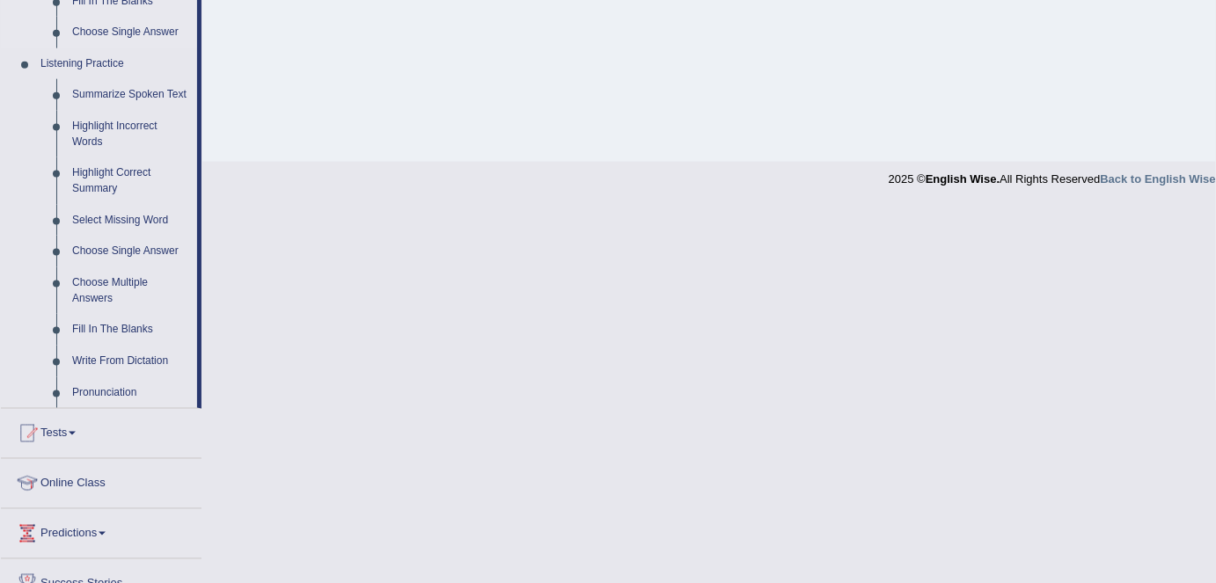
scroll to position [720, 0]
click at [150, 363] on link "Write From Dictation" at bounding box center [130, 360] width 133 height 32
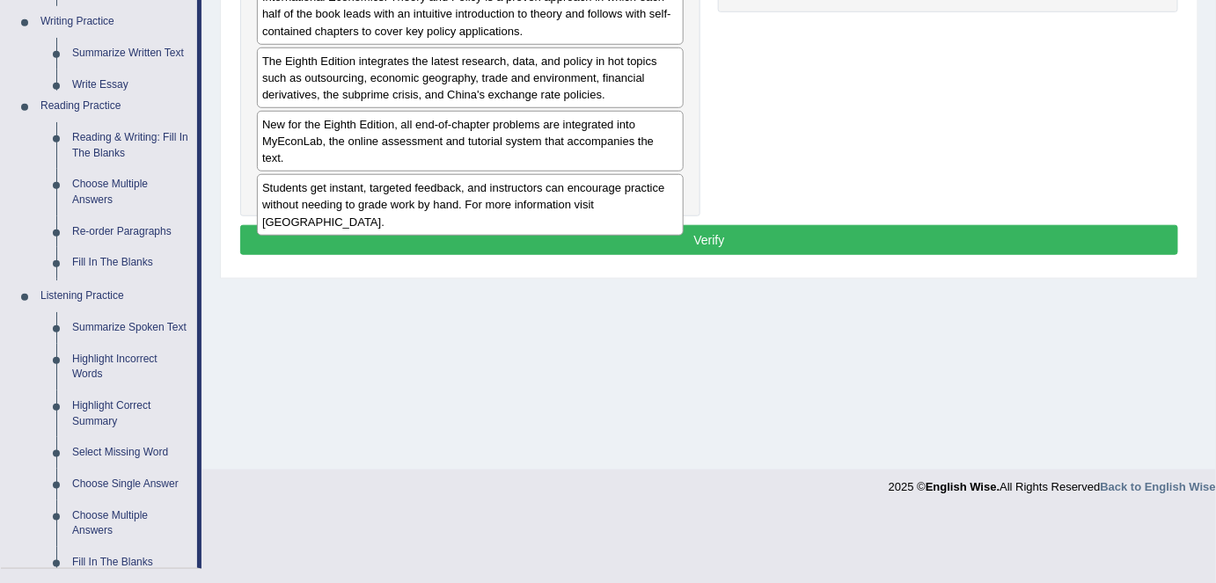
scroll to position [251, 0]
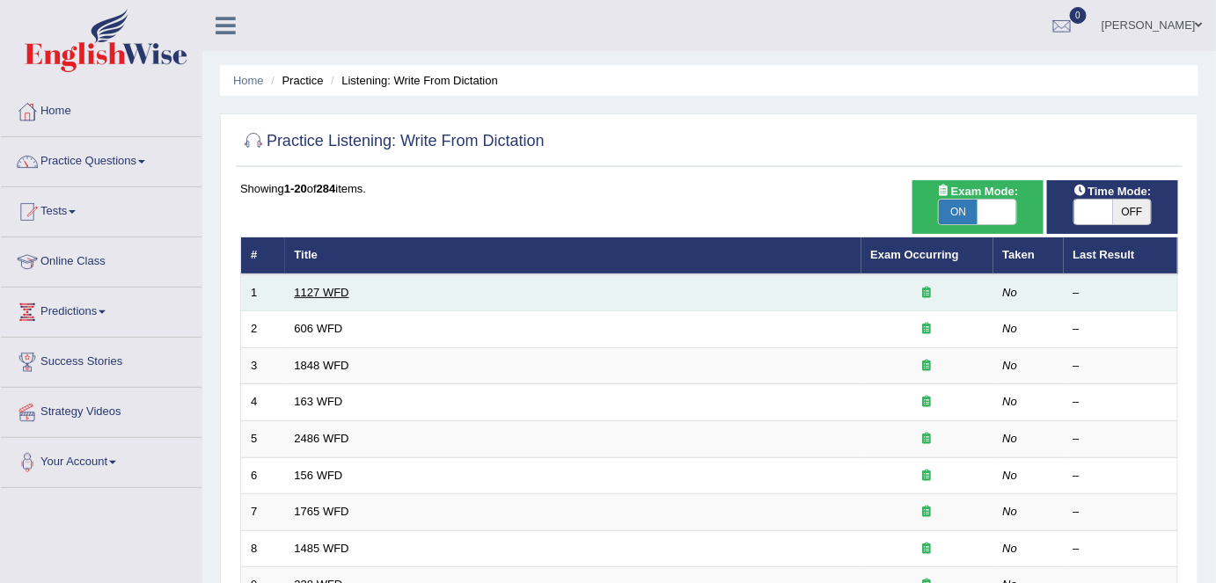
click at [302, 296] on link "1127 WFD" at bounding box center [322, 292] width 55 height 13
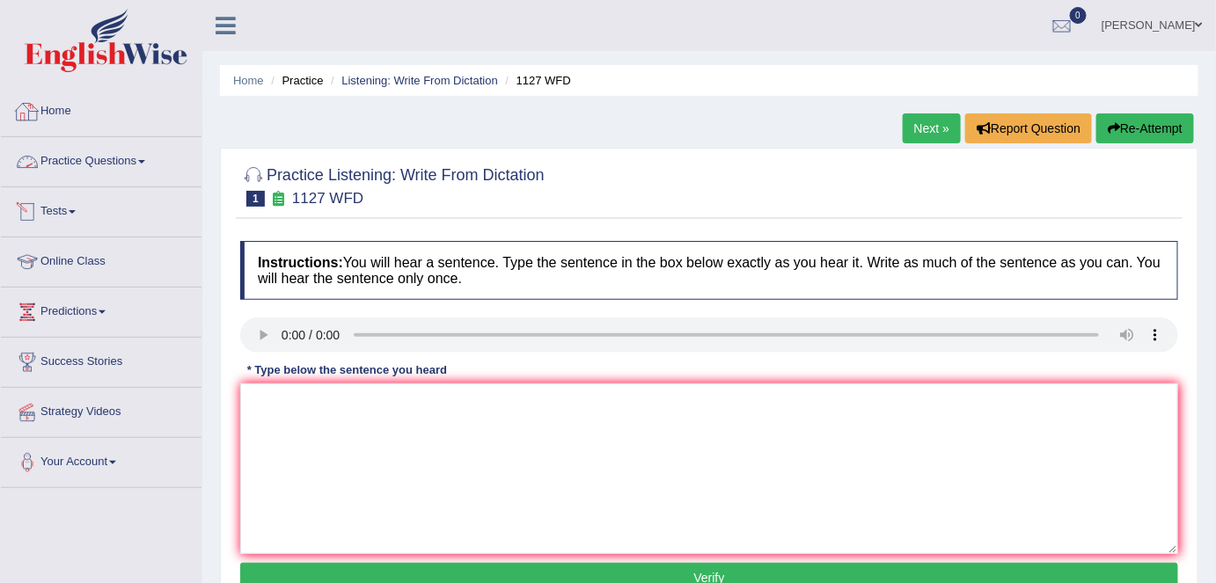
click at [94, 122] on link "Home" at bounding box center [101, 109] width 201 height 44
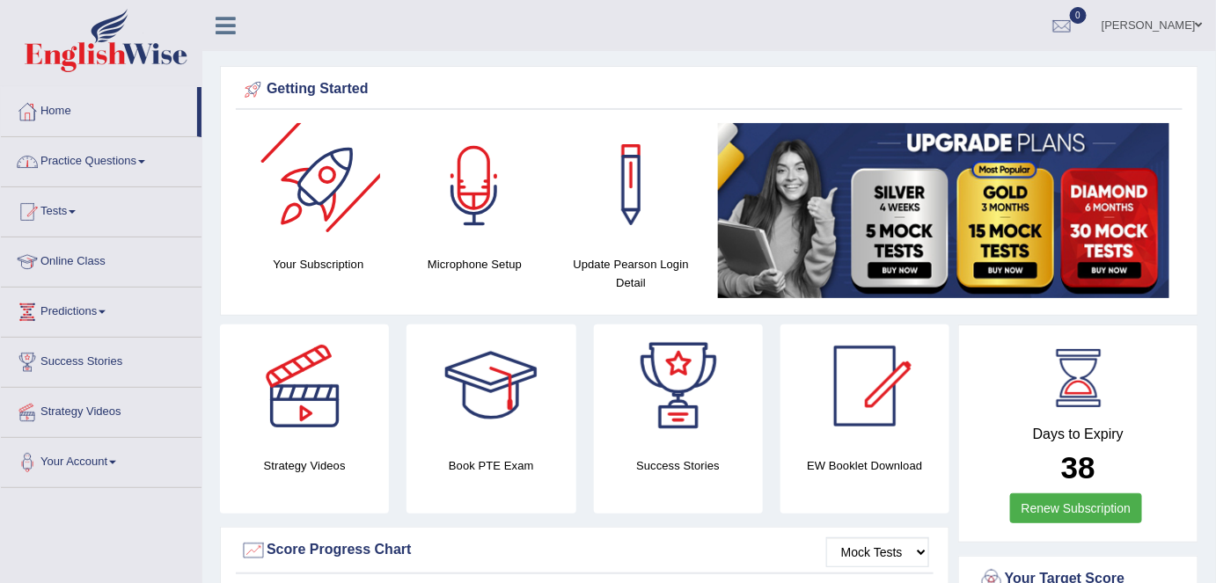
drag, startPoint x: 130, startPoint y: 155, endPoint x: 135, endPoint y: 167, distance: 13.1
click at [130, 155] on link "Practice Questions" at bounding box center [101, 159] width 201 height 44
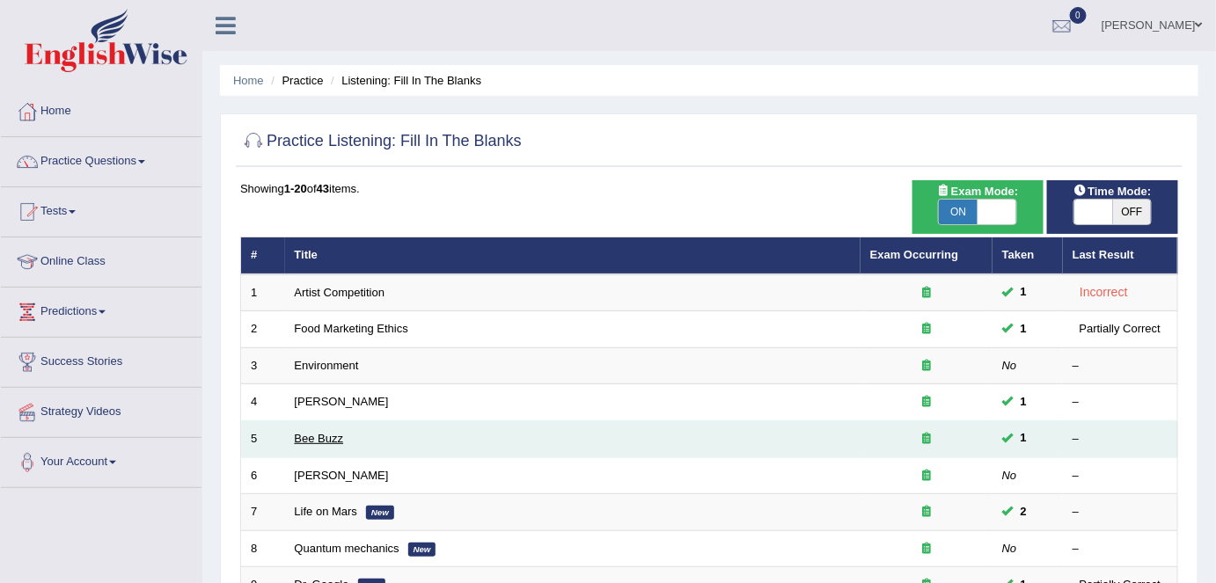
click at [326, 439] on link "Bee Buzz" at bounding box center [319, 438] width 49 height 13
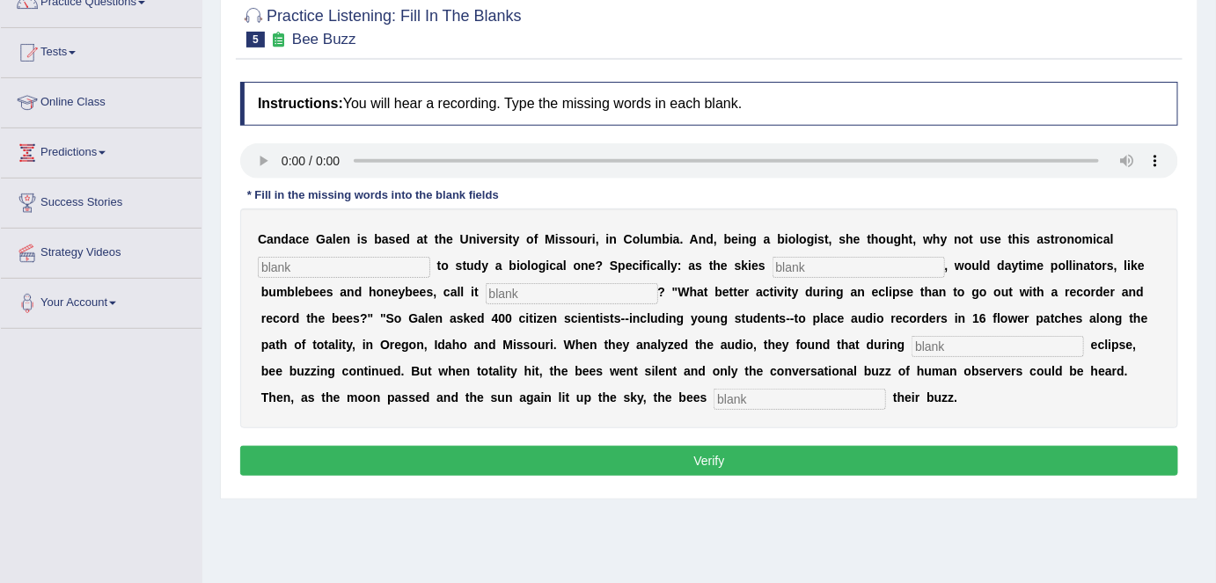
scroll to position [159, 0]
click at [350, 98] on h4 "Instructions: You will hear a recording. Type the missing words in each blank." at bounding box center [709, 104] width 938 height 44
click at [343, 268] on input "text" at bounding box center [344, 267] width 172 height 21
click at [547, 289] on input "text" at bounding box center [572, 293] width 172 height 21
click at [390, 261] on input "text" at bounding box center [344, 267] width 172 height 21
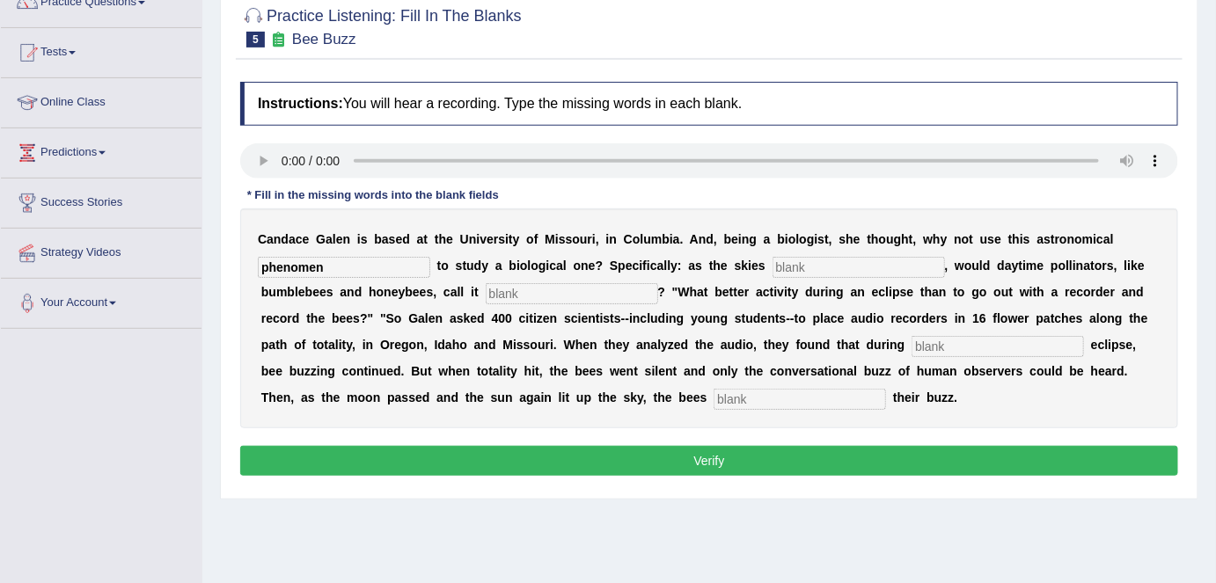
type input "phenomen"
click at [927, 343] on input "text" at bounding box center [998, 346] width 172 height 21
type input "partial"
click at [844, 402] on input "text" at bounding box center [800, 399] width 172 height 21
type input "regain"
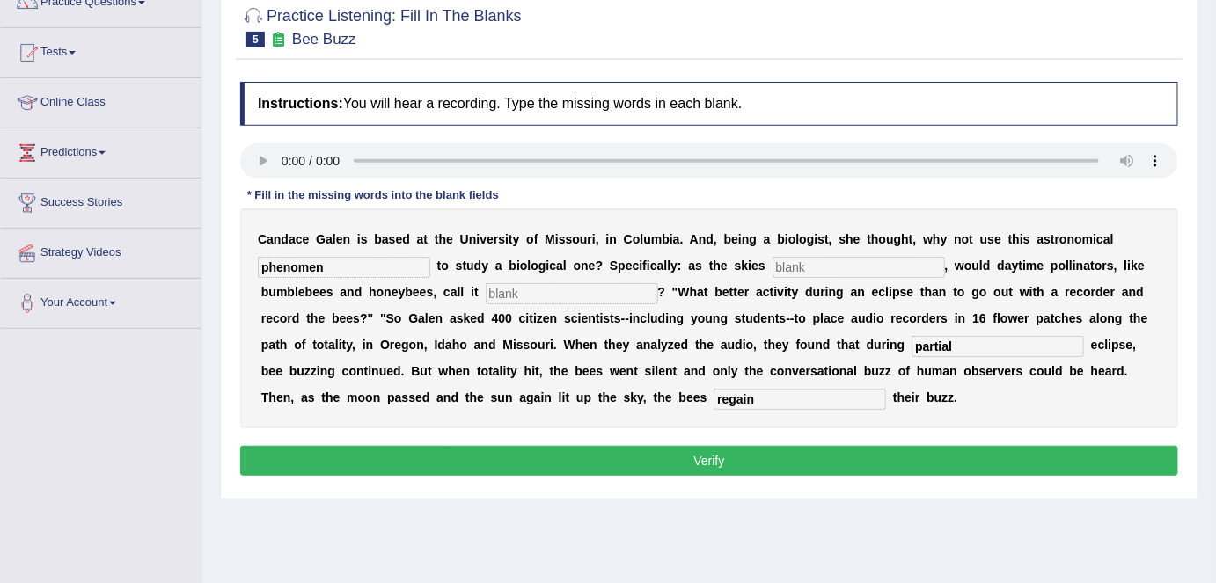
click at [591, 296] on input "text" at bounding box center [572, 293] width 172 height 21
type input "d"
click at [805, 268] on input "text" at bounding box center [859, 267] width 172 height 21
type input "d"
click at [746, 465] on button "Verify" at bounding box center [709, 461] width 938 height 30
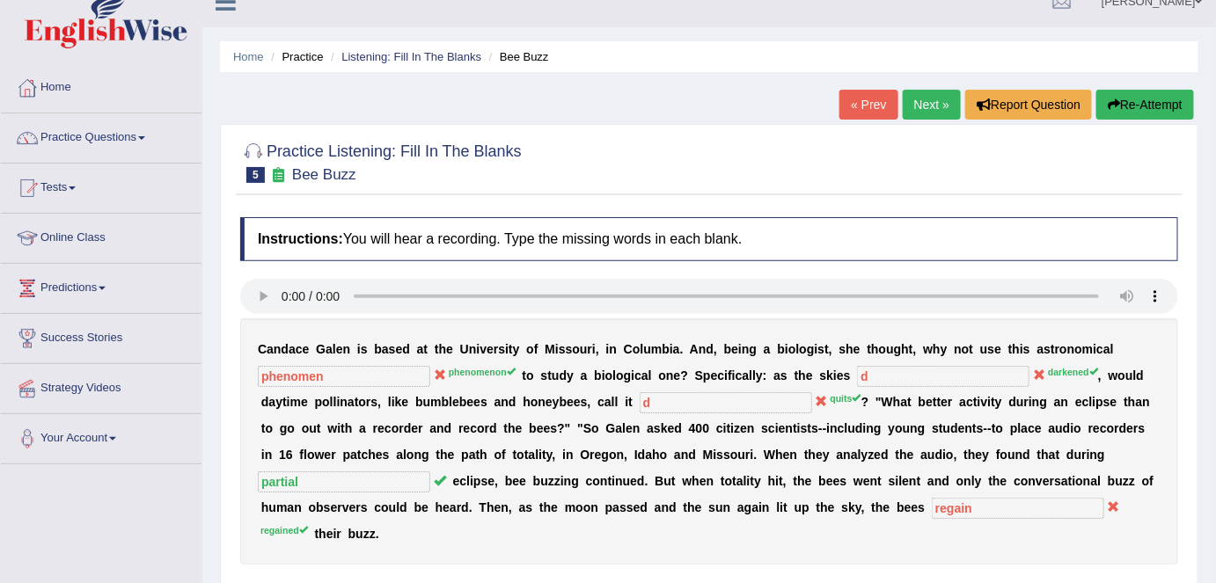
scroll to position [0, 0]
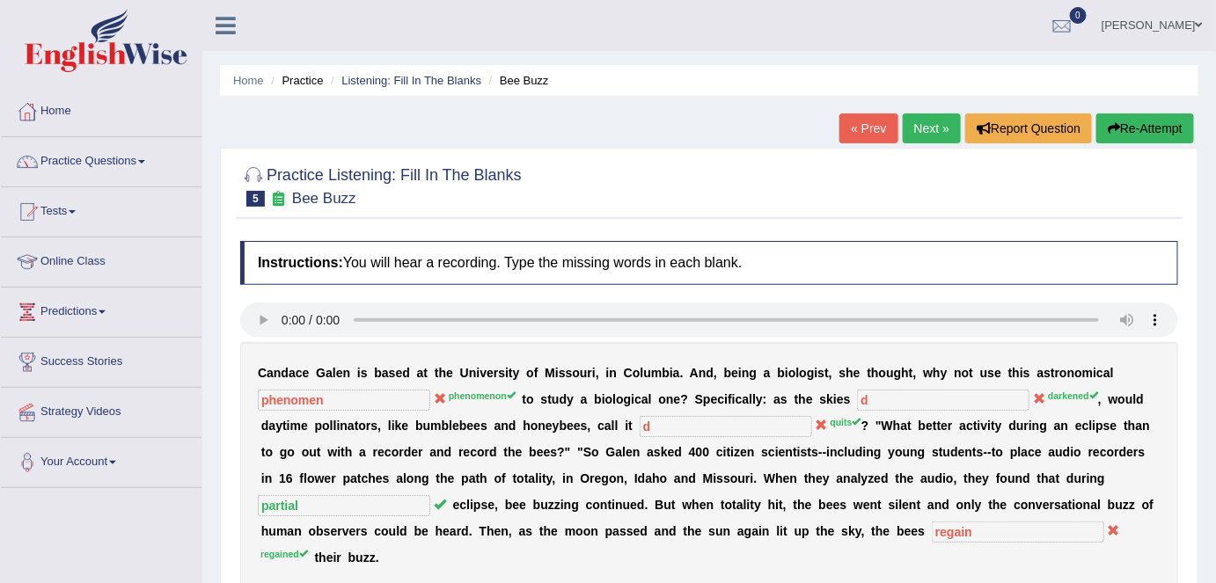
drag, startPoint x: 928, startPoint y: 126, endPoint x: 926, endPoint y: 137, distance: 11.7
click at [928, 126] on link "Next »" at bounding box center [932, 129] width 58 height 30
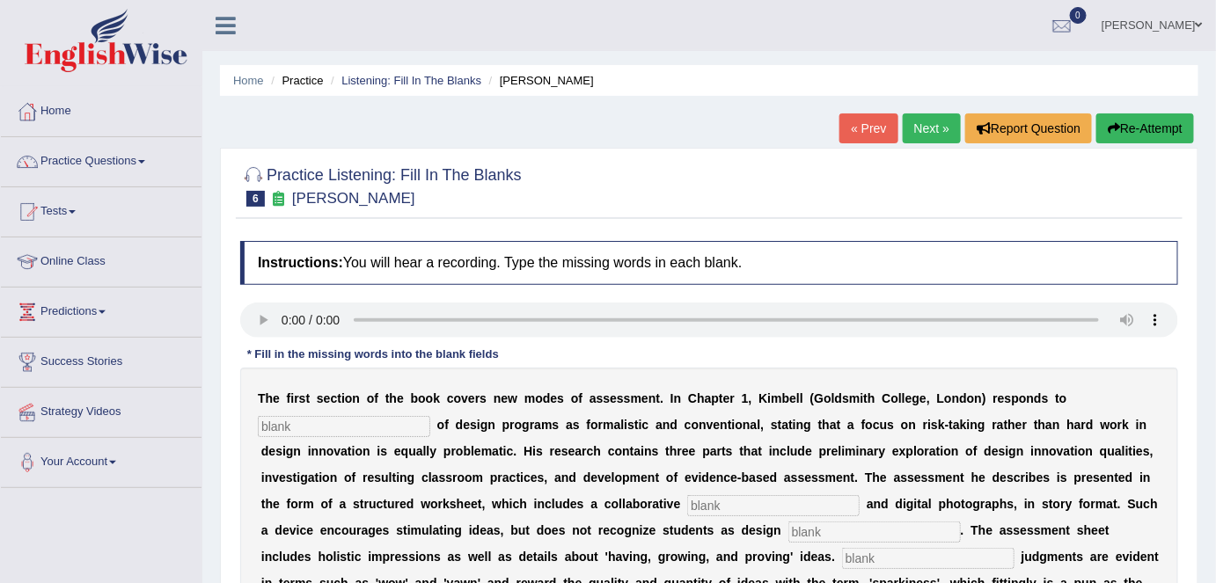
click at [920, 131] on link "Next »" at bounding box center [932, 129] width 58 height 30
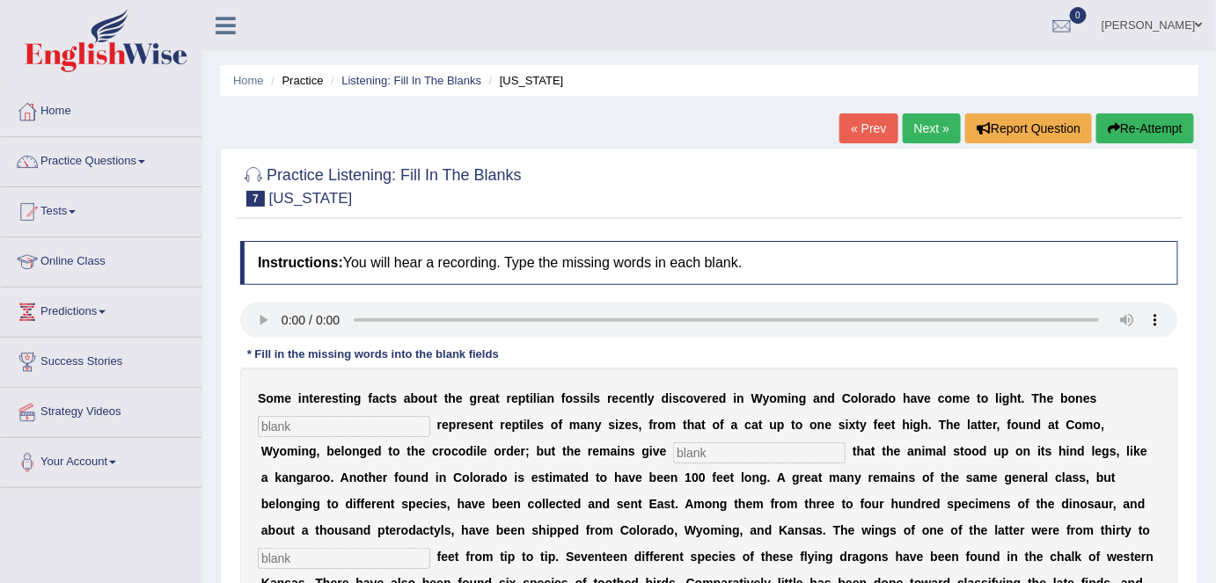
click at [933, 130] on link "Next »" at bounding box center [932, 129] width 58 height 30
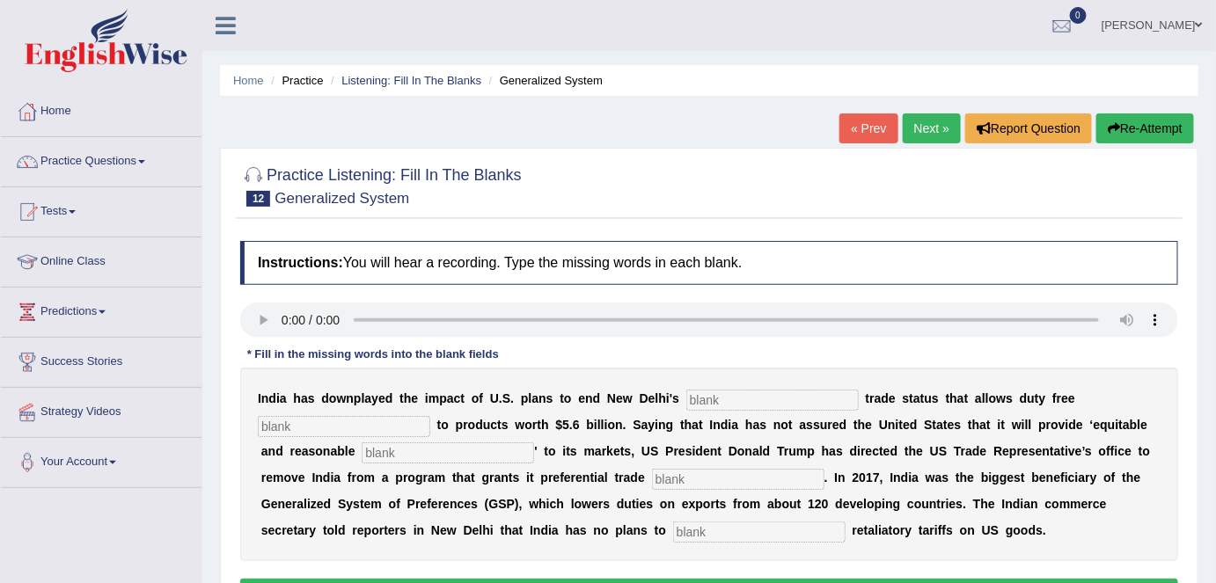
scroll to position [79, 0]
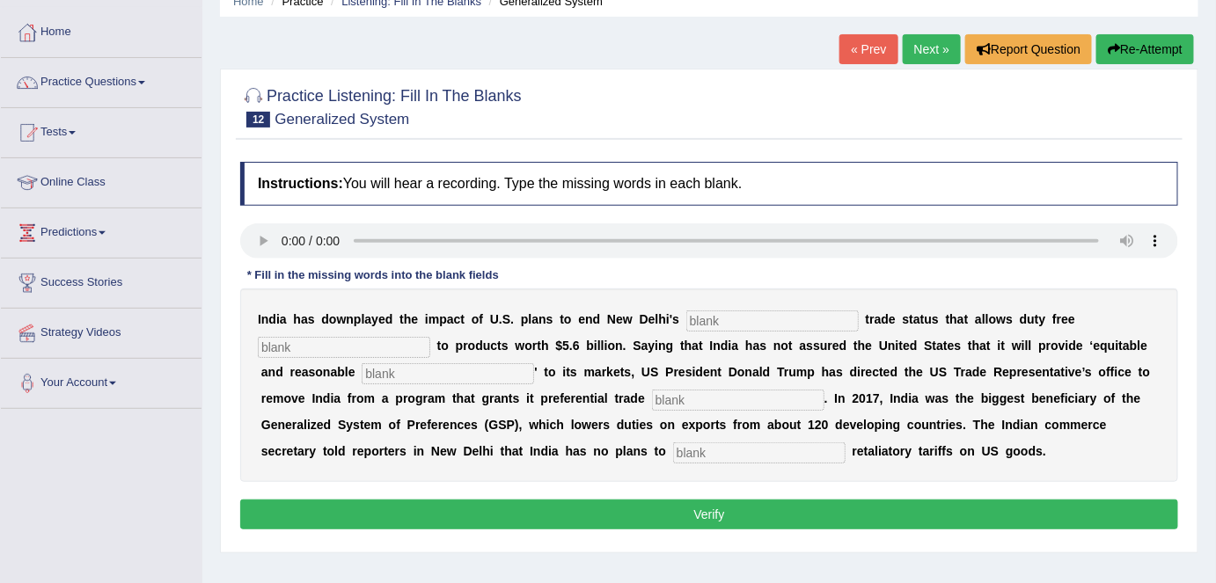
click at [585, 143] on div "Practice Listening: Fill In The Blanks 12 Generalized System Instructions: You …" at bounding box center [709, 311] width 979 height 485
click at [712, 322] on input "text" at bounding box center [772, 321] width 172 height 21
click at [753, 394] on input "text" at bounding box center [738, 400] width 172 height 21
type input "treatment"
click at [756, 456] on input "text" at bounding box center [759, 453] width 172 height 21
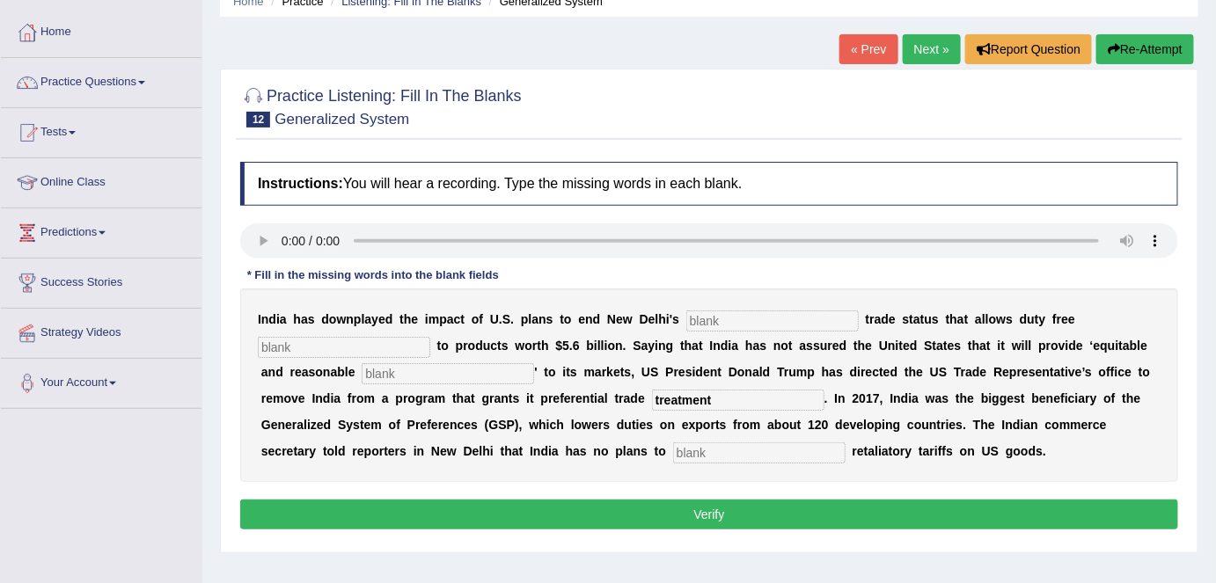
click at [444, 380] on input "text" at bounding box center [448, 373] width 172 height 21
type input "access"
click at [349, 341] on input "text" at bounding box center [344, 347] width 172 height 21
type input "d"
click at [715, 319] on input "text" at bounding box center [772, 321] width 172 height 21
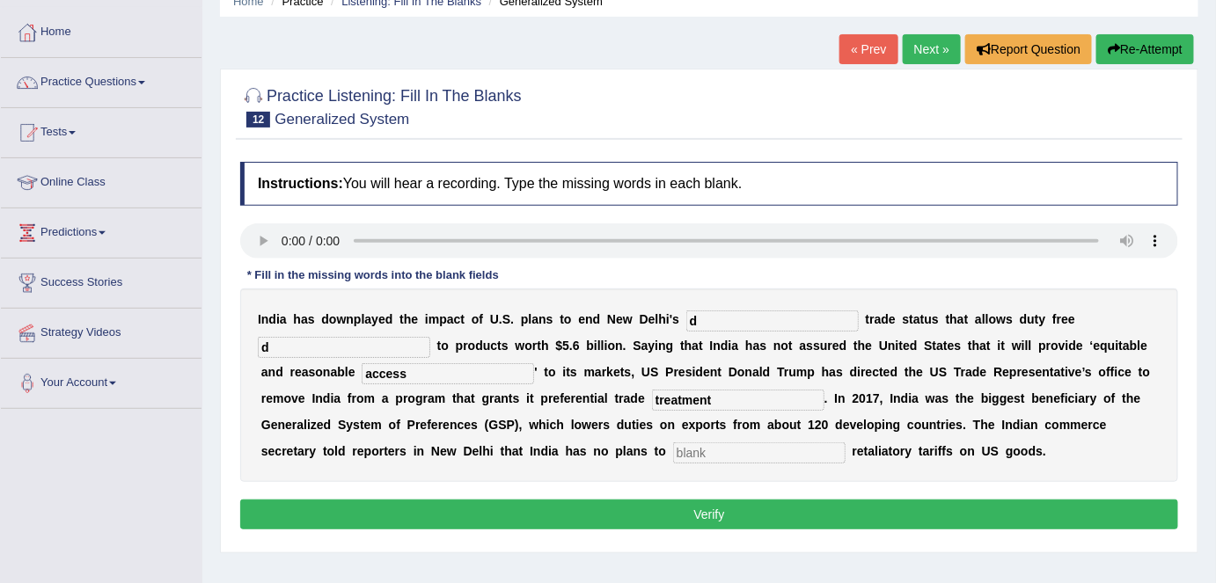
type input "d"
click at [725, 449] on input "text" at bounding box center [759, 453] width 172 height 21
type input "d"
click at [726, 512] on button "Verify" at bounding box center [709, 515] width 938 height 30
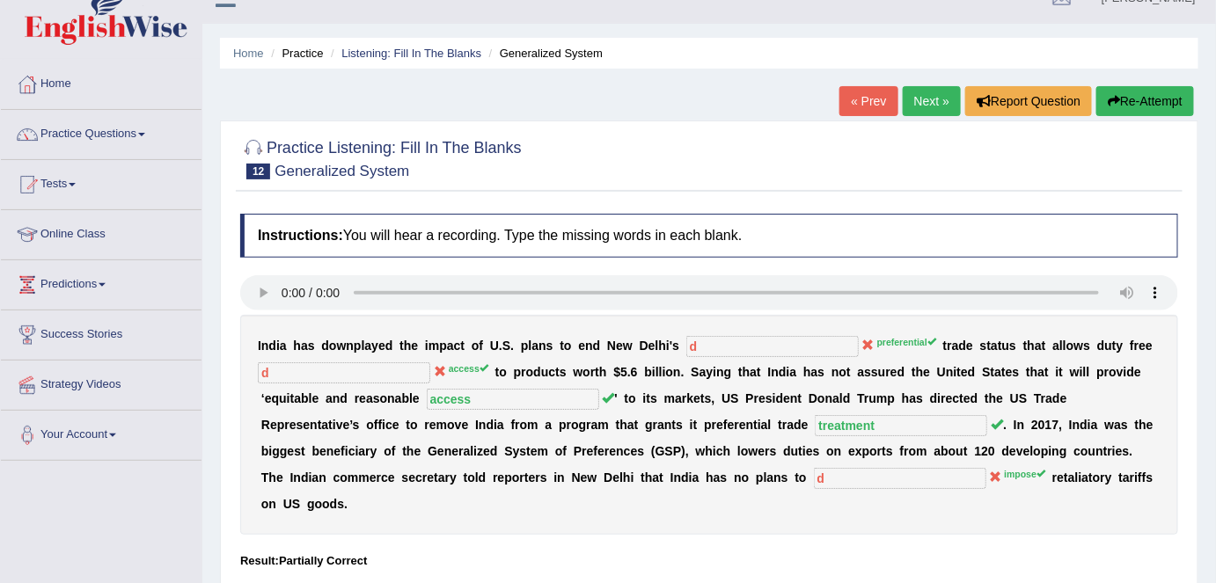
scroll to position [0, 0]
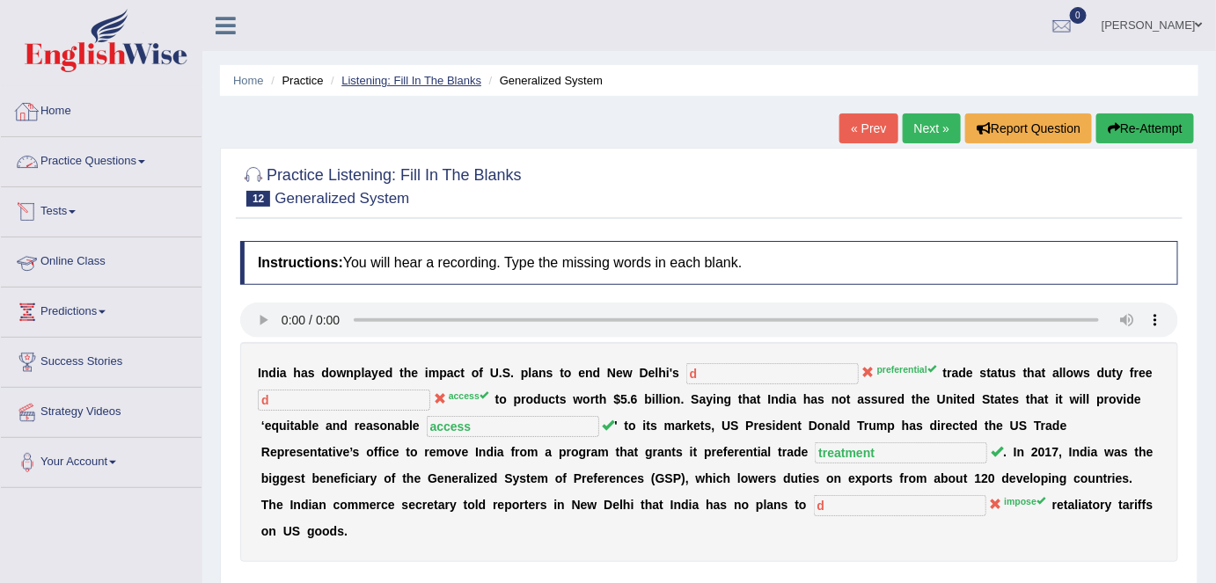
drag, startPoint x: 64, startPoint y: 115, endPoint x: 341, endPoint y: 84, distance: 278.1
click at [64, 115] on link "Home" at bounding box center [101, 109] width 201 height 44
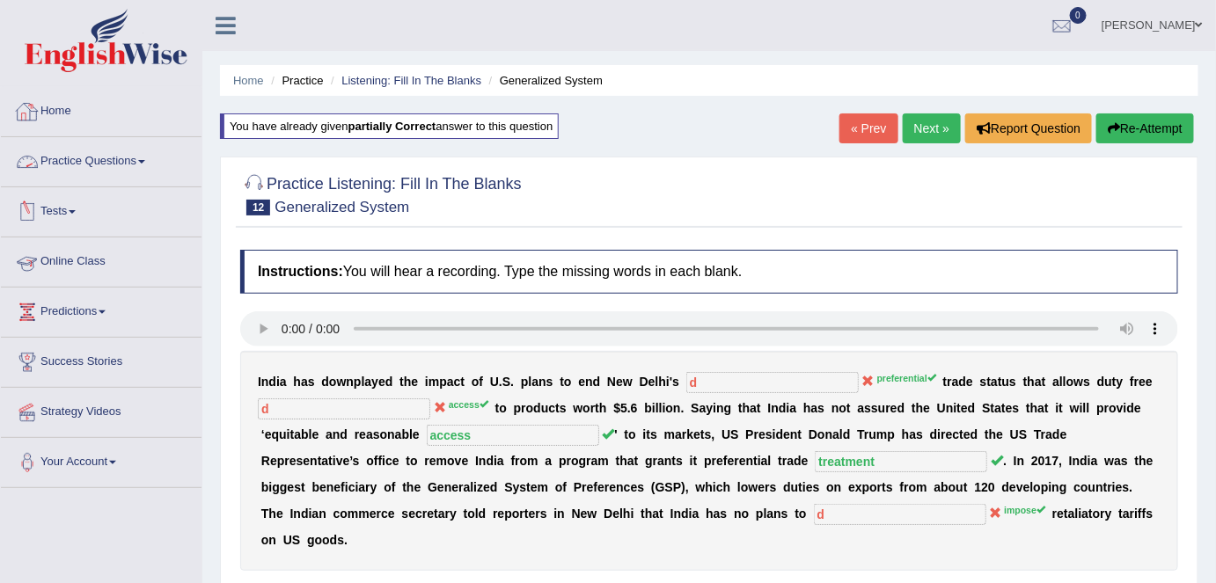
drag, startPoint x: 94, startPoint y: 114, endPoint x: 110, endPoint y: 101, distance: 20.1
click at [94, 114] on link "Home" at bounding box center [101, 109] width 201 height 44
